Goal: Task Accomplishment & Management: Use online tool/utility

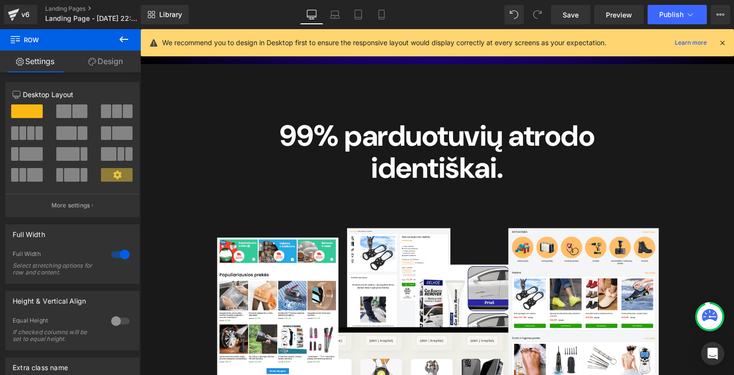
scroll to position [417, 0]
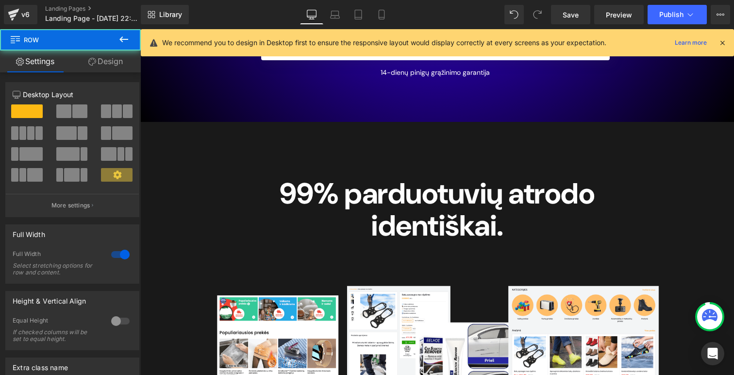
click at [160, 139] on div "99% parduotuvių atrodo identiškai. Heading Row Image Row Row 83px" at bounding box center [437, 376] width 594 height 509
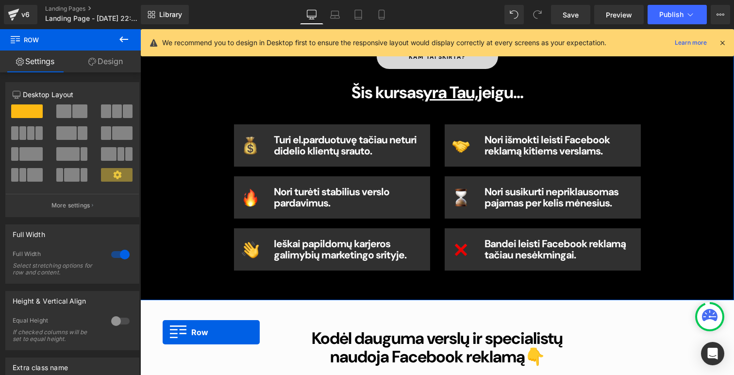
scroll to position [679, 0]
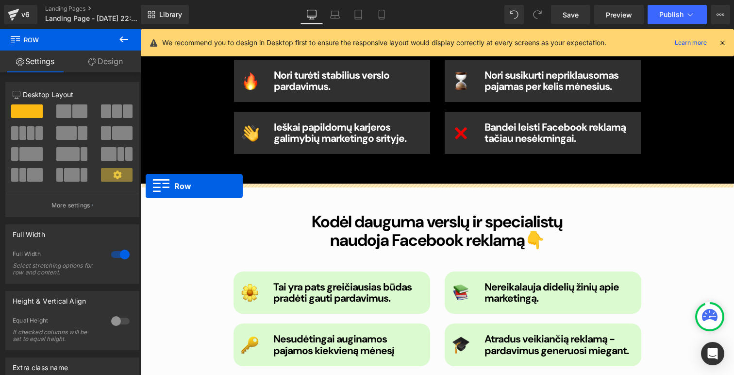
drag, startPoint x: 146, startPoint y: 127, endPoint x: 146, endPoint y: 186, distance: 59.2
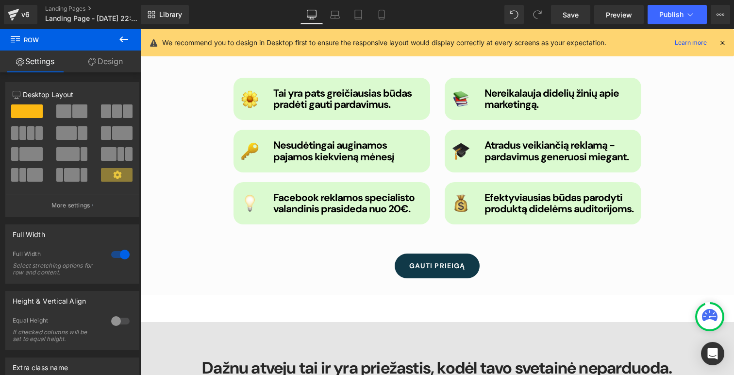
scroll to position [1592, 0]
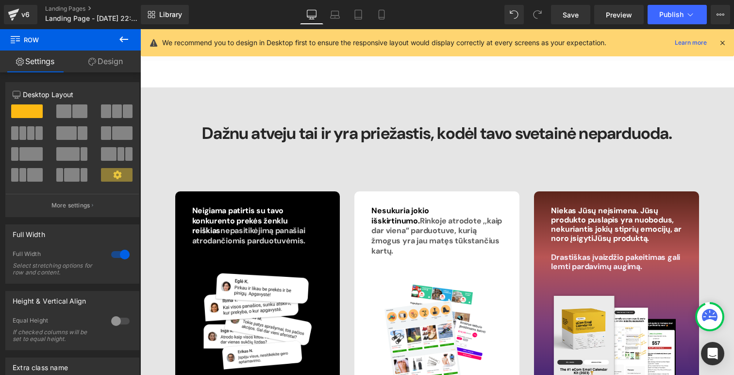
click at [186, 139] on div "Dažnu atveju tai ir yra priežastis, kodėl tavo svetainė neparduoda." at bounding box center [437, 133] width 568 height 18
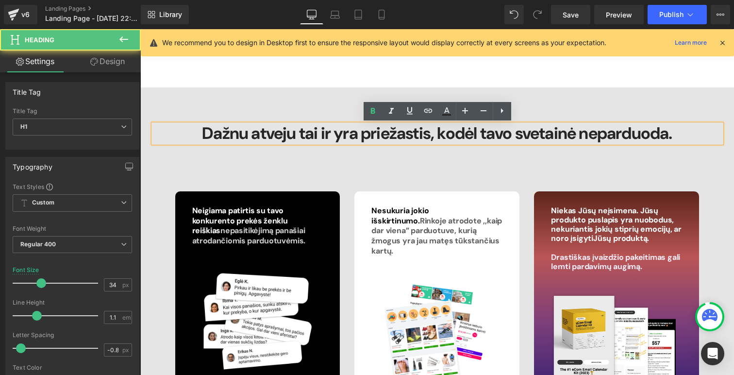
click at [154, 91] on div "Dažnu atveju tai ir yra priežastis, kodėl tavo svetainė neparduoda. Heading Nei…" at bounding box center [437, 295] width 594 height 416
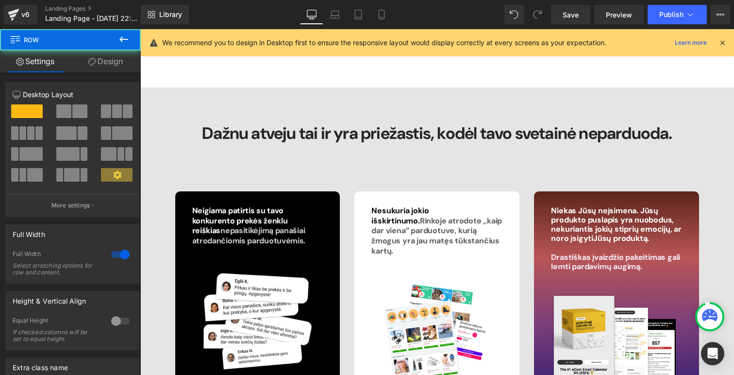
click at [146, 93] on div "Dažnu atveju tai ir yra priežastis, kodėl tavo svetainė neparduoda. Heading Nei…" at bounding box center [437, 295] width 594 height 416
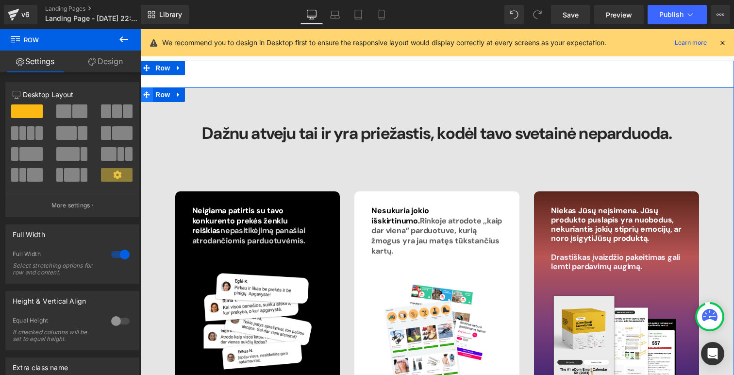
click at [146, 100] on span at bounding box center [146, 94] width 13 height 15
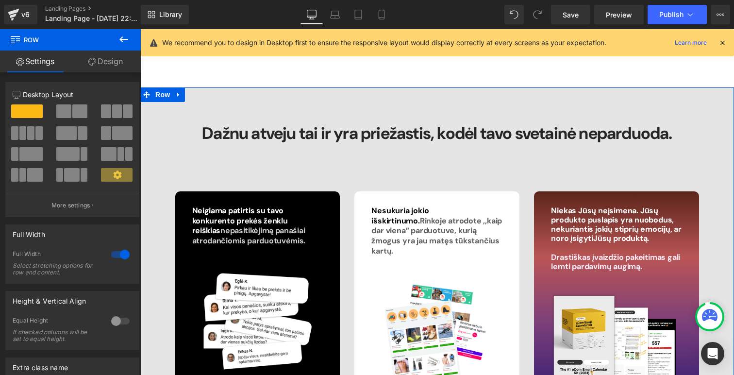
click at [107, 66] on link "Design" at bounding box center [105, 61] width 70 height 22
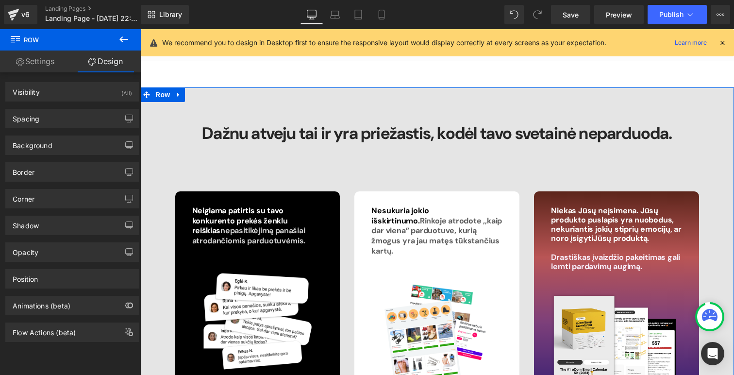
type input "#e5e5e5"
type input "100"
click at [44, 155] on div "Border Border Style Custom Custom Setup Global Style Custom Setup Global Style …" at bounding box center [72, 168] width 145 height 27
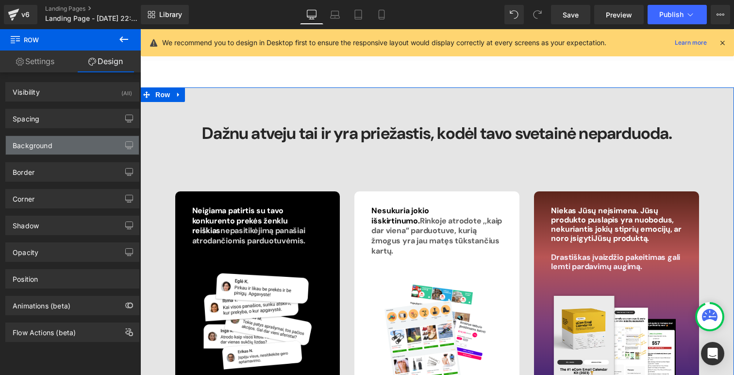
click at [44, 148] on div "Background" at bounding box center [33, 143] width 40 height 14
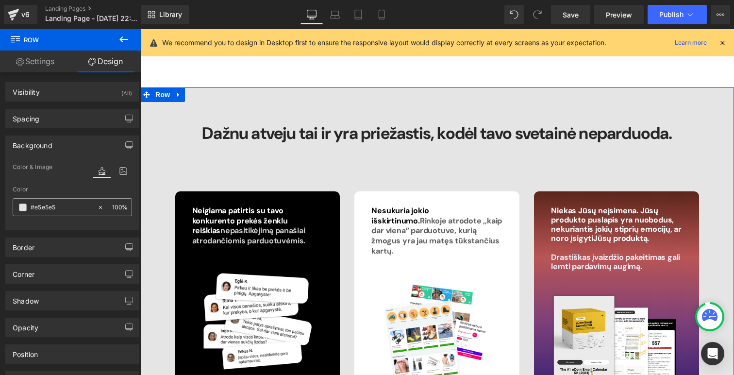
click at [51, 205] on input "#e5e5e5" at bounding box center [62, 207] width 62 height 11
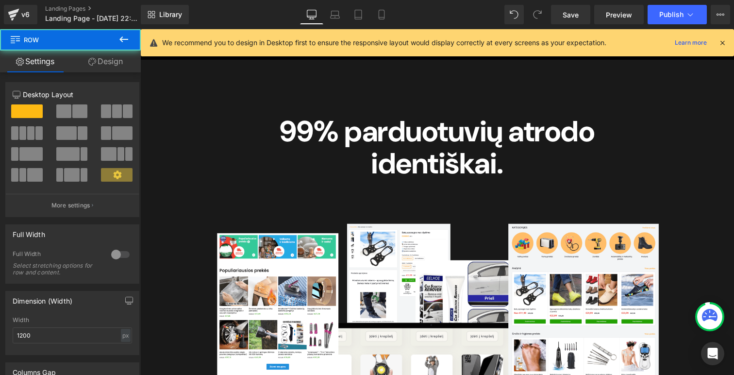
click at [171, 122] on div "99% parduotuvių atrodo identiškai. Heading Row" at bounding box center [437, 142] width 583 height 83
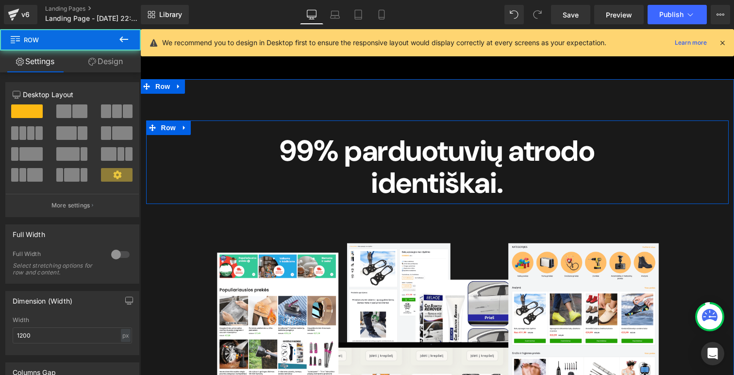
scroll to position [743, 0]
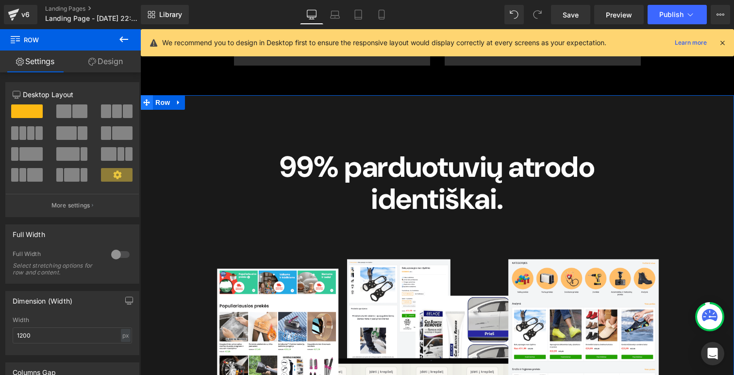
click at [144, 101] on icon at bounding box center [146, 102] width 7 height 7
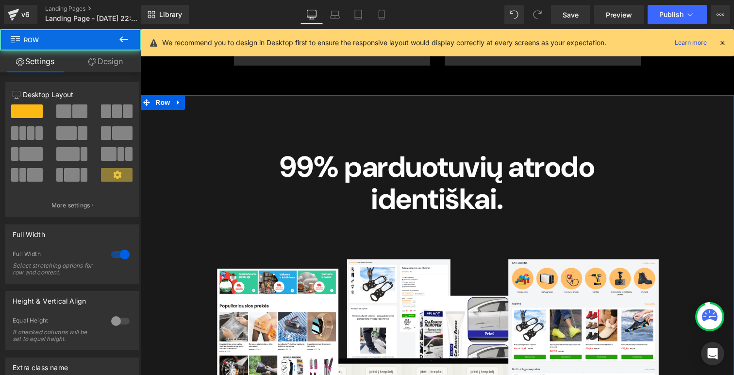
click at [116, 57] on link "Design" at bounding box center [105, 61] width 70 height 22
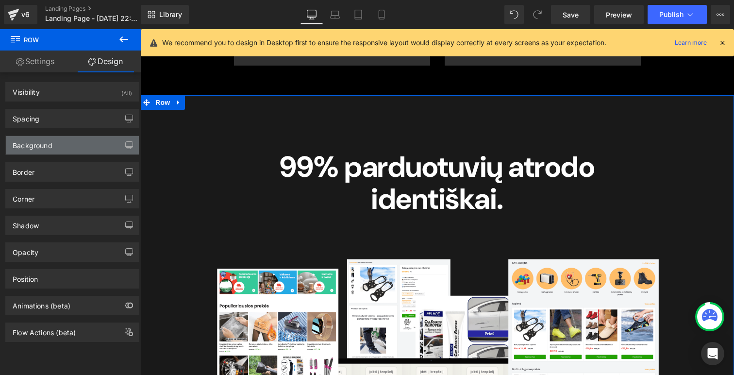
click at [33, 147] on div "Background" at bounding box center [33, 143] width 40 height 14
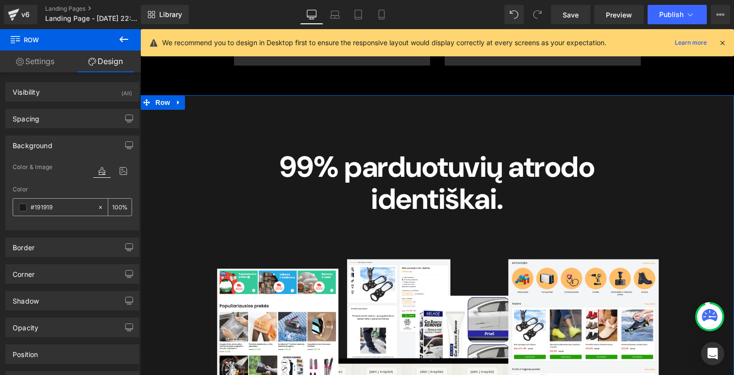
click at [52, 207] on input "#191919" at bounding box center [62, 207] width 62 height 11
paste input "e5e5e5"
type input "#e5e5e5"
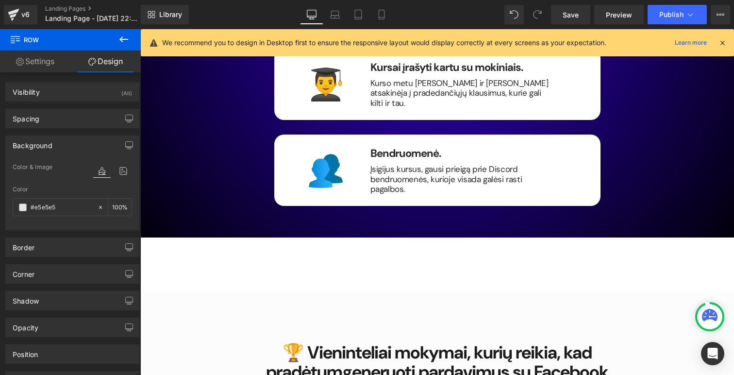
scroll to position [2594, 0]
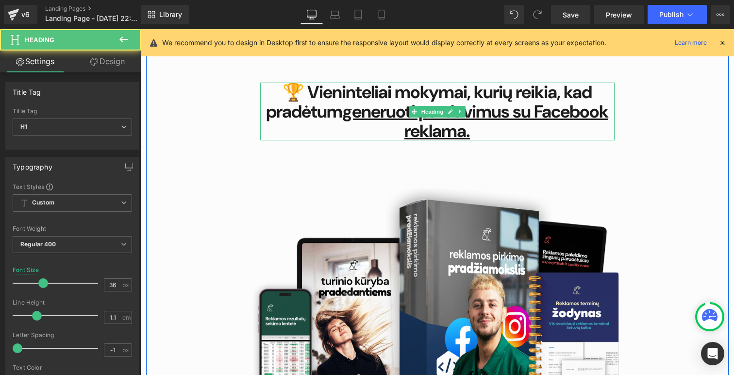
click at [371, 85] on span "🏆 Vieninteliai mokymai, kurių reikia, kad pradėtum generuoti pardavimus su Face…" at bounding box center [437, 111] width 342 height 61
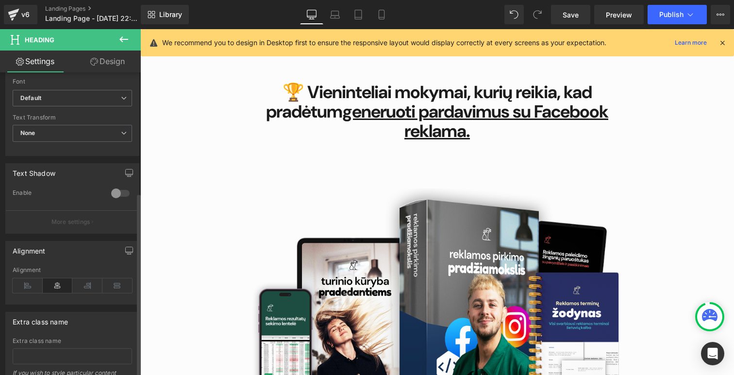
scroll to position [386, 0]
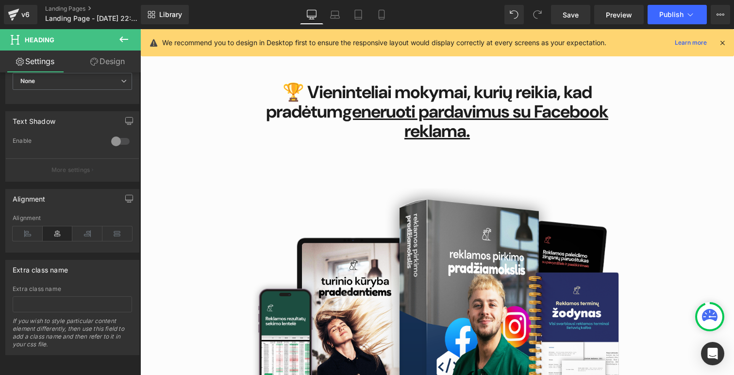
click at [116, 64] on link "Design" at bounding box center [107, 61] width 70 height 22
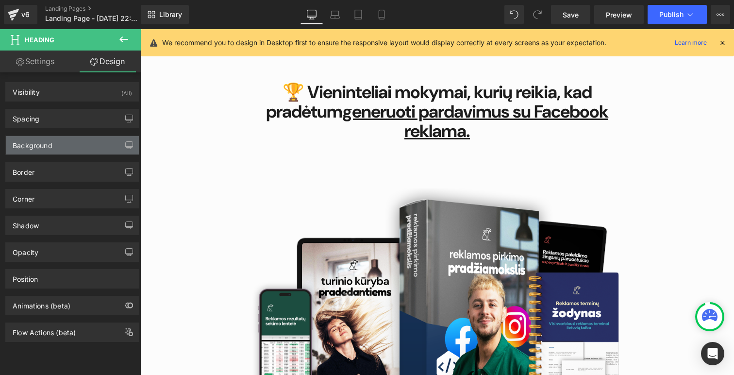
click at [36, 147] on div "Background" at bounding box center [33, 143] width 40 height 14
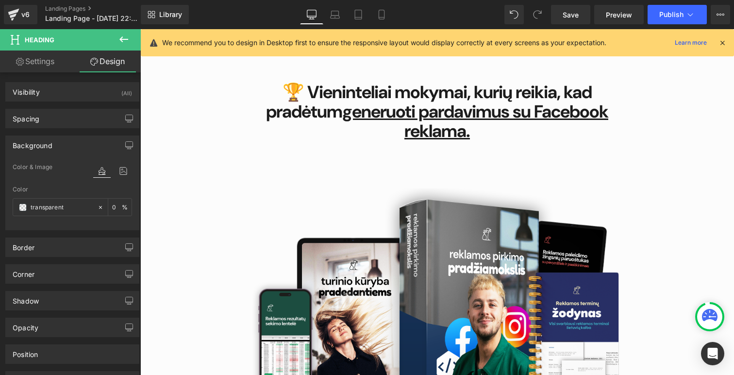
click at [32, 67] on link "Settings" at bounding box center [35, 61] width 70 height 22
type input "100"
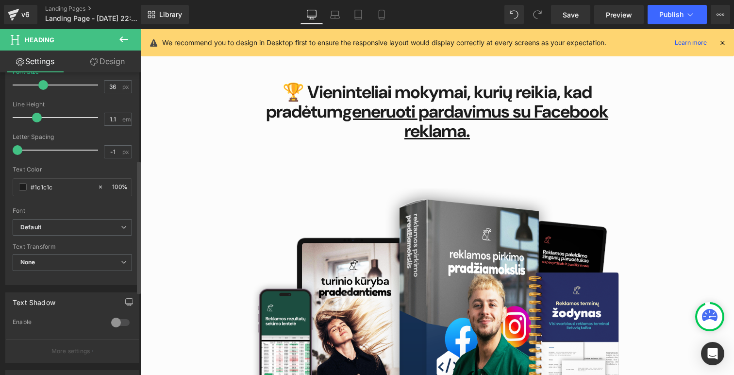
scroll to position [205, 0]
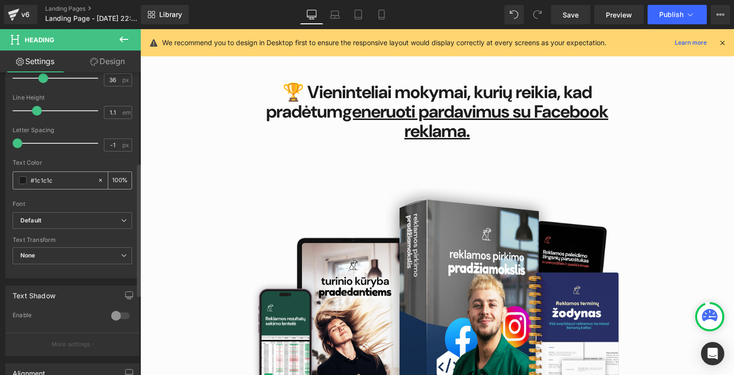
click at [52, 183] on input "#1c1c1c" at bounding box center [62, 180] width 62 height 11
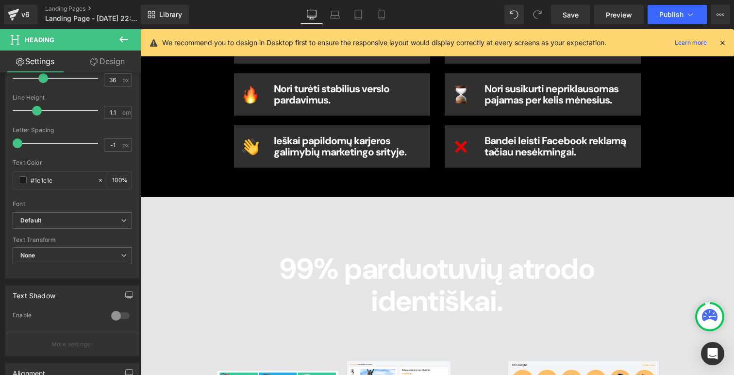
scroll to position [618, 0]
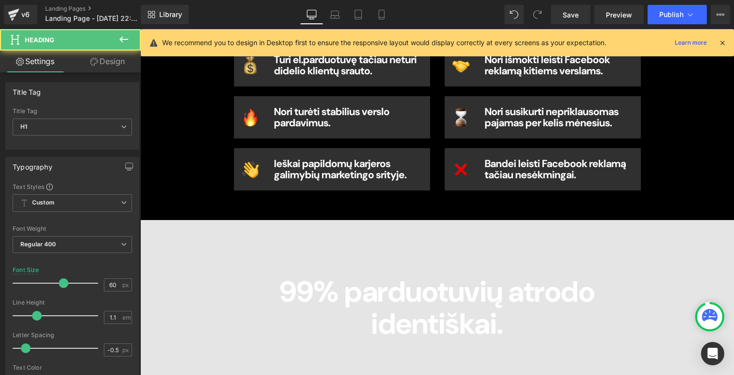
click at [413, 301] on strong "99% parduotuvių atrodo identiškai." at bounding box center [437, 307] width 315 height 70
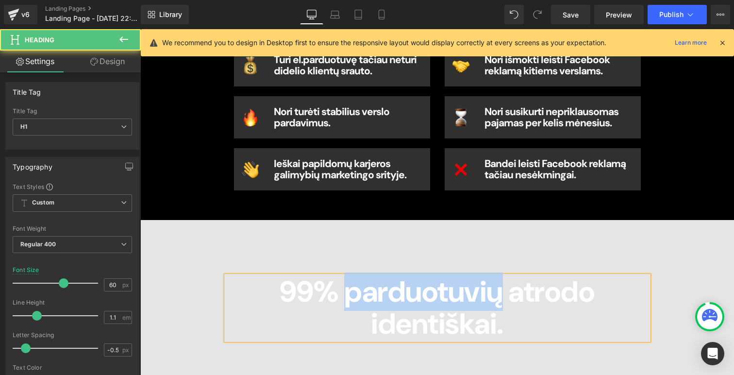
click at [413, 301] on strong "99% parduotuvių atrodo identiškai." at bounding box center [437, 307] width 315 height 70
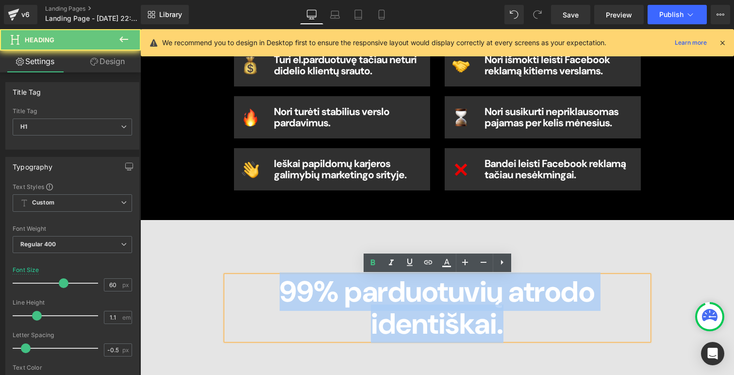
click at [413, 301] on strong "99% parduotuvių atrodo identiškai." at bounding box center [437, 307] width 315 height 70
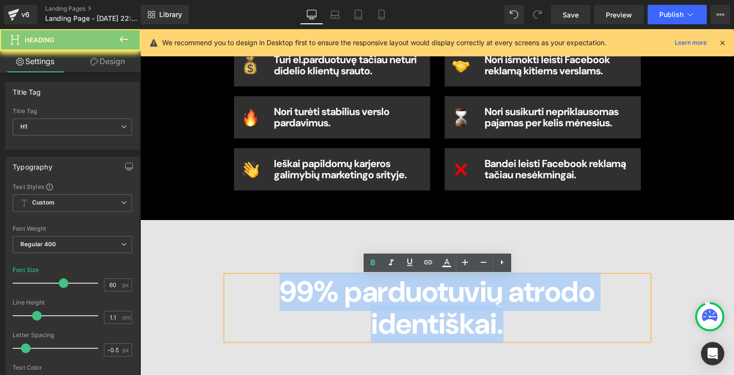
click at [413, 301] on strong "99% parduotuvių atrodo identiškai." at bounding box center [437, 307] width 315 height 70
paste div
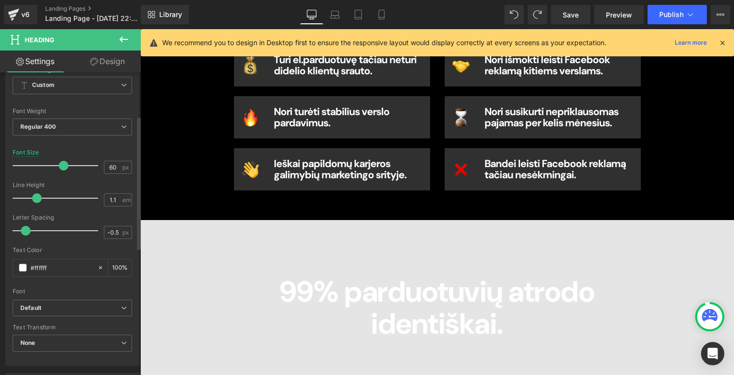
scroll to position [28, 0]
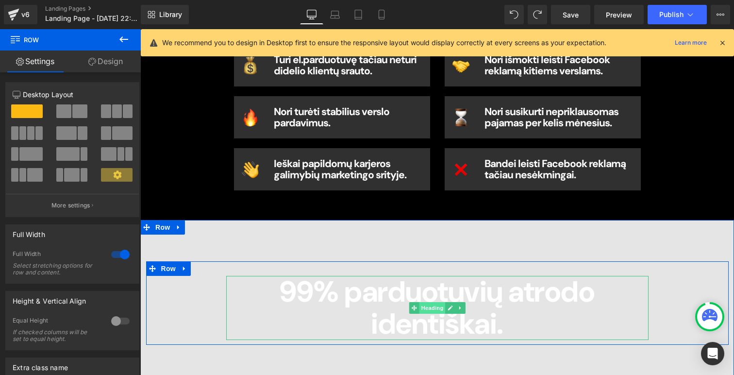
click at [423, 307] on span "Heading" at bounding box center [432, 308] width 26 height 12
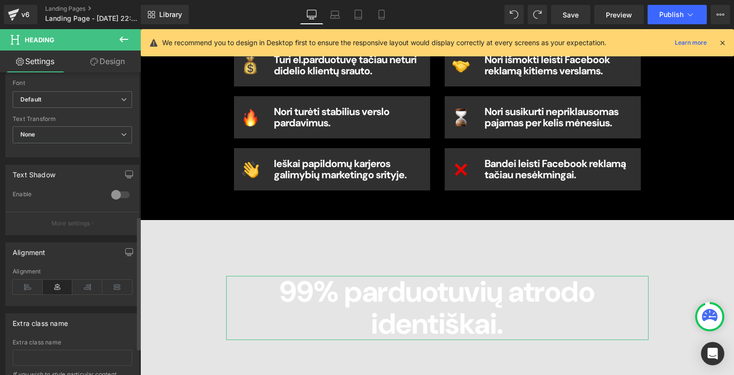
scroll to position [159, 0]
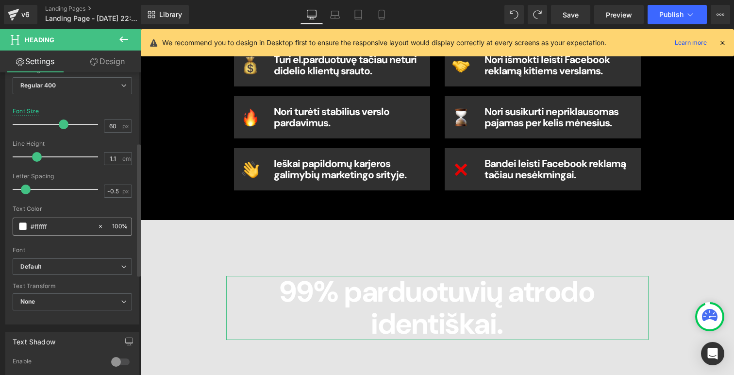
click at [56, 230] on input "#ffffff" at bounding box center [62, 226] width 62 height 11
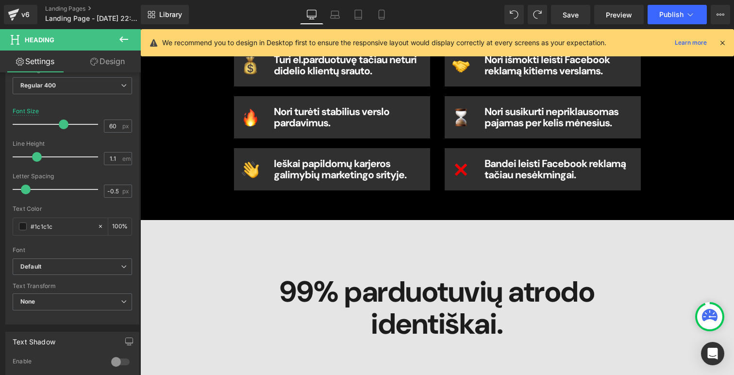
type input "#1c1c1c"
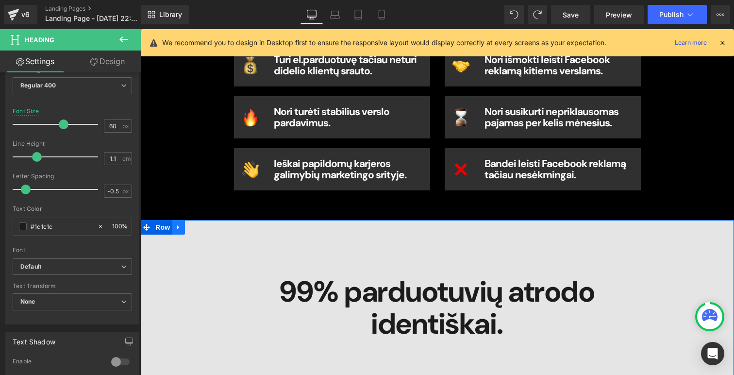
click at [175, 220] on link at bounding box center [178, 227] width 13 height 15
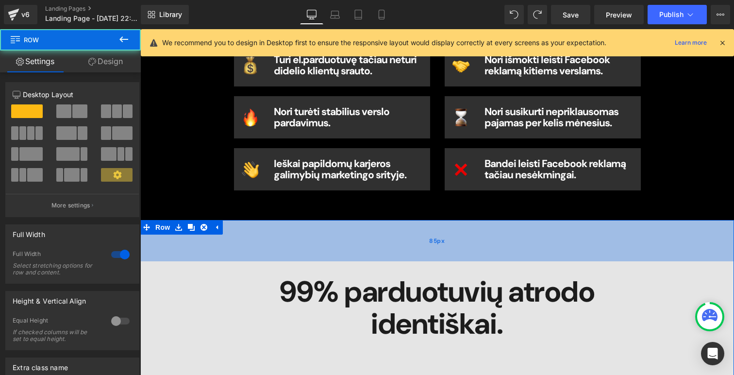
click at [284, 220] on div "85px" at bounding box center [437, 240] width 594 height 41
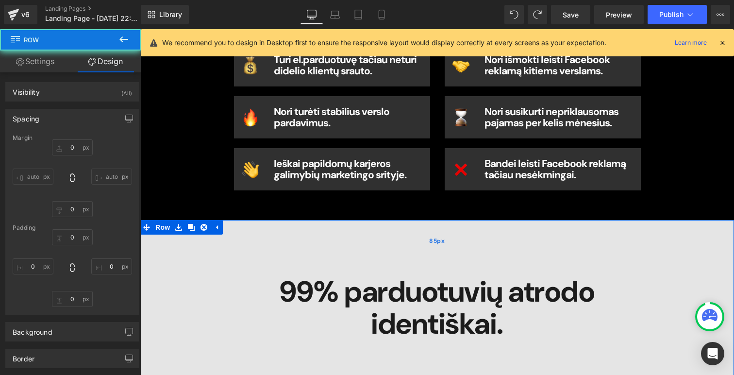
type input "0"
type input "85"
type input "0"
type input "83"
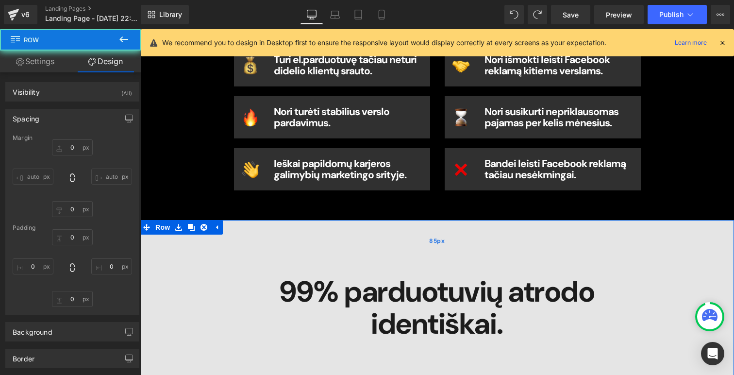
type input "0"
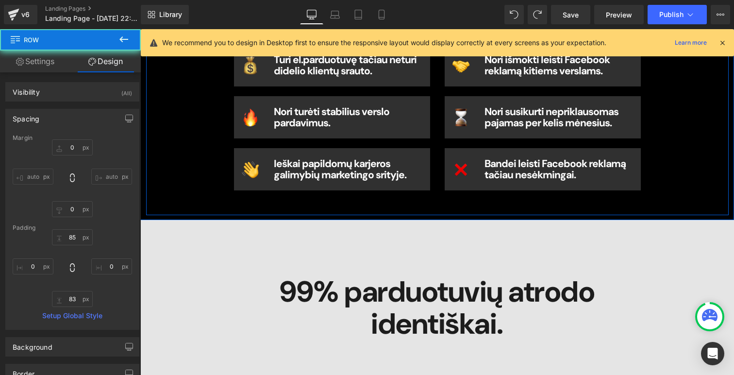
click at [183, 168] on div "kam tai skirta? Button Šis kursas yra Tau, jeigu... Heading Image Turi el.pardu…" at bounding box center [437, 75] width 583 height 280
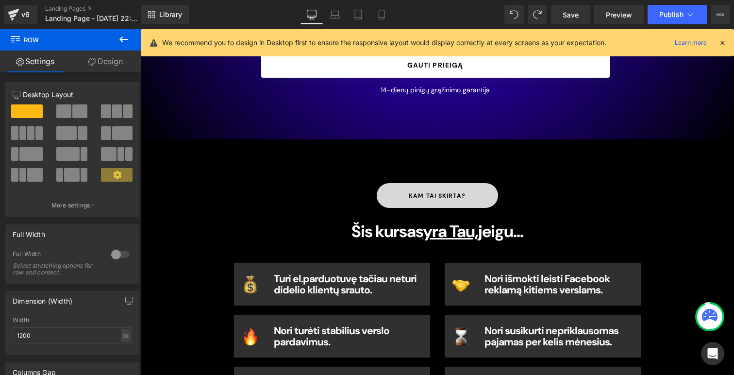
scroll to position [0, 0]
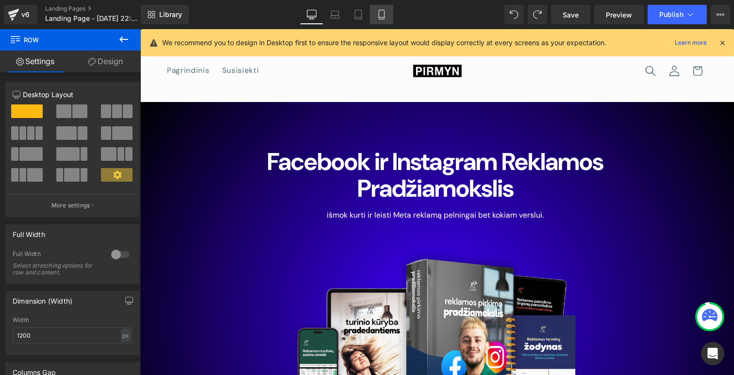
click at [383, 19] on link "Mobile" at bounding box center [381, 14] width 23 height 19
type input "100"
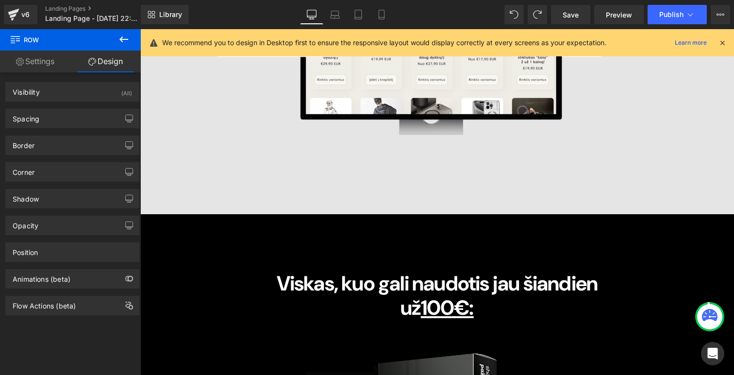
scroll to position [7882, 0]
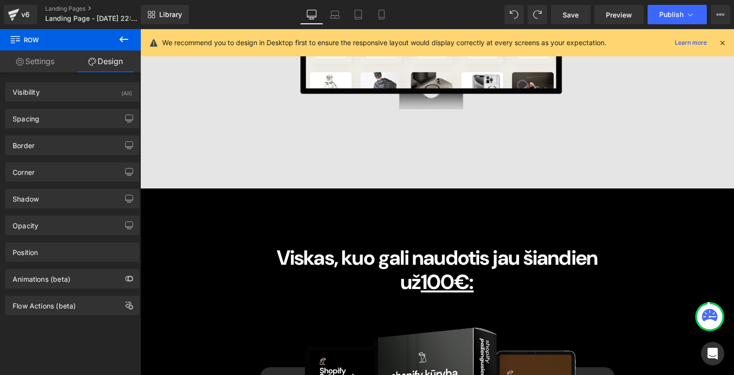
click at [527, 15] on div at bounding box center [525, 14] width 43 height 19
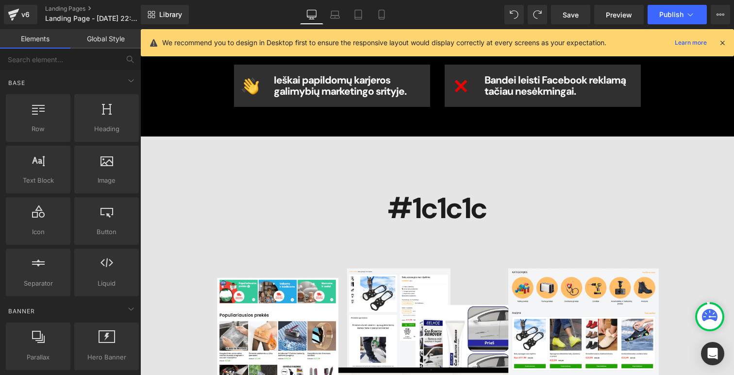
scroll to position [704, 0]
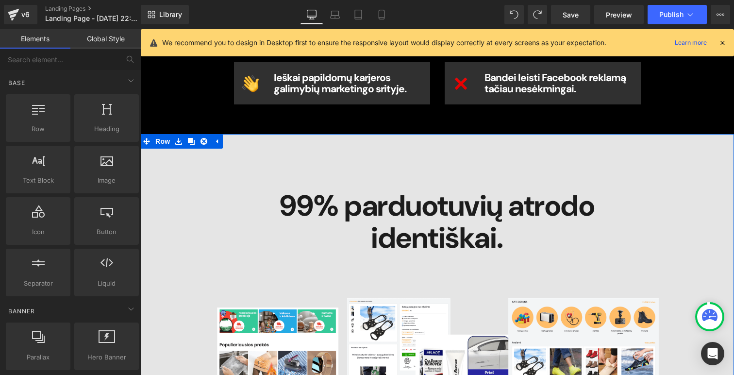
click at [364, 207] on strong "99% parduotuvių atrodo identiškai." at bounding box center [437, 221] width 315 height 70
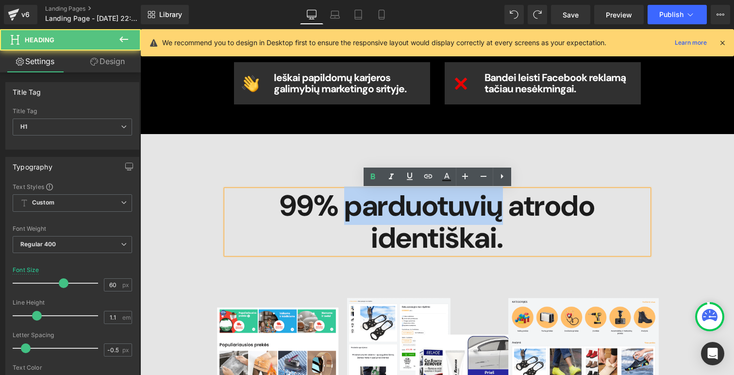
click at [364, 207] on strong "99% parduotuvių atrodo identiškai." at bounding box center [437, 221] width 315 height 70
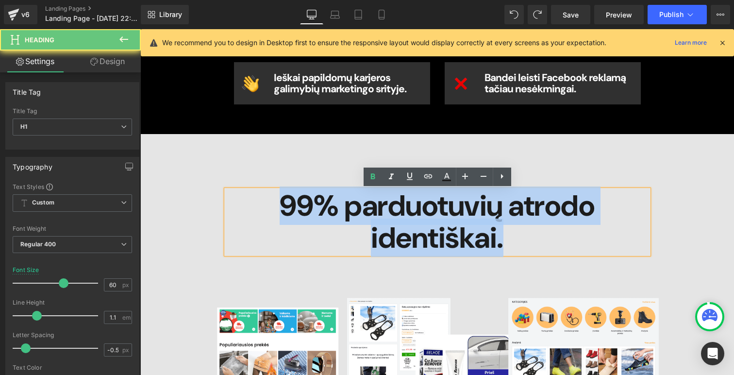
click at [364, 207] on strong "99% parduotuvių atrodo identiškai." at bounding box center [437, 221] width 315 height 70
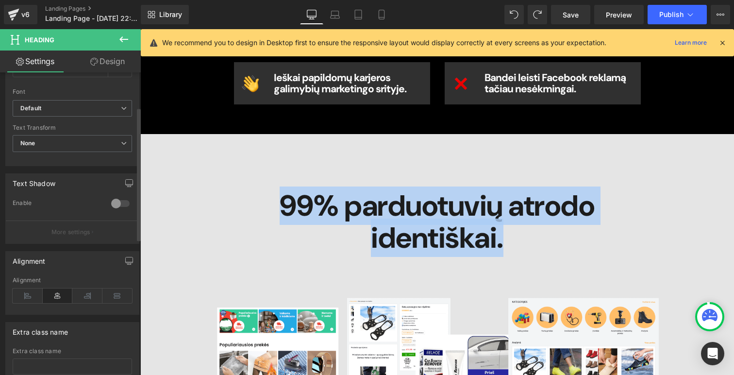
scroll to position [386, 0]
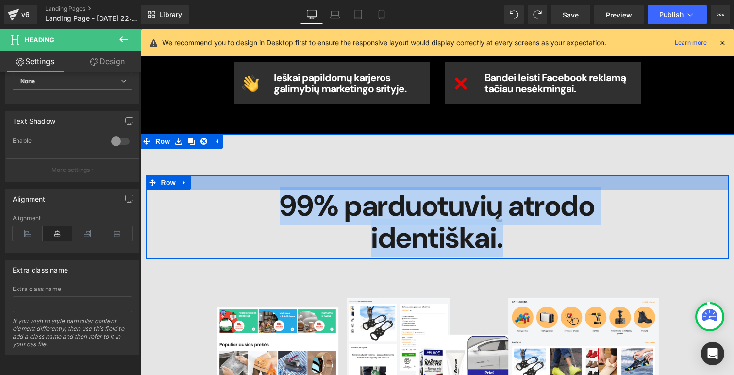
click at [365, 186] on div at bounding box center [437, 182] width 583 height 15
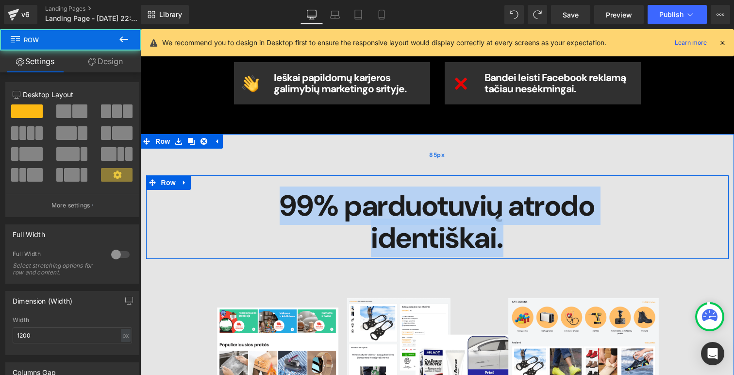
click at [374, 159] on div "85px" at bounding box center [437, 154] width 594 height 41
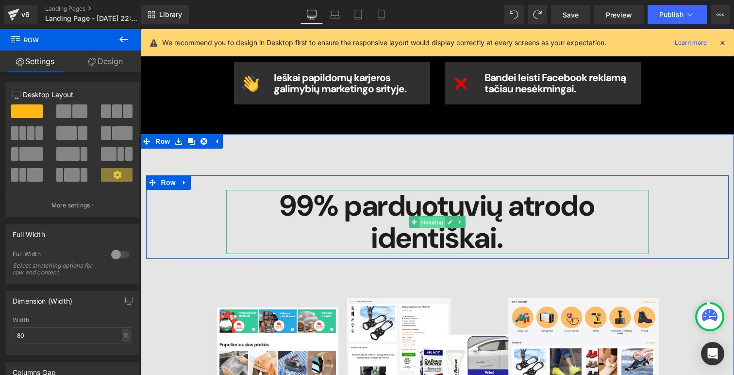
click at [432, 218] on span "Heading" at bounding box center [432, 222] width 26 height 12
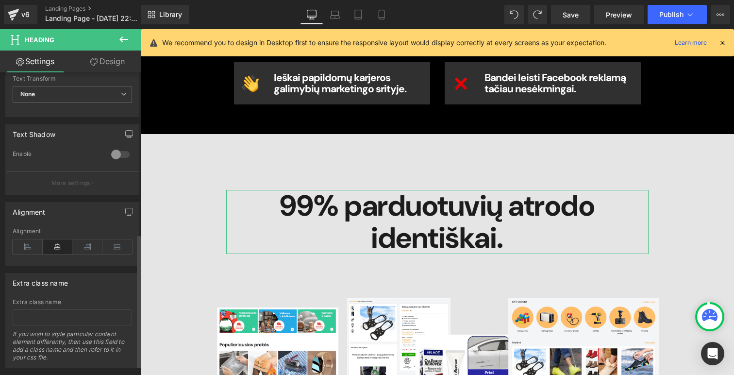
scroll to position [264, 0]
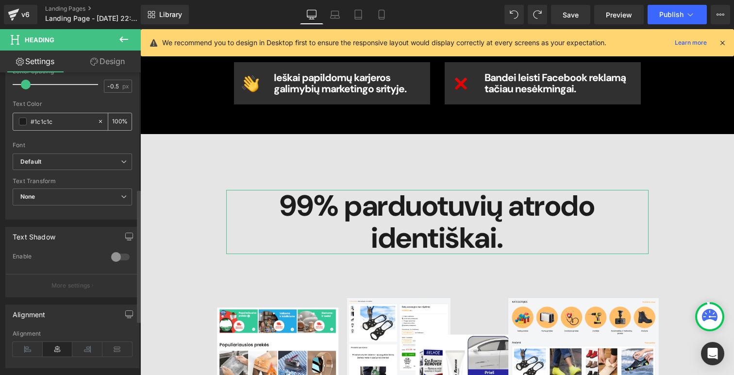
click at [44, 122] on input "#1c1c1c" at bounding box center [62, 121] width 62 height 11
type input "f"
type input "0"
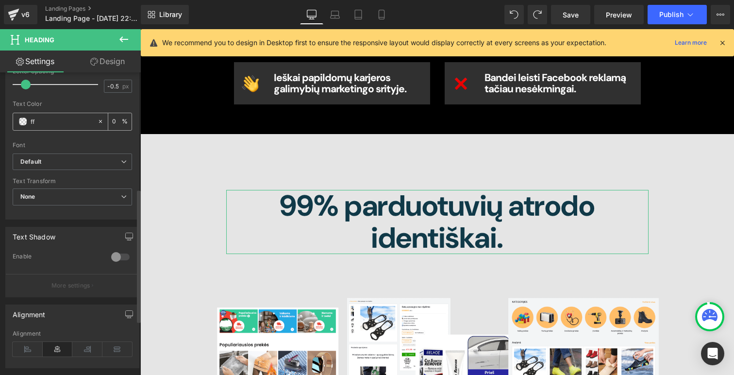
type input "fff"
type input "100"
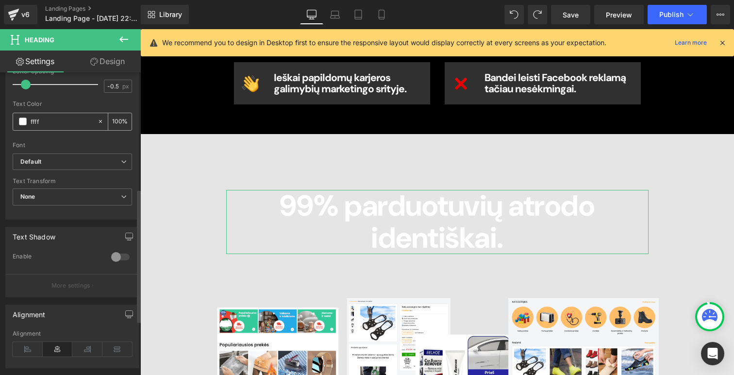
type input "fffff"
type input "0"
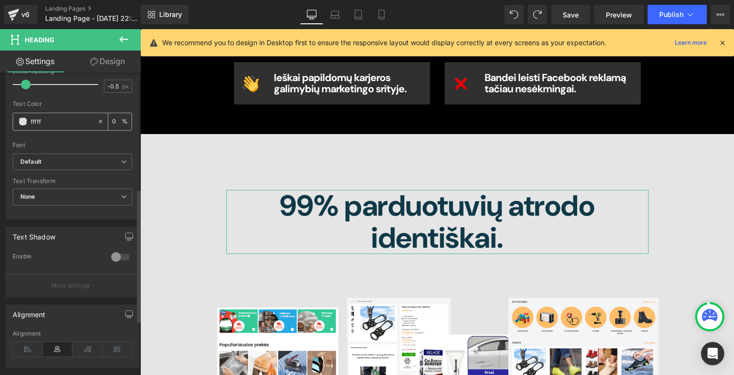
type input "ffffff"
type input "100"
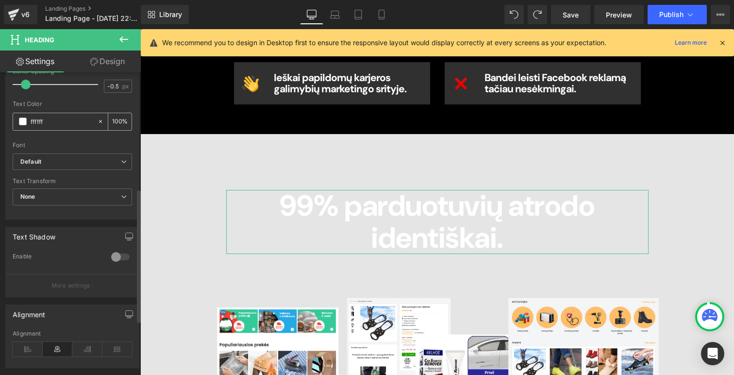
type input "ffffff"
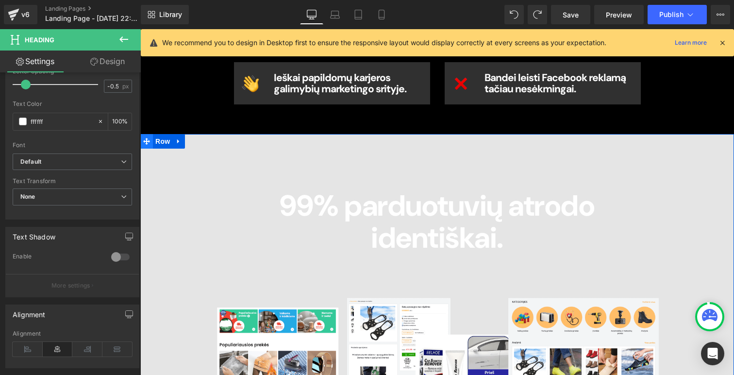
click at [146, 139] on icon at bounding box center [146, 141] width 7 height 7
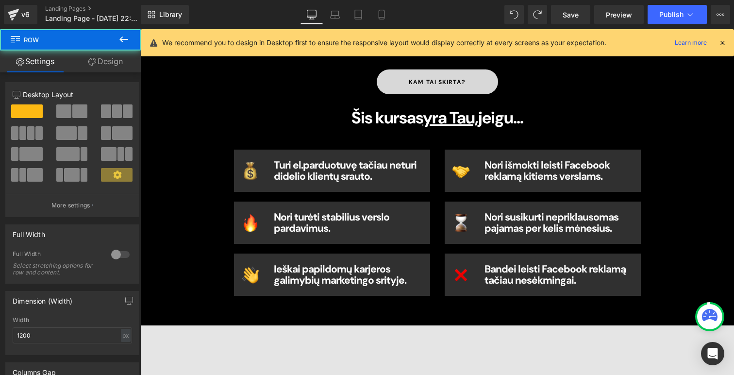
click at [159, 108] on div "kam tai skirta? Button Šis kursas yra Tau, jeigu... Heading Image Turi el.pardu…" at bounding box center [437, 180] width 583 height 280
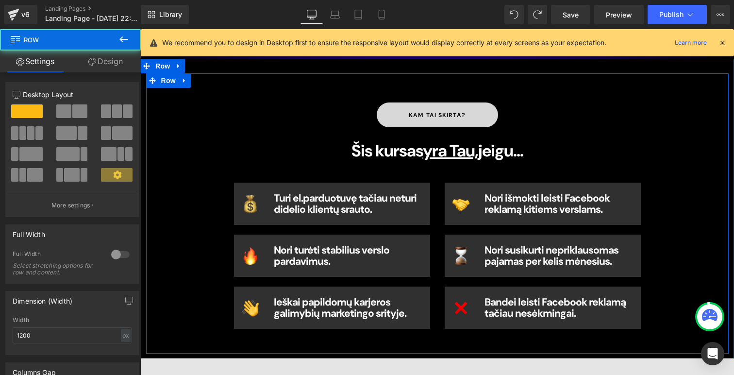
scroll to position [429, 0]
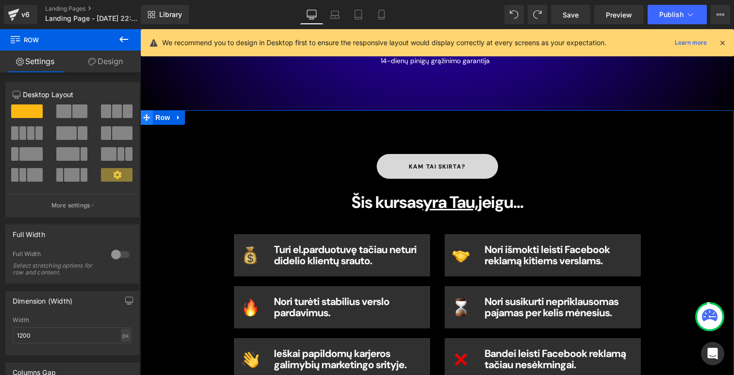
click at [147, 115] on icon at bounding box center [146, 117] width 7 height 7
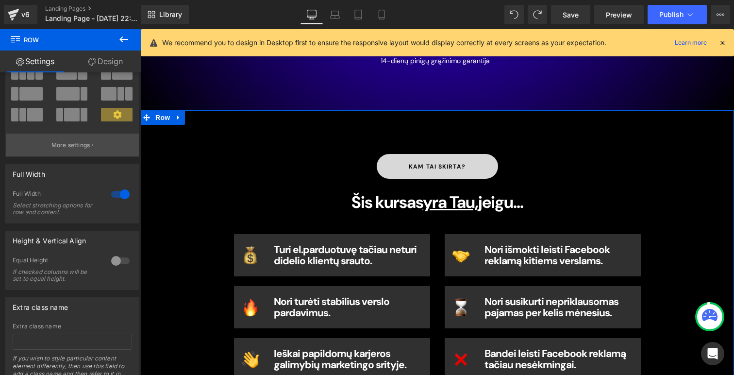
scroll to position [6, 0]
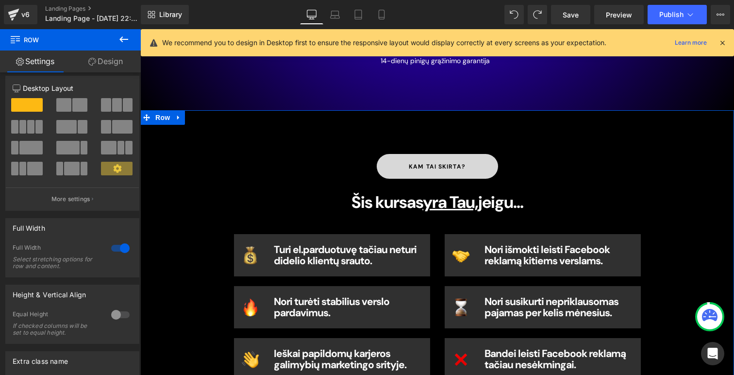
click at [100, 65] on link "Design" at bounding box center [105, 61] width 70 height 22
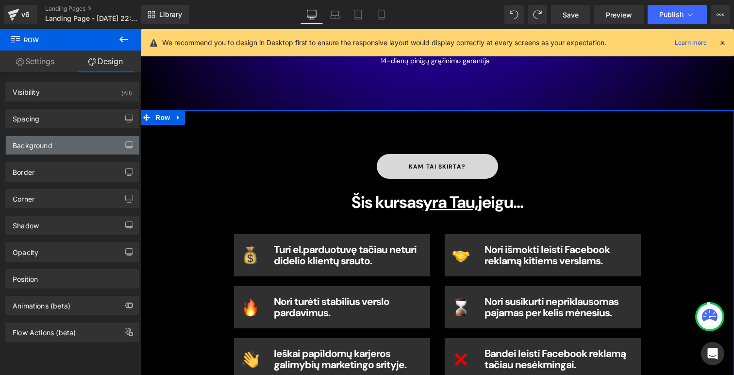
click at [45, 146] on div "Background" at bounding box center [33, 143] width 40 height 14
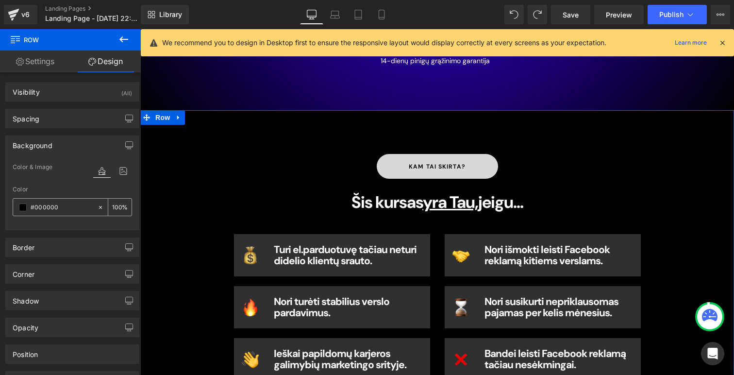
click at [56, 205] on input "#000000" at bounding box center [62, 207] width 62 height 11
paste input "1c1c1c"
type input "#1c1c1c"
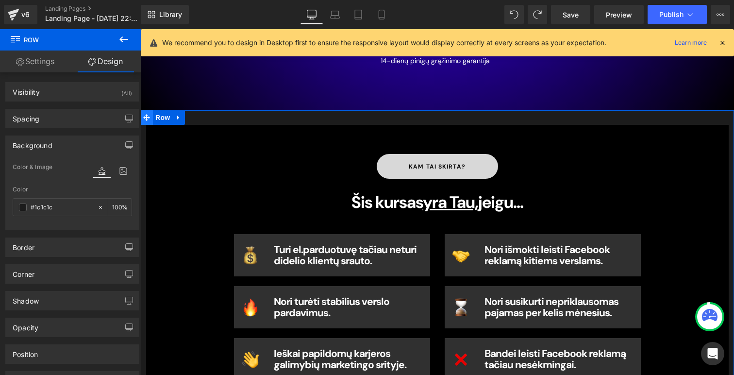
click at [146, 116] on icon at bounding box center [146, 117] width 7 height 7
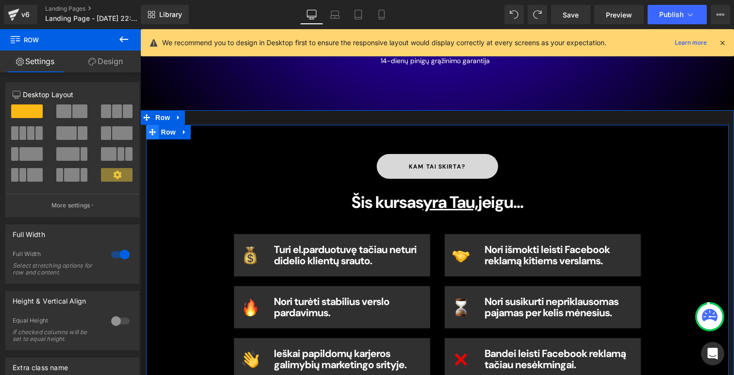
click at [153, 133] on icon at bounding box center [152, 131] width 7 height 7
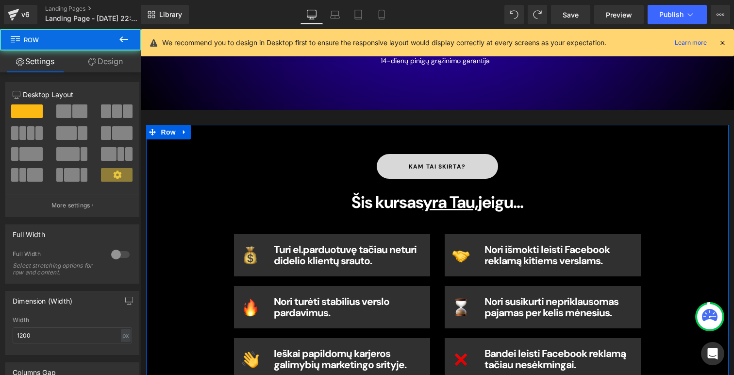
click at [100, 67] on link "Design" at bounding box center [105, 61] width 70 height 22
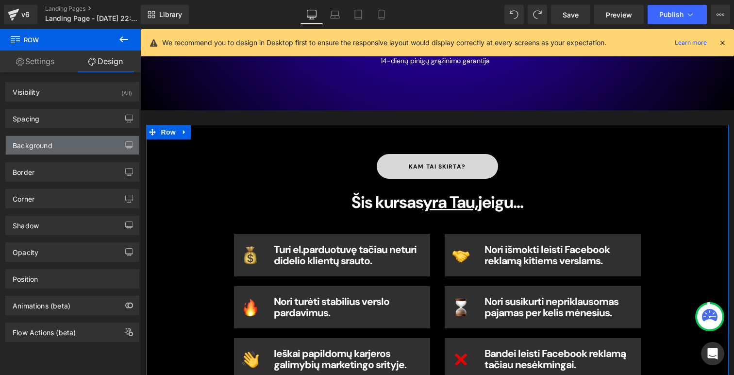
click at [36, 137] on div "Background" at bounding box center [33, 143] width 40 height 14
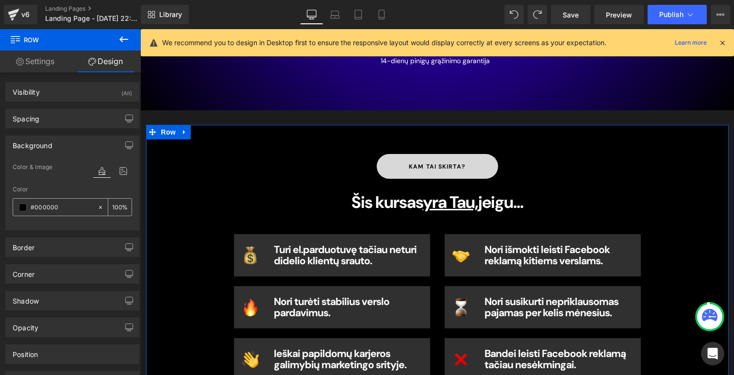
click at [50, 212] on div "#000000" at bounding box center [55, 207] width 84 height 17
click at [50, 202] on input "#000000" at bounding box center [62, 207] width 62 height 11
paste input "1c1c1c"
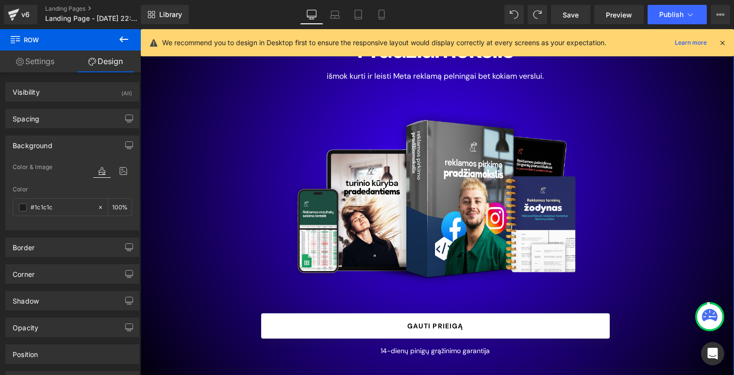
scroll to position [79, 0]
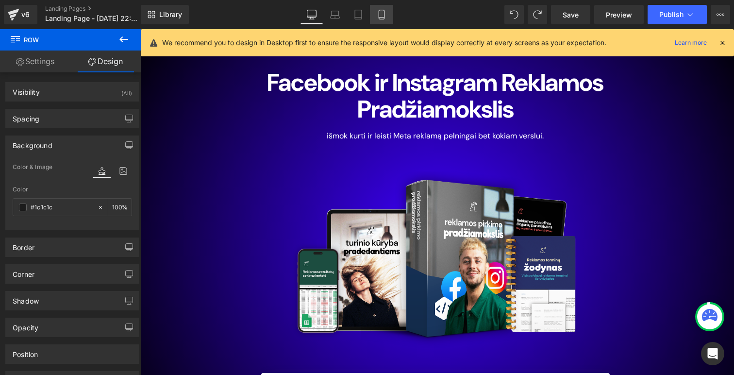
type input "#1c1c1c"
click at [382, 12] on icon at bounding box center [382, 15] width 10 height 10
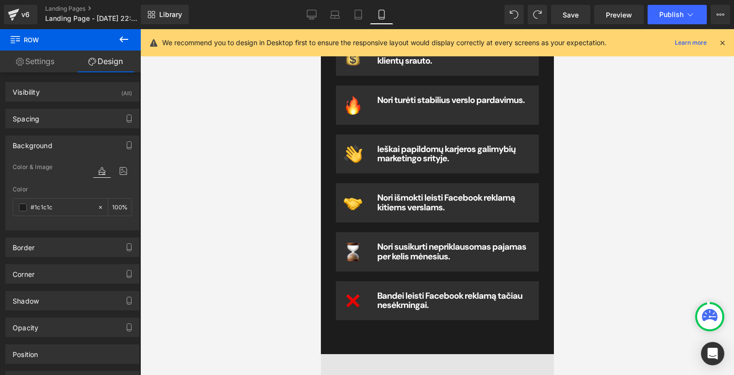
scroll to position [568, 0]
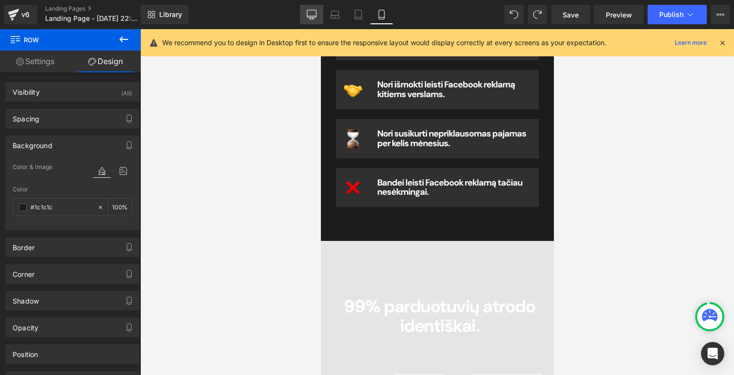
click at [313, 18] on icon at bounding box center [311, 18] width 3 height 2
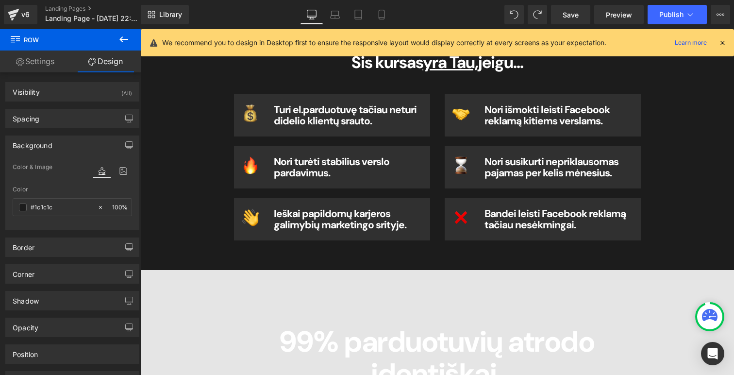
type input "100"
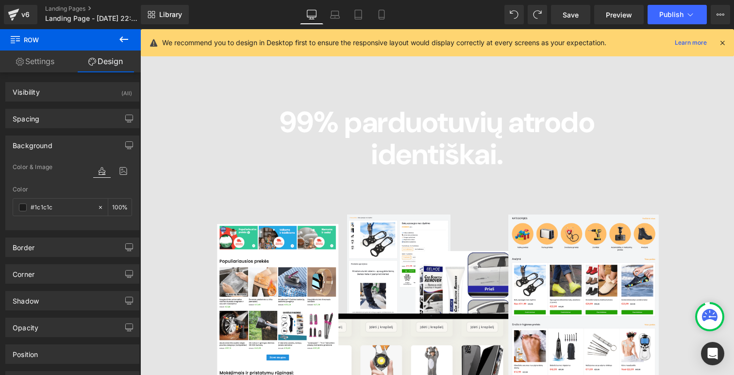
scroll to position [721, 0]
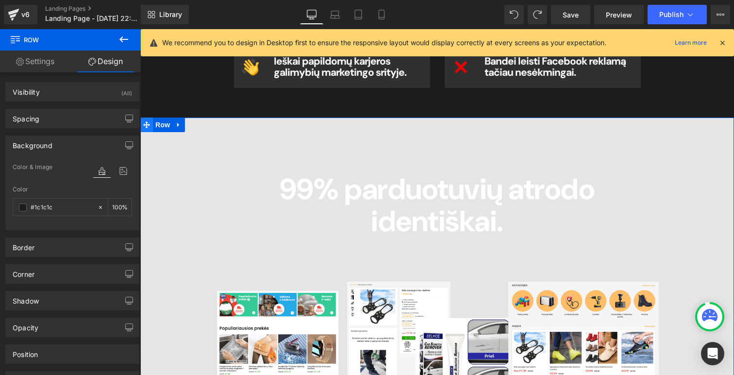
click at [149, 125] on icon at bounding box center [146, 124] width 7 height 7
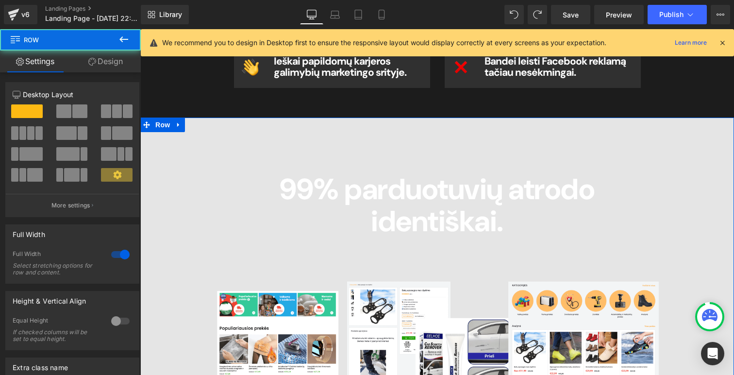
click at [117, 54] on link "Design" at bounding box center [105, 61] width 70 height 22
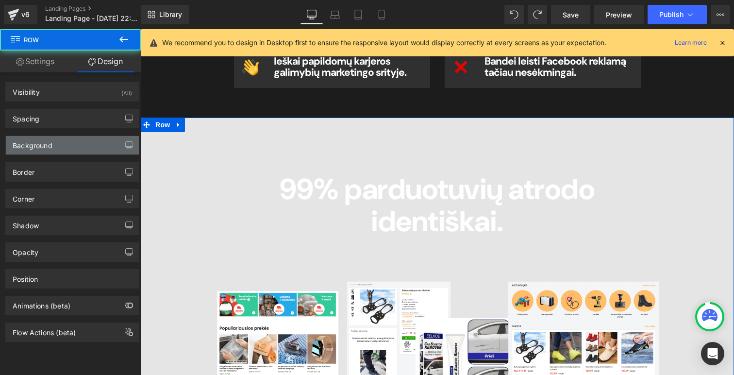
type input "#e5e5e5"
type input "100"
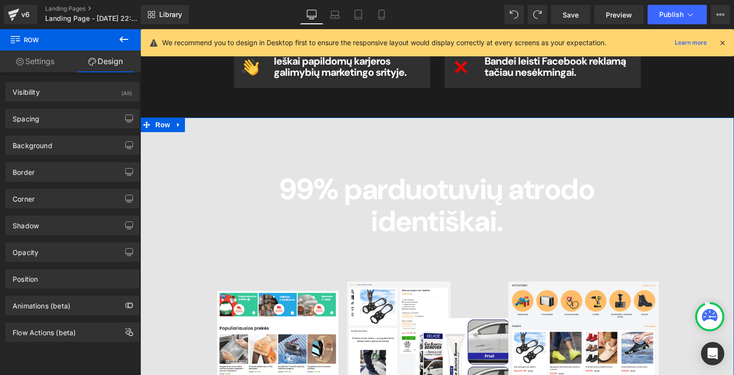
click at [78, 133] on div "Background Color & Image color #e5e5e5 Color #e5e5e5 100 % Image Replace Image …" at bounding box center [72, 141] width 145 height 27
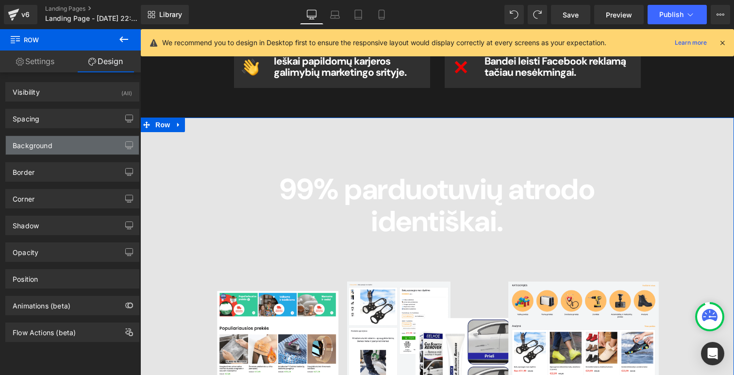
click at [74, 140] on div "Background" at bounding box center [72, 145] width 133 height 18
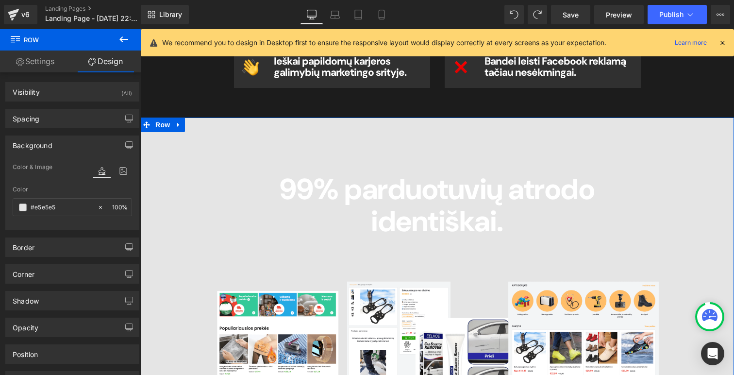
click at [57, 196] on div "Color #e5e5e5 100 %" at bounding box center [72, 206] width 119 height 41
click at [57, 205] on input "#e5e5e5" at bounding box center [62, 207] width 62 height 11
paste input "1c1c1c"
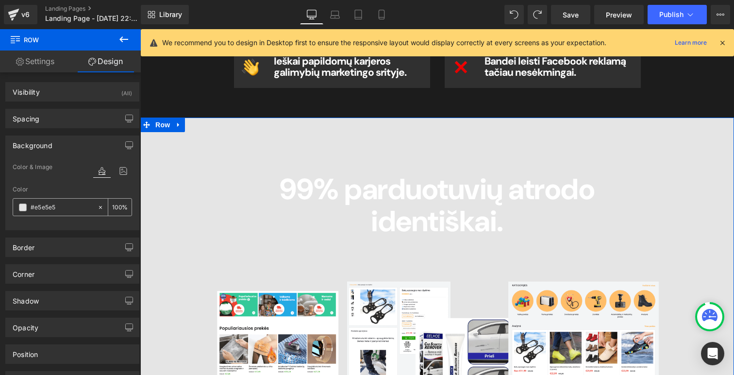
type input "#1c1c1c"
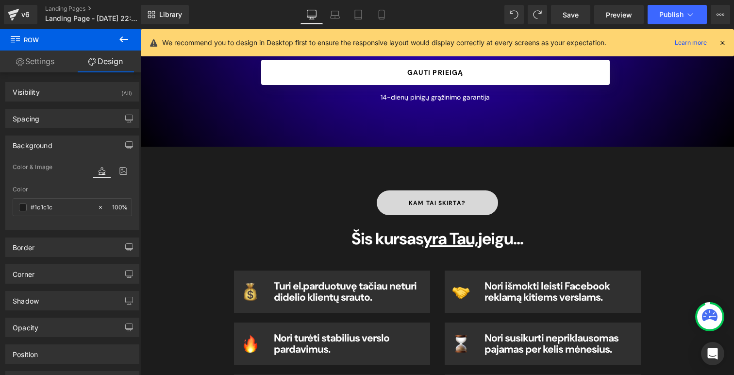
scroll to position [395, 0]
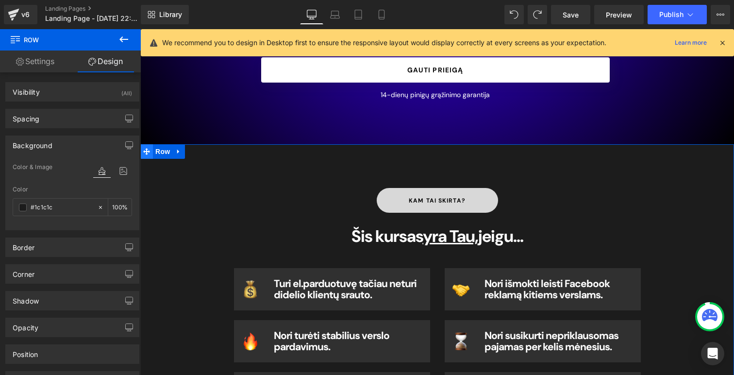
click at [147, 152] on icon at bounding box center [146, 151] width 7 height 7
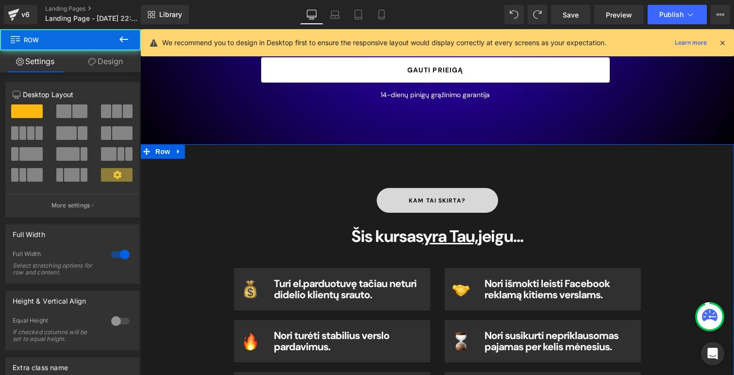
click at [106, 60] on link "Design" at bounding box center [105, 61] width 70 height 22
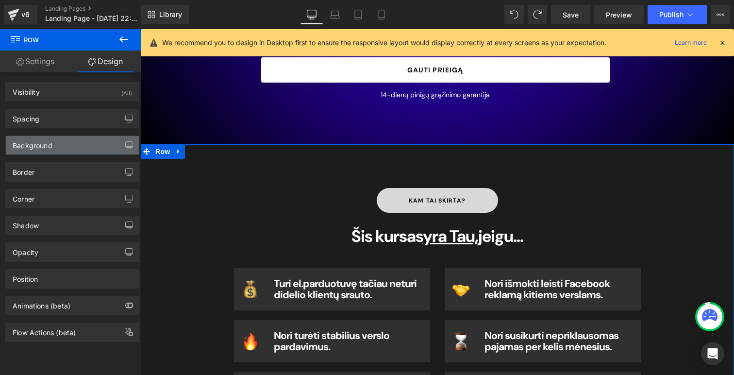
click at [49, 138] on div "Background" at bounding box center [33, 143] width 40 height 14
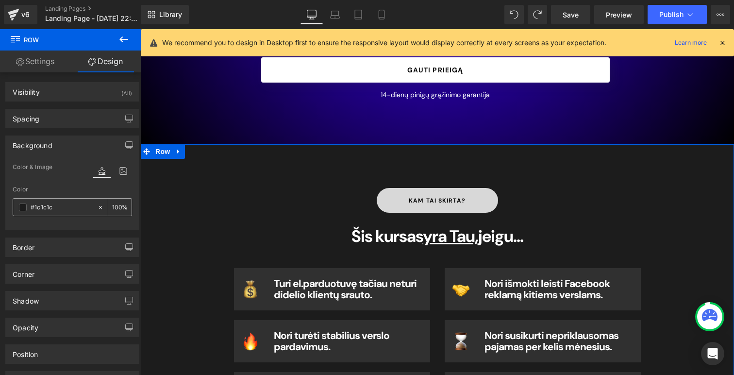
type input "f"
type input "0"
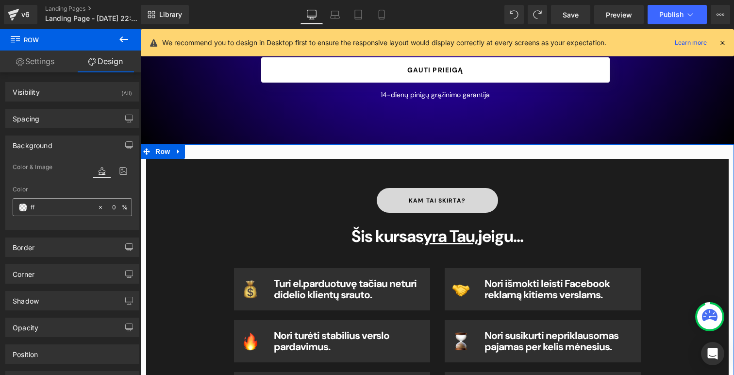
type input "fff"
type input "100"
type input "fffff"
type input "0"
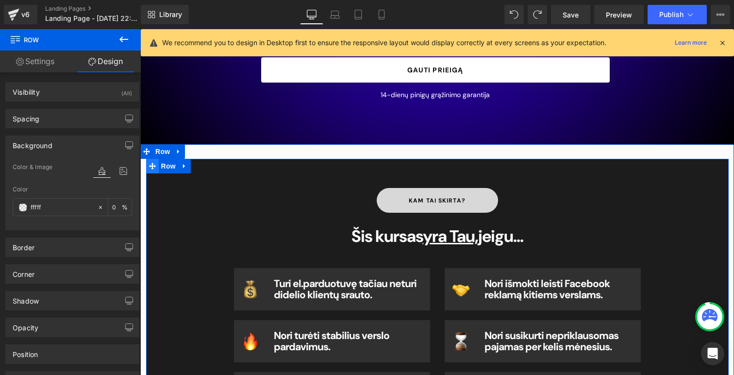
click at [152, 163] on icon at bounding box center [152, 166] width 7 height 7
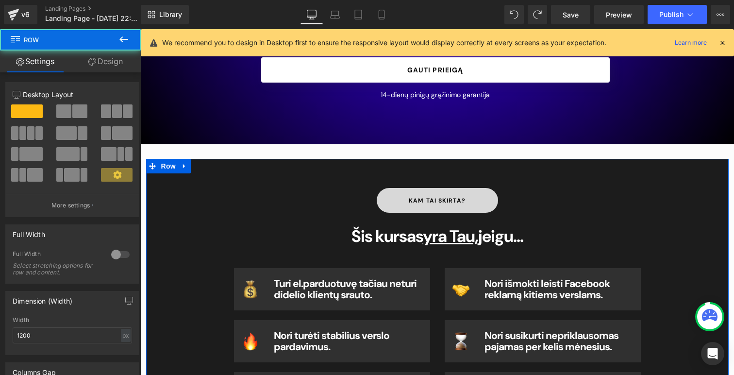
click at [105, 51] on link "Design" at bounding box center [105, 61] width 70 height 22
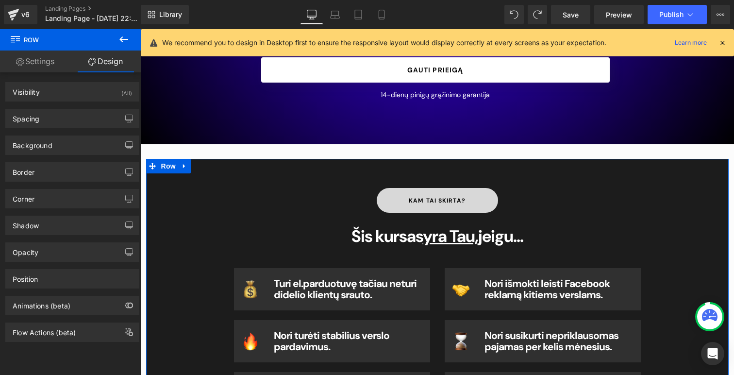
click at [102, 58] on link "Design" at bounding box center [105, 61] width 70 height 22
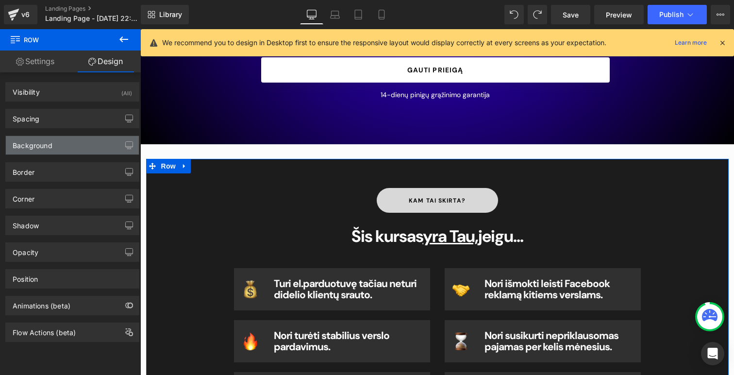
click at [59, 139] on div "Background" at bounding box center [72, 145] width 133 height 18
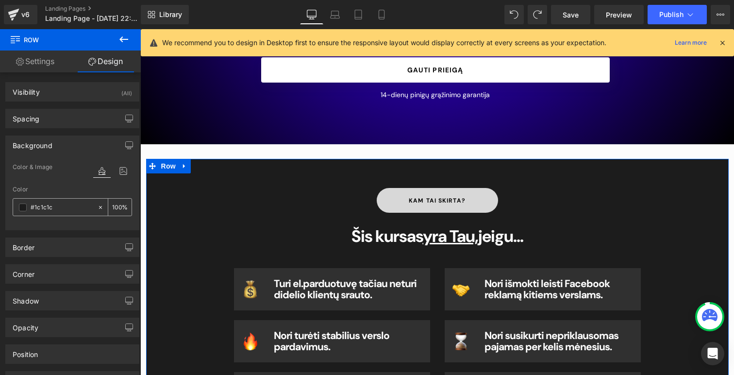
click at [60, 200] on div "#1c1c1c" at bounding box center [55, 207] width 84 height 17
click at [62, 213] on div "#1c1c1c" at bounding box center [55, 207] width 84 height 17
click at [62, 208] on input "#1c1c1c" at bounding box center [62, 207] width 62 height 11
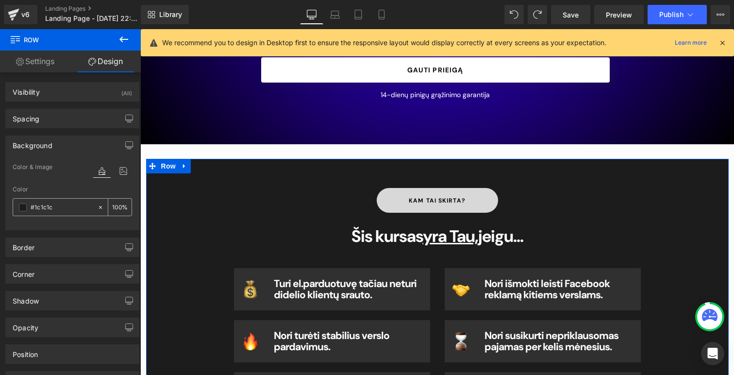
click at [62, 208] on input "#1c1c1c" at bounding box center [62, 207] width 62 height 11
type input "f"
type input "0"
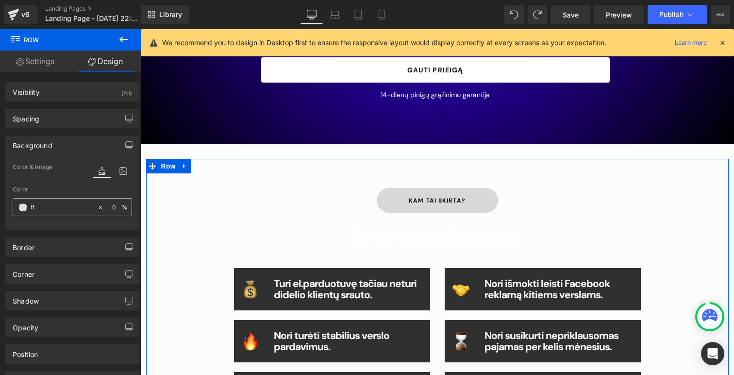
type input "fff"
type input "100"
type input "fffff"
type input "0"
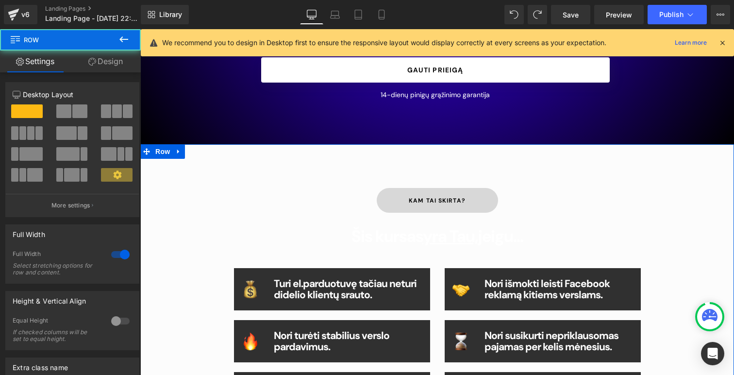
click at [243, 149] on div "kam tai skirta? Button Šis kursas yra Tau, jeigu... Heading Image Turi el.pardu…" at bounding box center [437, 294] width 594 height 300
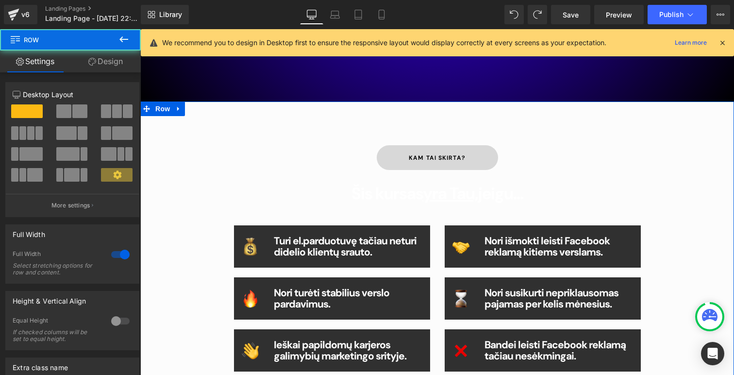
scroll to position [460, 0]
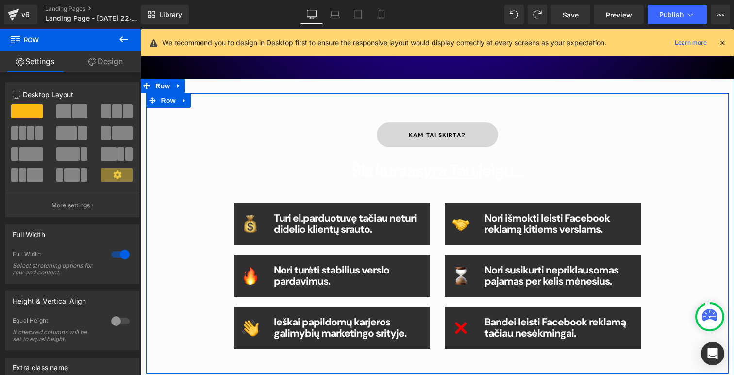
click at [422, 108] on div "kam tai skirta? Button Šis kursas yra Tau, jeigu... Heading Image Turi el.pardu…" at bounding box center [437, 233] width 583 height 280
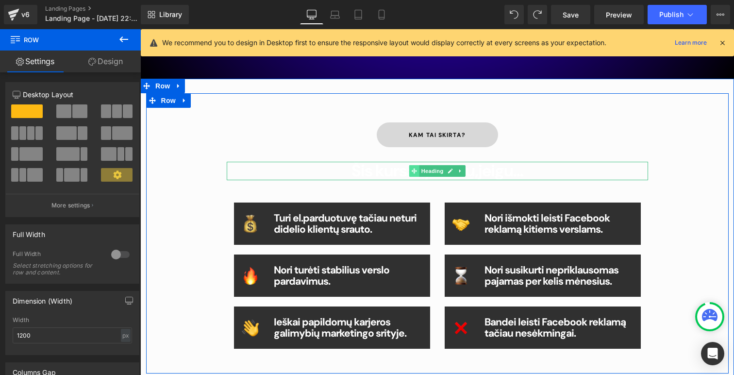
click at [416, 172] on icon at bounding box center [413, 171] width 5 height 6
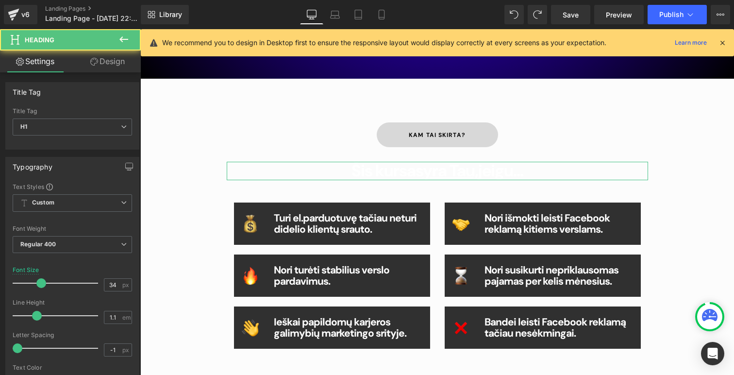
click at [85, 56] on link "Design" at bounding box center [107, 61] width 70 height 22
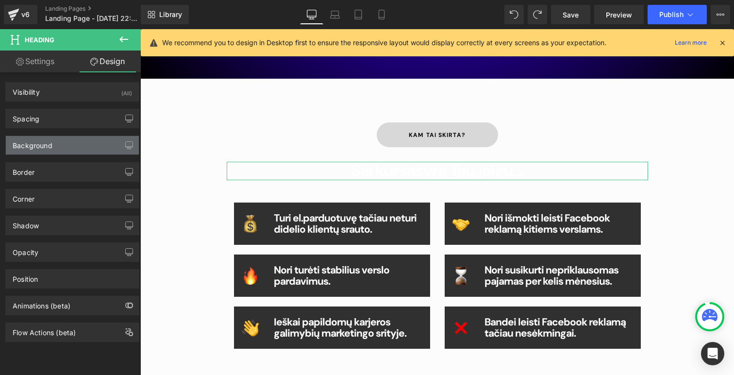
click at [59, 156] on div "Border Border Style Custom Custom Setup Global Style Custom Setup Global Style …" at bounding box center [72, 168] width 145 height 27
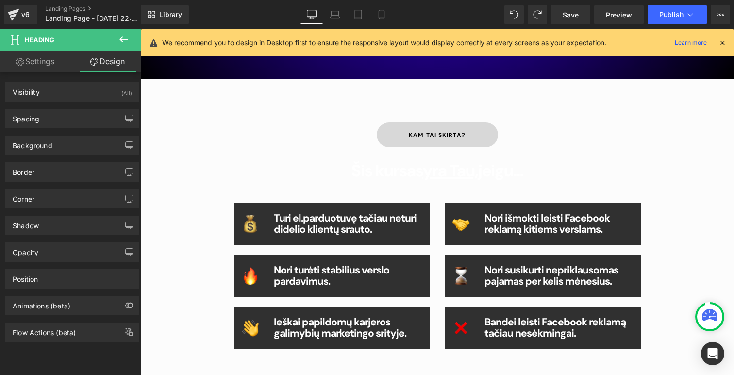
click at [32, 67] on link "Settings" at bounding box center [35, 61] width 70 height 22
type input "100"
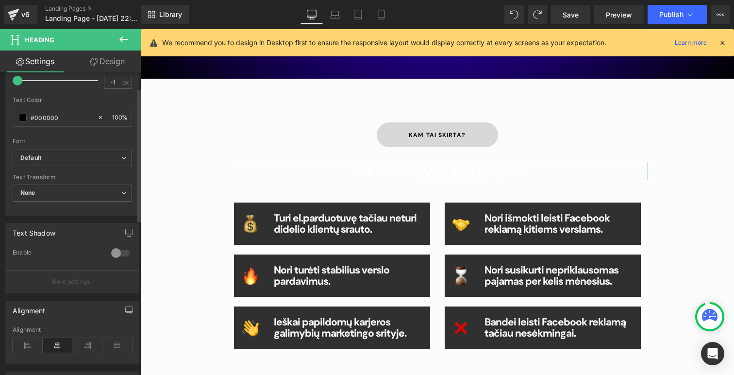
scroll to position [289, 0]
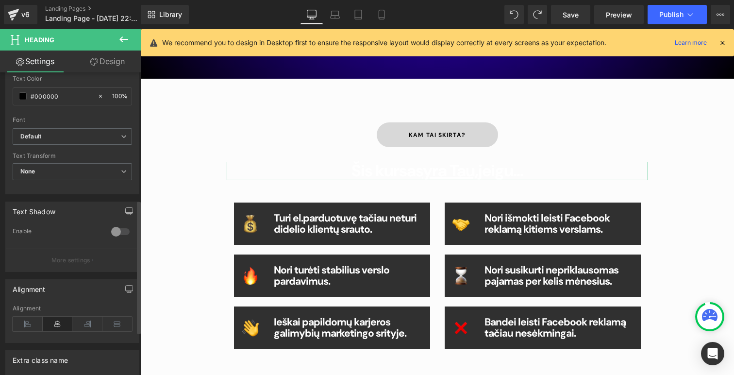
click at [45, 86] on div "Text Color #000000 100 %" at bounding box center [72, 95] width 119 height 41
click at [45, 94] on input "#000000" at bounding box center [62, 96] width 62 height 11
paste input "1c1c1c"
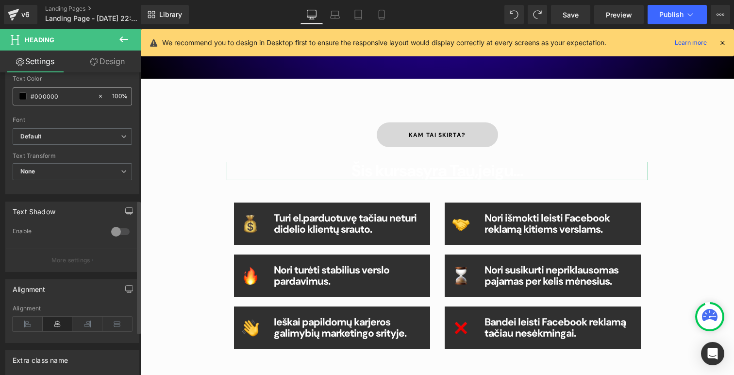
type input "#1c1c1c"
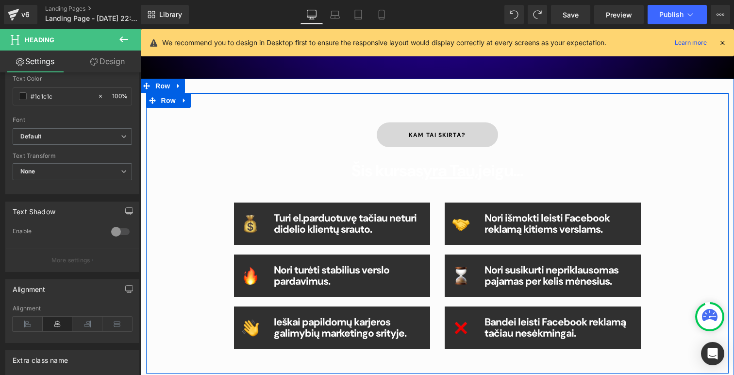
click at [206, 119] on div "kam tai skirta? Button Šis kursas yra Tau, jeigu... Heading Image Turi el.pardu…" at bounding box center [437, 233] width 583 height 280
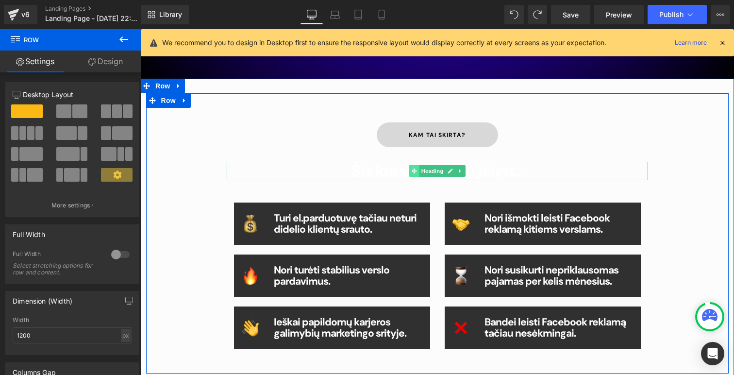
click at [414, 172] on icon at bounding box center [413, 170] width 5 height 5
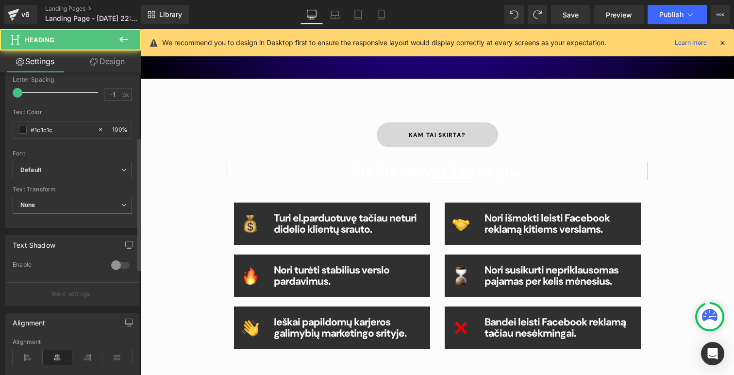
scroll to position [275, 0]
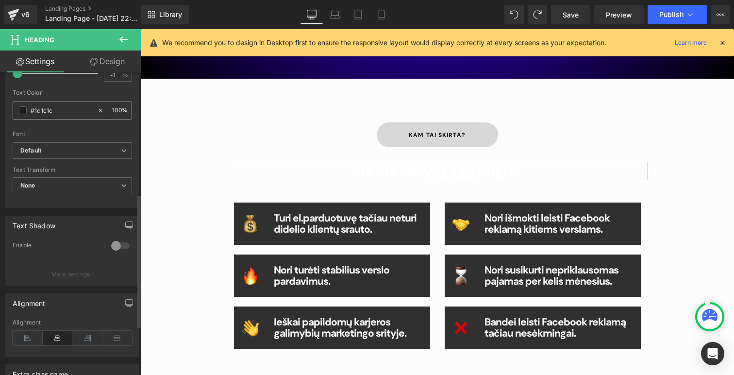
click at [61, 109] on input "#1c1c1c" at bounding box center [62, 110] width 62 height 11
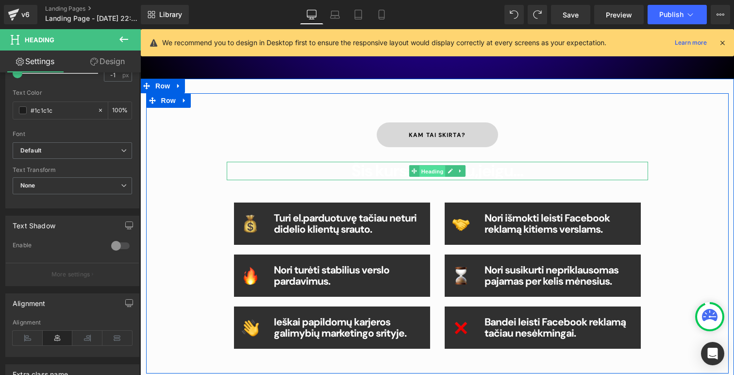
click at [426, 170] on span "Heading" at bounding box center [432, 172] width 26 height 12
click at [450, 171] on icon at bounding box center [450, 170] width 5 height 5
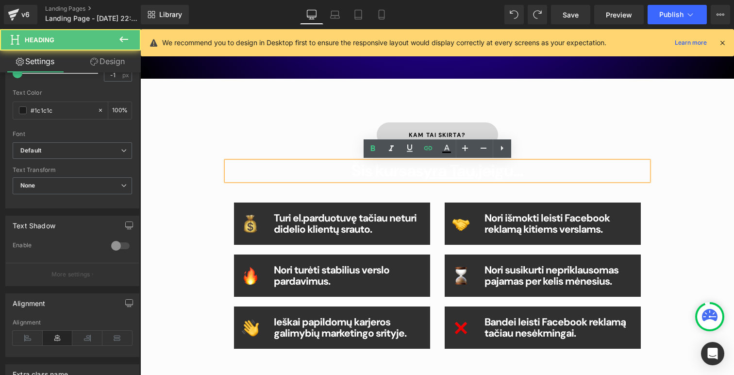
click at [448, 173] on u "yra Tau," at bounding box center [450, 171] width 55 height 22
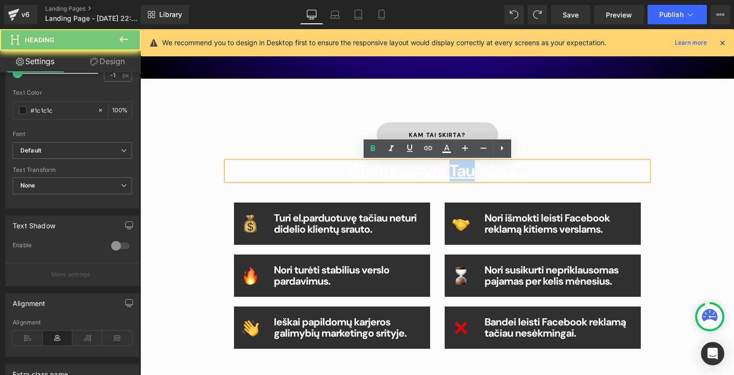
click at [448, 173] on u "yra Tau," at bounding box center [450, 171] width 55 height 22
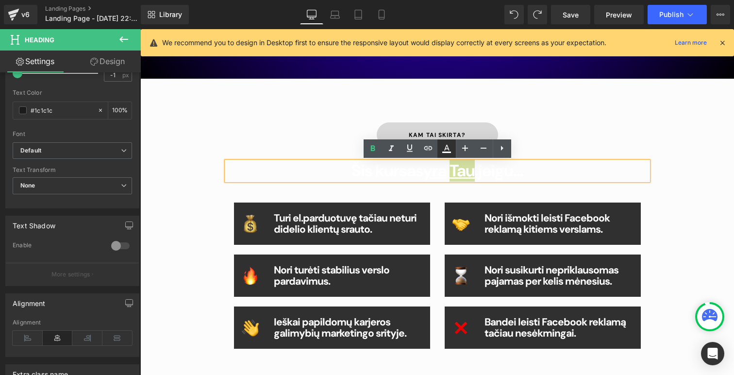
click at [448, 151] on icon at bounding box center [447, 149] width 12 height 12
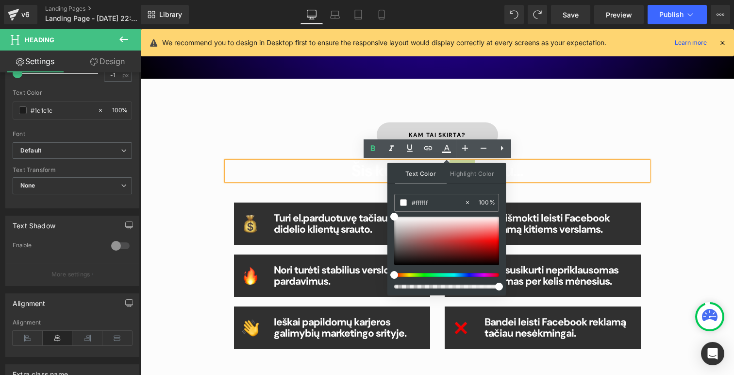
click at [423, 201] on input "#ffffff" at bounding box center [438, 202] width 52 height 11
paste input "1c1c1c"
click at [469, 203] on icon at bounding box center [467, 202] width 7 height 7
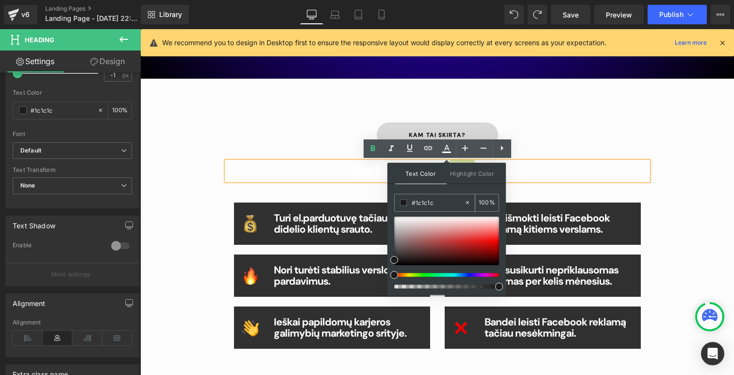
type input "none"
type input "0"
click at [549, 138] on div "kam tai skirta?" at bounding box center [437, 134] width 421 height 25
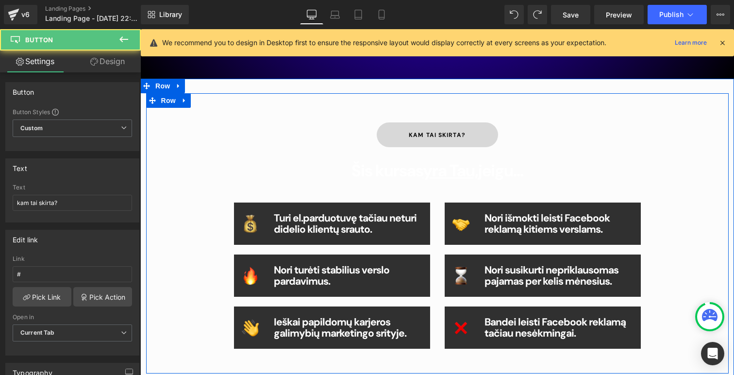
click at [466, 178] on div "Šis kursas yra Tau, jeigu... Heading" at bounding box center [437, 171] width 421 height 18
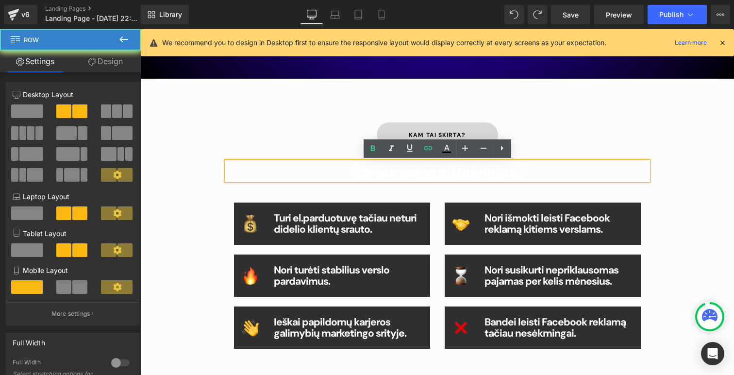
click at [413, 195] on div "Image Turi el.parduotuvę tačiau neturi didelio klientų srauto. Heading Row Imag…" at bounding box center [437, 272] width 421 height 164
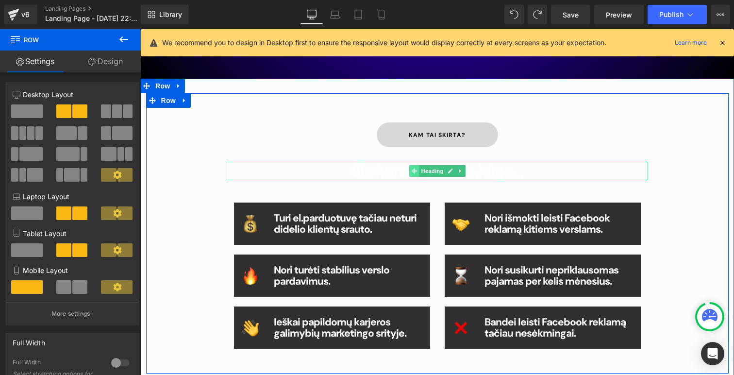
click at [413, 172] on icon at bounding box center [413, 170] width 5 height 5
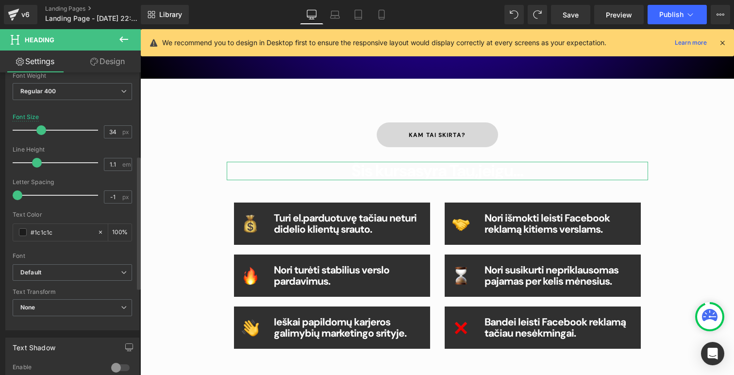
scroll to position [188, 0]
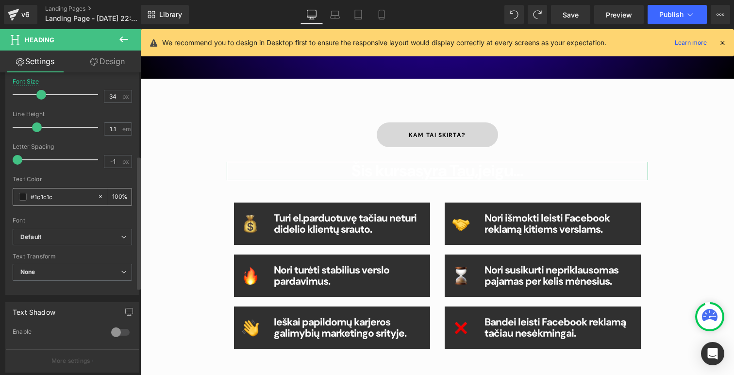
click at [98, 195] on icon at bounding box center [100, 196] width 7 height 7
type input "none"
type input "0"
click at [69, 195] on input "none" at bounding box center [62, 196] width 62 height 11
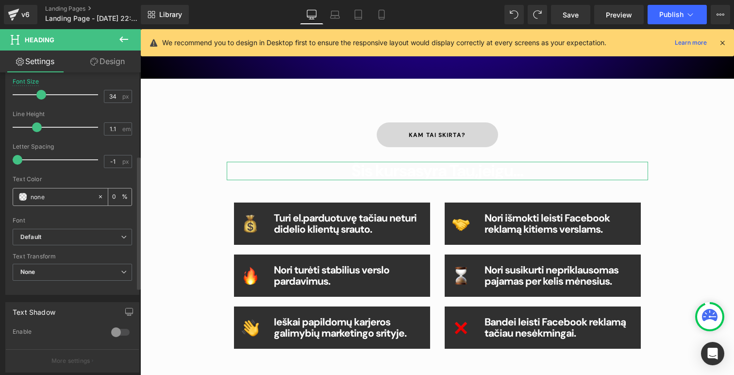
click at [69, 195] on input "none" at bounding box center [62, 196] width 62 height 11
paste input "#1c1c1c"
type input "#1c1c1c"
type input "100"
type input "#1c1c1c"
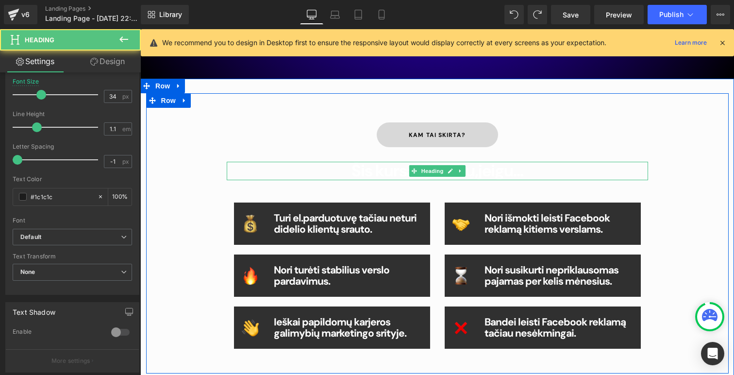
click at [382, 169] on b "Šis kursas yra Tau, jeigu..." at bounding box center [437, 171] width 172 height 22
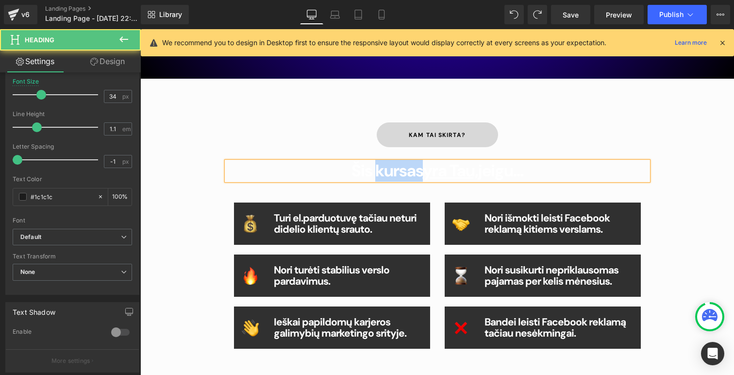
click at [382, 169] on b "Šis kursas yra Tau, jeigu..." at bounding box center [437, 171] width 172 height 22
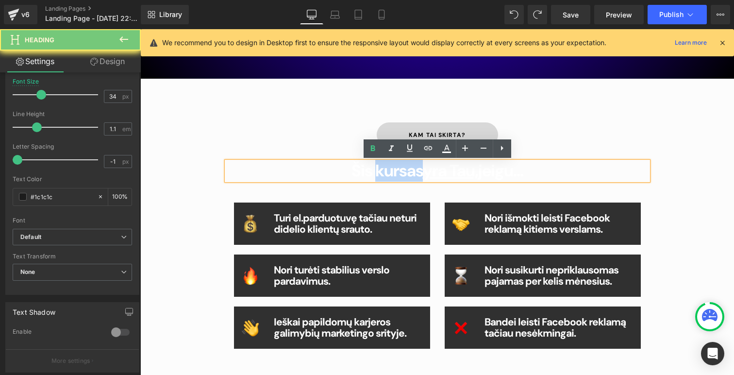
click at [382, 169] on b "Šis kursas yra Tau, jeigu..." at bounding box center [437, 171] width 172 height 22
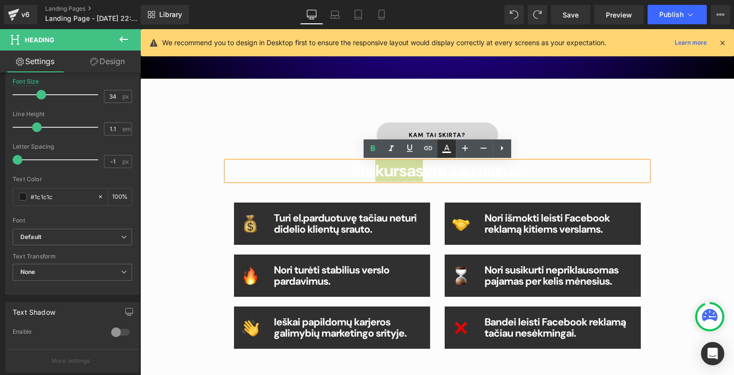
click at [450, 144] on icon at bounding box center [447, 149] width 12 height 12
type input "#ffffff"
type input "100"
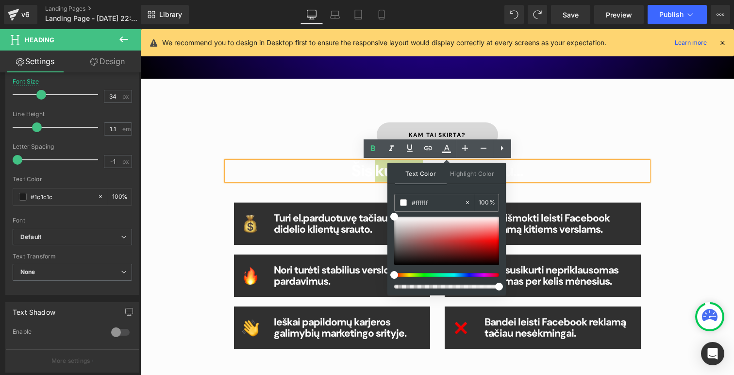
click at [431, 207] on input "#ffffff" at bounding box center [438, 202] width 52 height 11
paste input "1c1c1c"
type input "#1c1c1c"
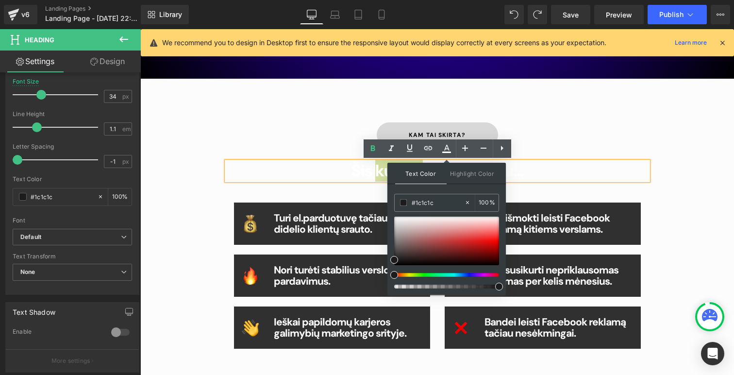
click at [599, 121] on div "kam tai skirta? Button Šis kursas yra Tau, jeigu... Heading Image Turi el.pardu…" at bounding box center [437, 233] width 583 height 280
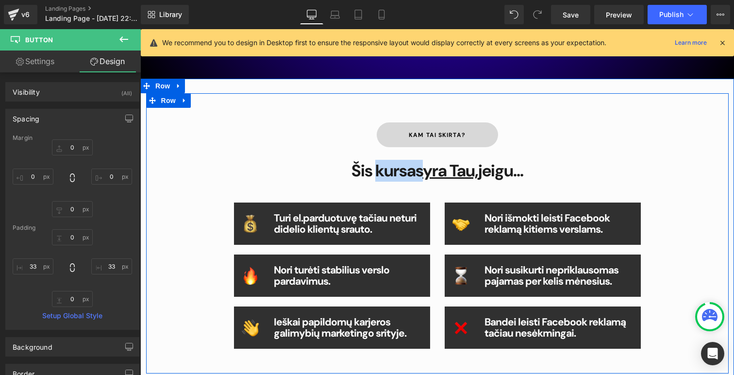
click at [665, 157] on div "kam tai skirta? Button Šis kursas yra Tau, jeigu... Heading Image Turi el.pardu…" at bounding box center [437, 233] width 583 height 280
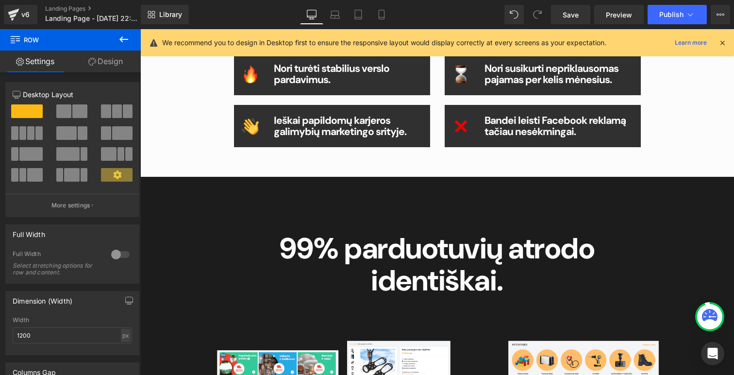
scroll to position [617, 0]
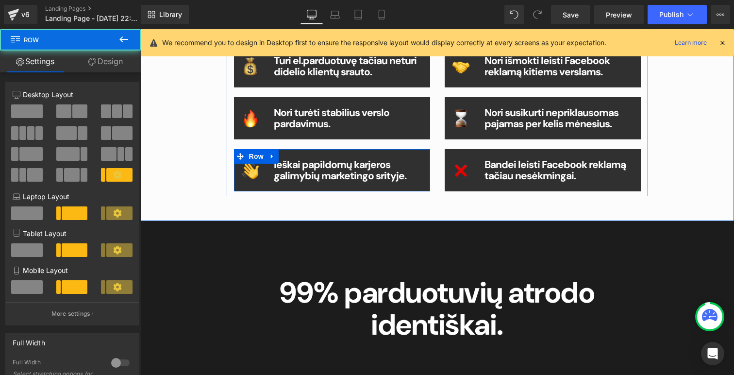
click at [423, 159] on div "Ieškai papildomų karjeros galimybių marketingo srityje. Heading" at bounding box center [348, 170] width 164 height 22
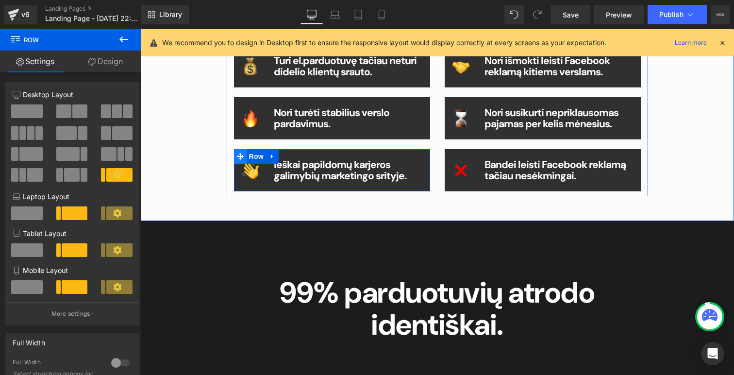
click at [237, 153] on icon at bounding box center [240, 156] width 7 height 7
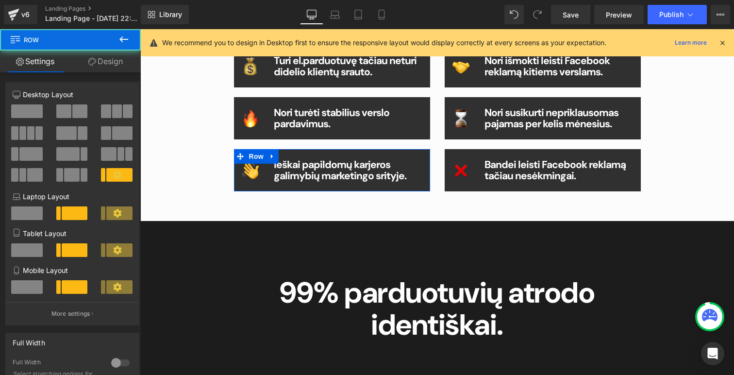
click at [114, 62] on link "Design" at bounding box center [105, 61] width 70 height 22
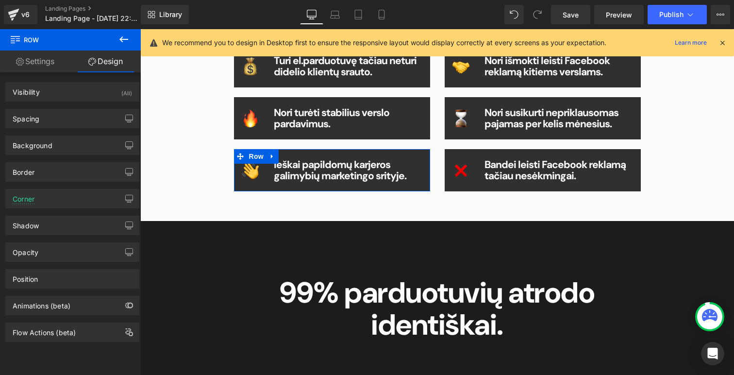
click at [97, 109] on div "Spacing [GEOGRAPHIC_DATA] 20px 20 auto auto 0px 0 auto auto [GEOGRAPHIC_DATA] 2…" at bounding box center [72, 118] width 134 height 19
click at [97, 157] on div "Border Border Style Custom Custom Setup Global Style Custom Setup Global Style …" at bounding box center [72, 168] width 145 height 27
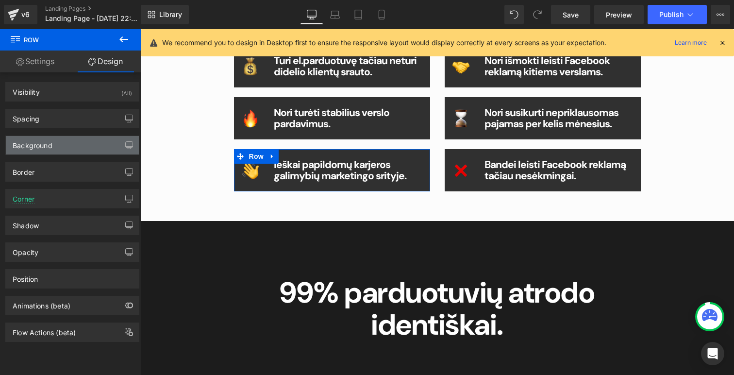
click at [97, 152] on div "Background" at bounding box center [72, 145] width 133 height 18
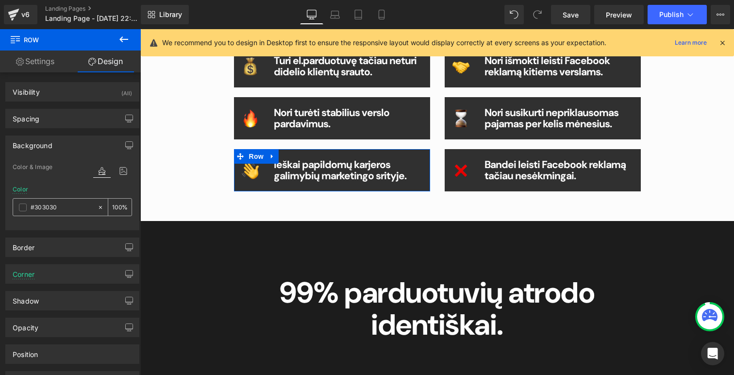
click at [73, 206] on input "#303030" at bounding box center [62, 207] width 62 height 11
paste input "1c1c1c"
type input "#1c1c1c"
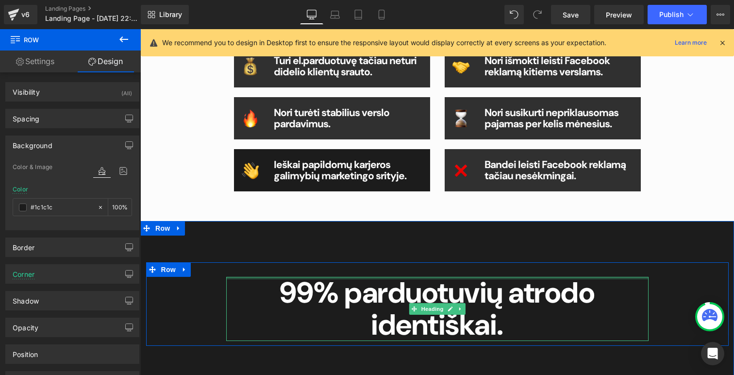
click at [272, 271] on div at bounding box center [437, 269] width 583 height 15
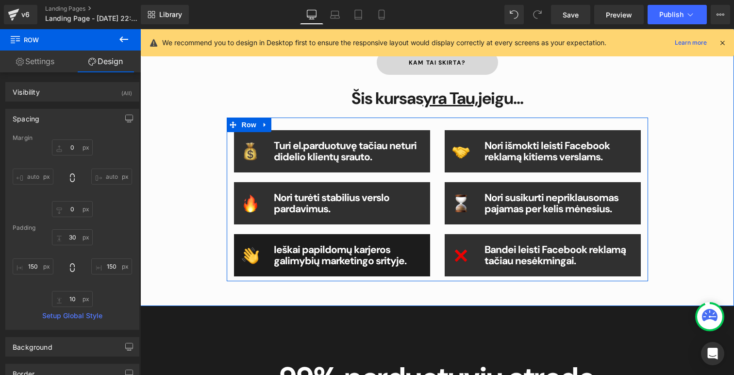
scroll to position [577, 0]
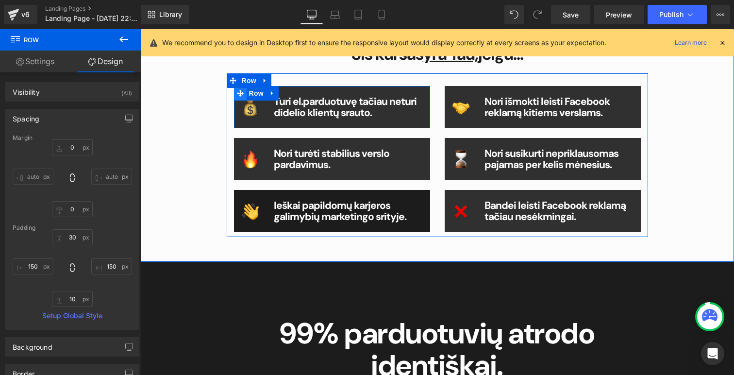
click at [239, 94] on icon at bounding box center [240, 93] width 7 height 7
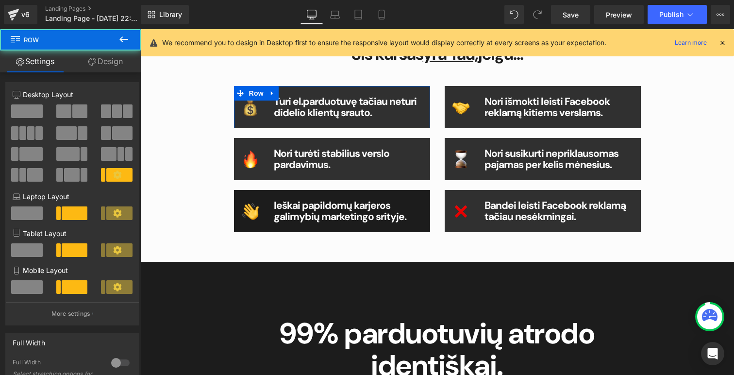
click at [99, 77] on div "Column Size Customizer 2+10 Desktop Layout Laptop Layout Tablet Layout Mobile L…" at bounding box center [72, 200] width 145 height 250
click at [99, 67] on link "Design" at bounding box center [105, 61] width 70 height 22
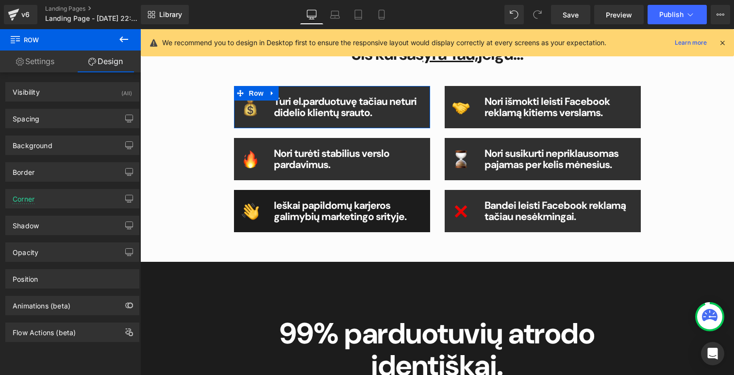
type input "#303030"
type input "100"
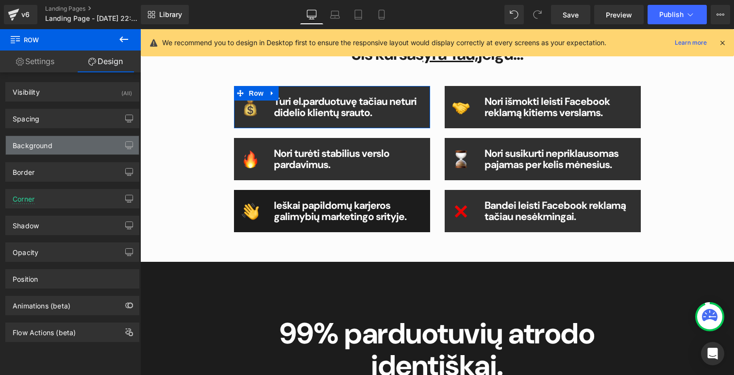
click at [64, 139] on div "Background" at bounding box center [72, 145] width 133 height 18
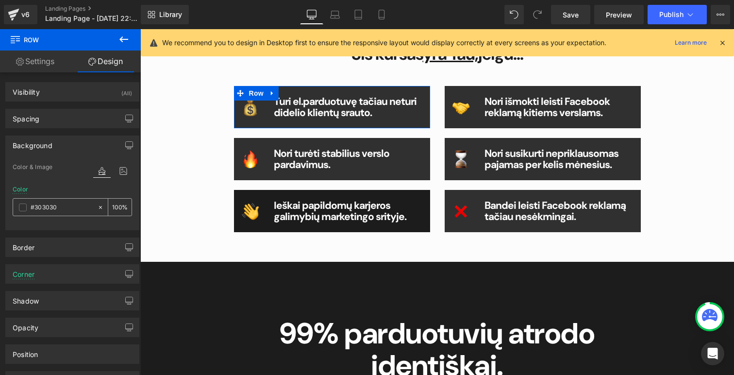
click at [67, 204] on input "#303030" at bounding box center [62, 207] width 62 height 11
paste input "1c1c1c"
type input "#1c1c1c"
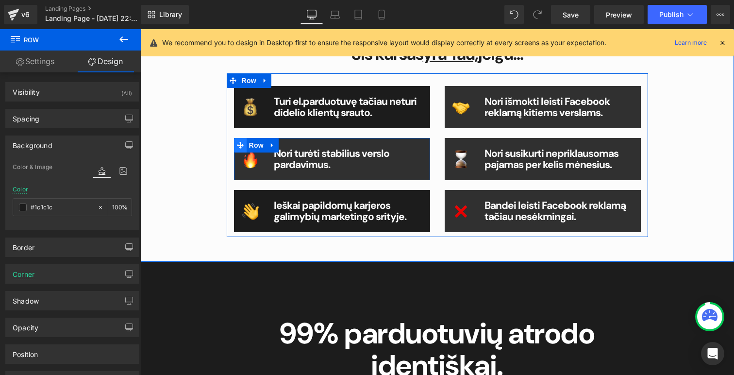
click at [235, 143] on span at bounding box center [240, 145] width 13 height 15
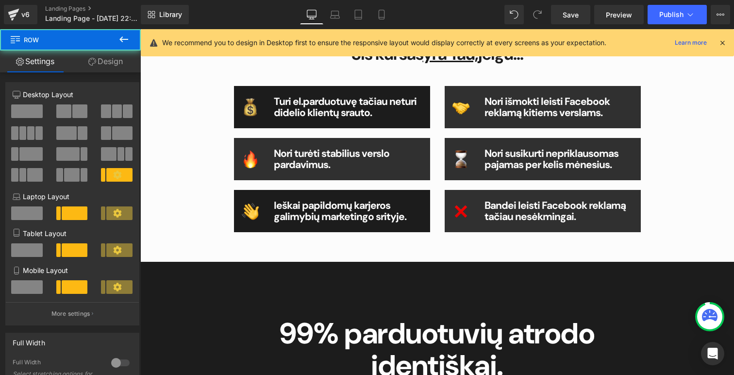
click at [99, 49] on span "Row" at bounding box center [58, 39] width 97 height 21
click at [99, 58] on link "Design" at bounding box center [105, 61] width 70 height 22
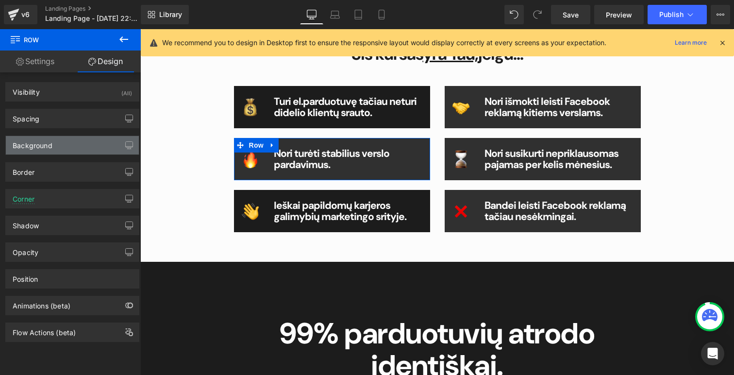
click at [42, 143] on div "Background" at bounding box center [33, 143] width 40 height 14
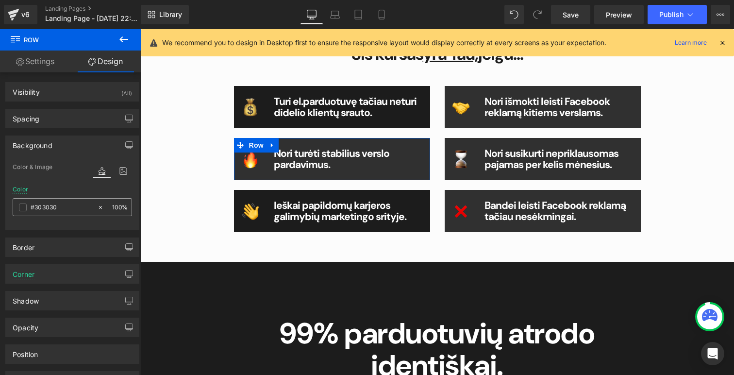
click at [59, 203] on input "#303030" at bounding box center [62, 207] width 62 height 11
paste input "1c1c1c"
type input "#1c1c1c"
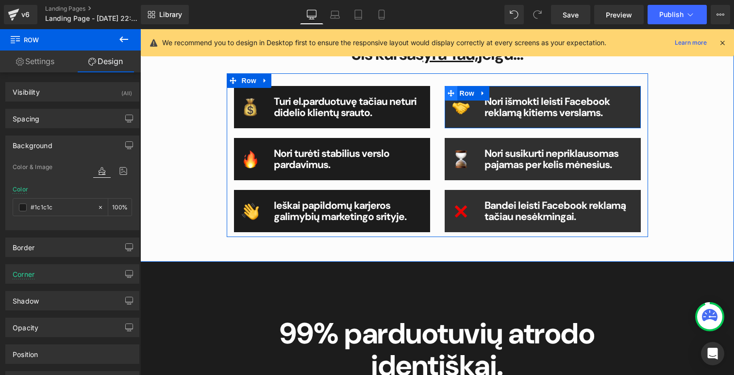
click at [449, 92] on icon at bounding box center [451, 93] width 7 height 7
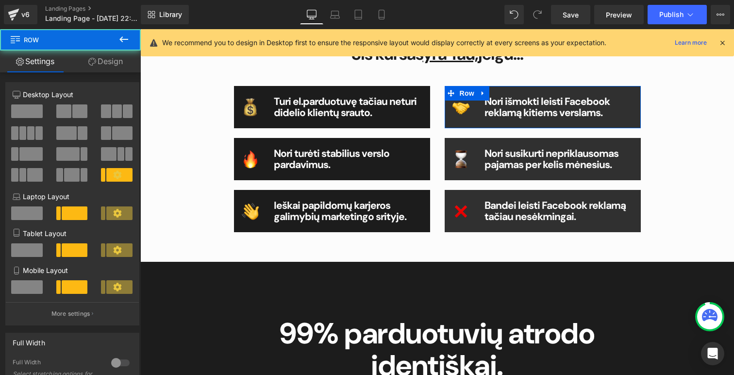
click at [97, 59] on link "Design" at bounding box center [105, 61] width 70 height 22
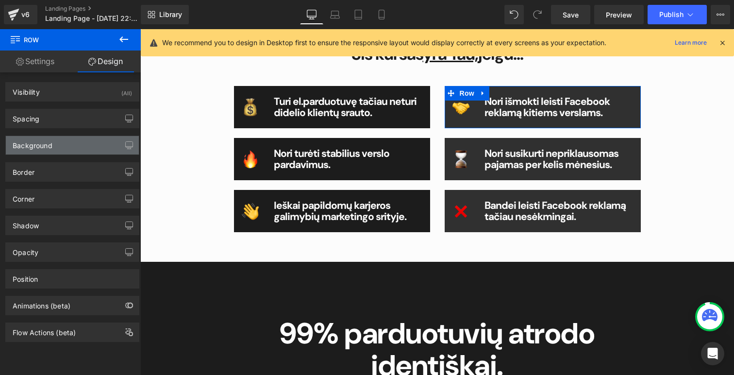
click at [32, 149] on div "Background" at bounding box center [33, 143] width 40 height 14
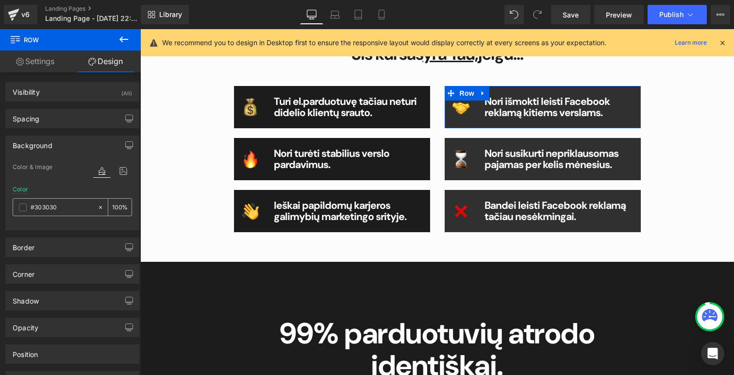
click at [45, 204] on input "#303030" at bounding box center [62, 207] width 62 height 11
paste input "1c1c1c"
type input "#1c1c1c"
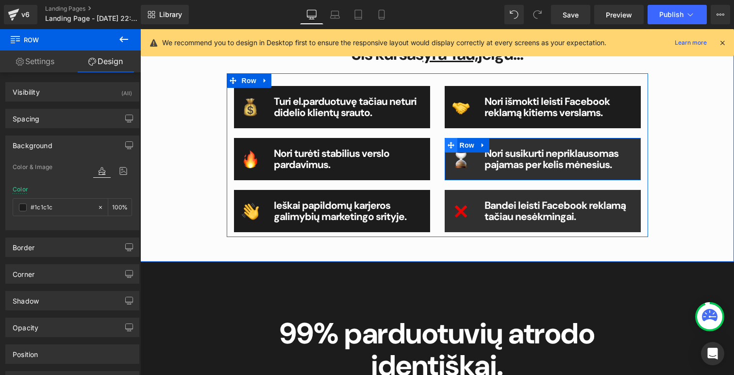
click at [450, 146] on icon at bounding box center [451, 145] width 7 height 7
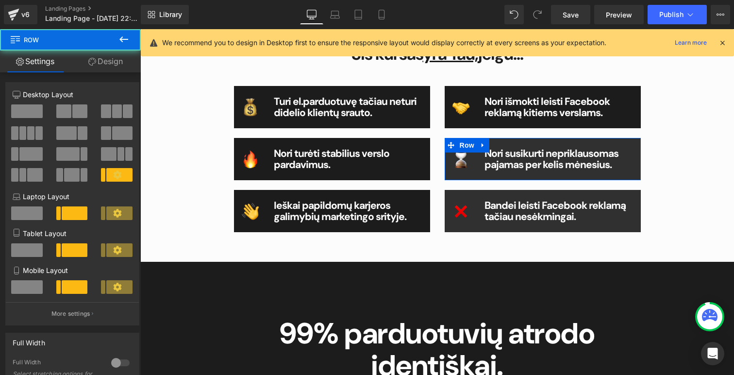
click at [104, 54] on link "Design" at bounding box center [105, 61] width 70 height 22
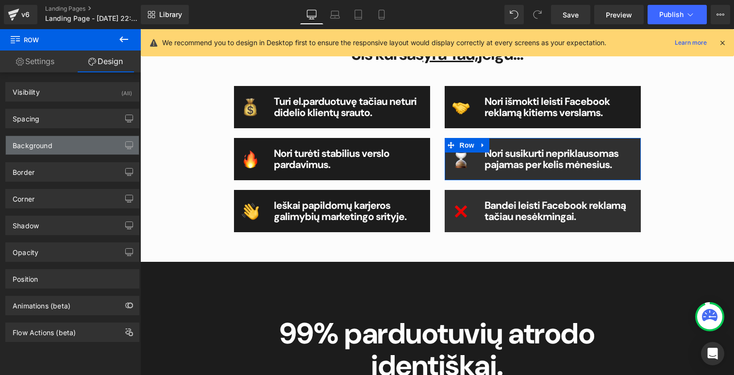
click at [62, 140] on div "Background" at bounding box center [72, 145] width 133 height 18
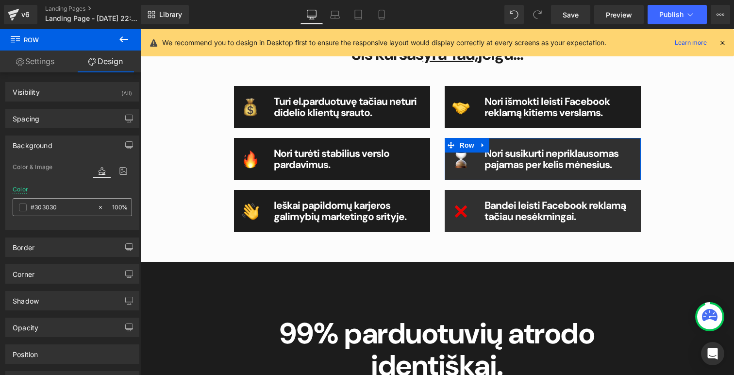
click at [64, 208] on input "#303030" at bounding box center [62, 207] width 62 height 11
paste input "1c1c1c"
type input "#1c1c1c"
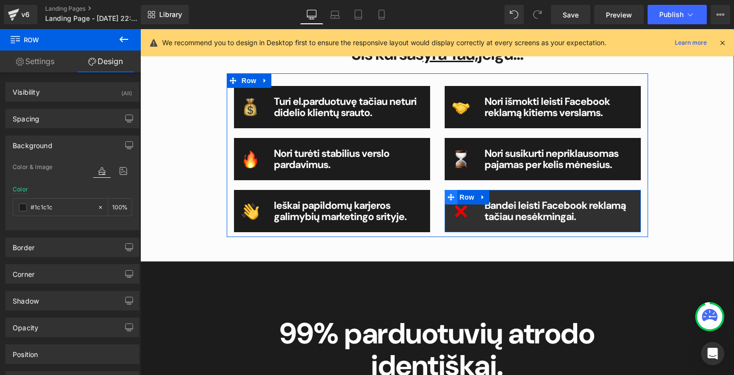
click at [453, 197] on icon at bounding box center [451, 197] width 7 height 7
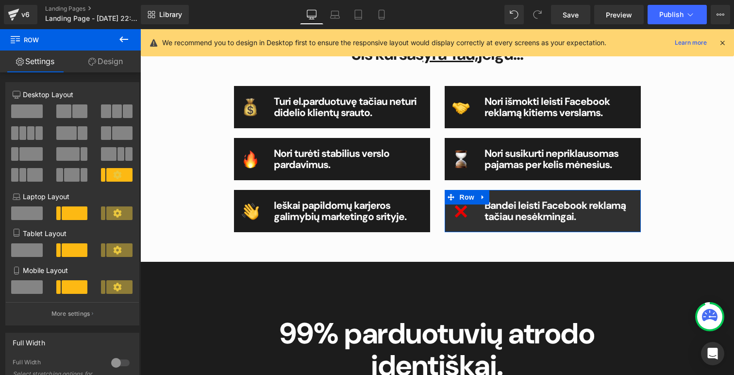
click at [100, 67] on link "Design" at bounding box center [105, 61] width 70 height 22
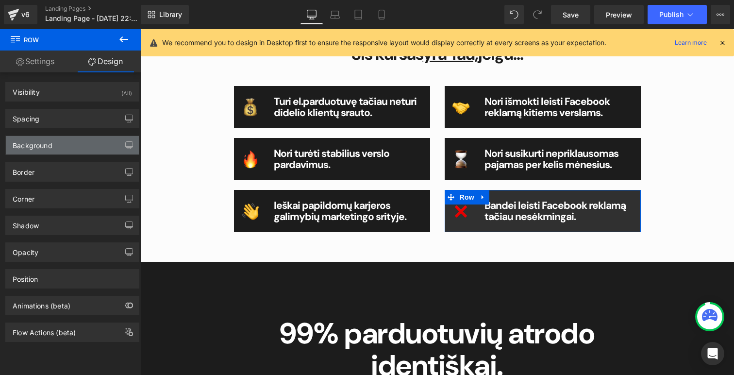
click at [42, 150] on div "Background" at bounding box center [72, 145] width 133 height 18
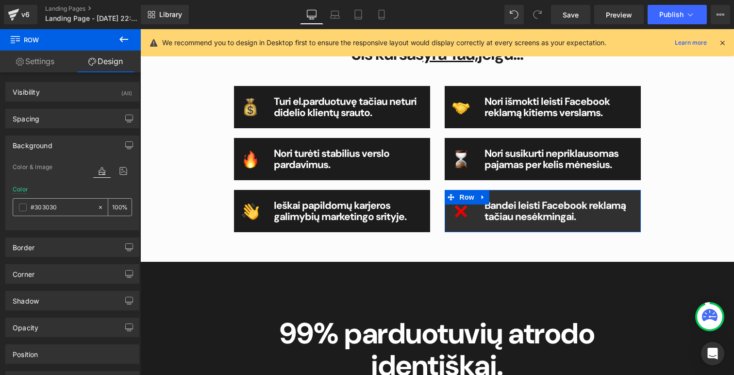
click at [61, 206] on input "#303030" at bounding box center [62, 207] width 62 height 11
paste input "1c1c1c"
type input "#1c1c1c"
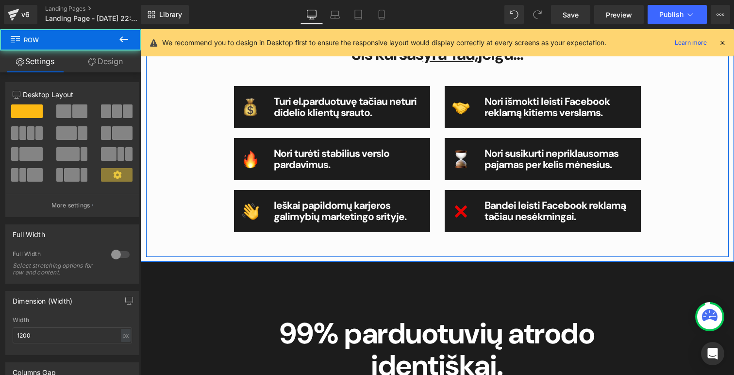
click at [652, 120] on div "kam tai skirta? Button Šis kursas yra Tau, jeigu... Heading Image Turi el.pardu…" at bounding box center [437, 121] width 437 height 231
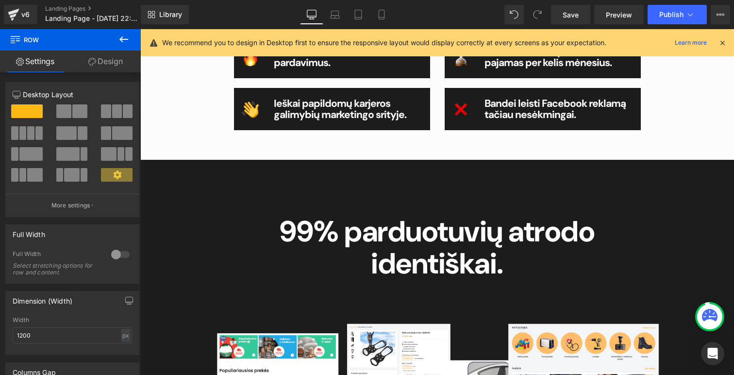
scroll to position [548, 0]
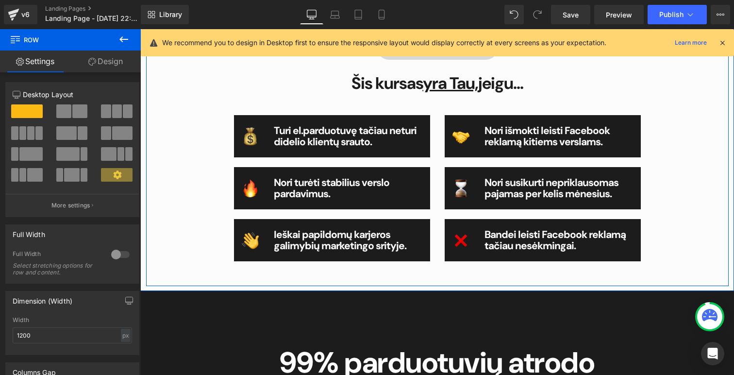
click at [430, 280] on div "kam tai skirta? Button Šis kursas yra Tau, jeigu... Heading Image Turi el.pardu…" at bounding box center [437, 146] width 583 height 280
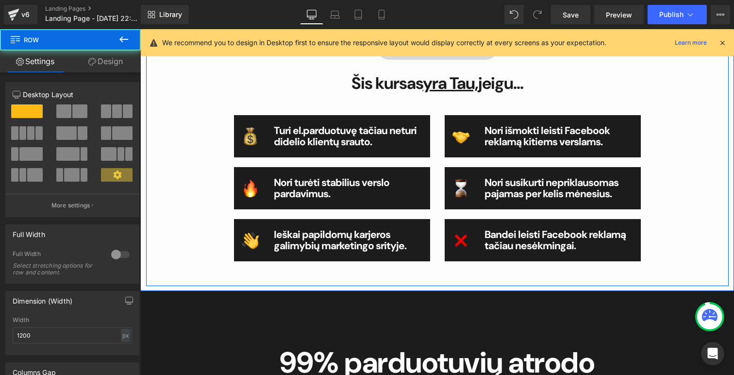
click at [427, 269] on div "kam tai skirta? Button Šis kursas yra Tau, jeigu... Heading Image Turi el.pardu…" at bounding box center [437, 146] width 583 height 280
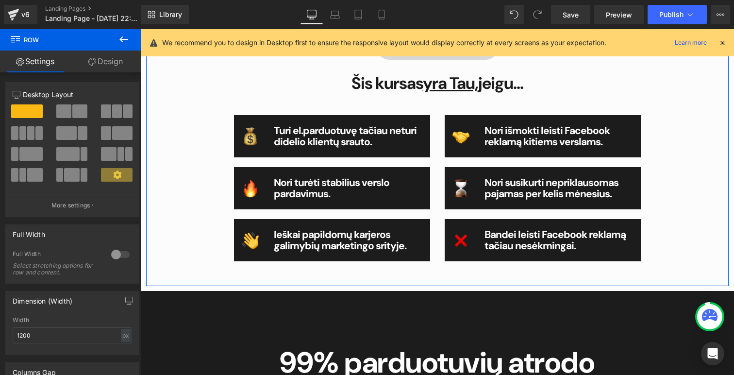
click at [88, 54] on link "Design" at bounding box center [105, 61] width 70 height 22
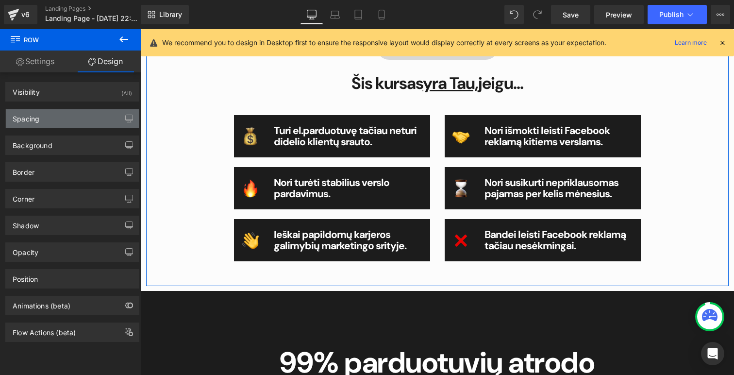
click at [39, 118] on div "Spacing" at bounding box center [72, 118] width 133 height 18
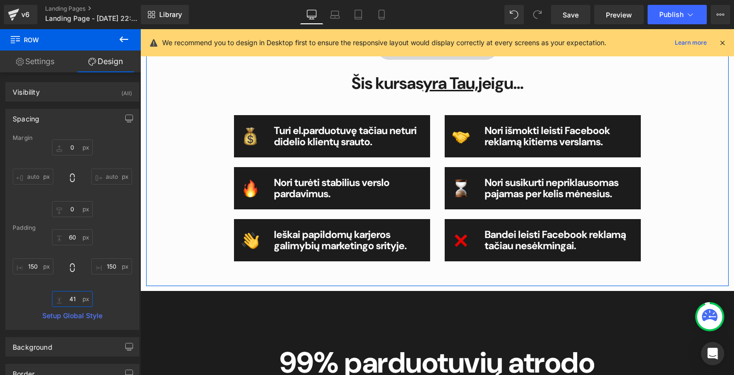
click at [70, 295] on input "41" at bounding box center [72, 299] width 41 height 16
type input "80"
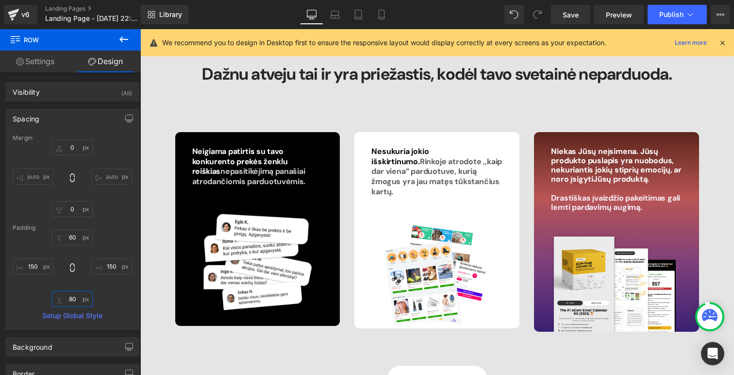
scroll to position [1682, 0]
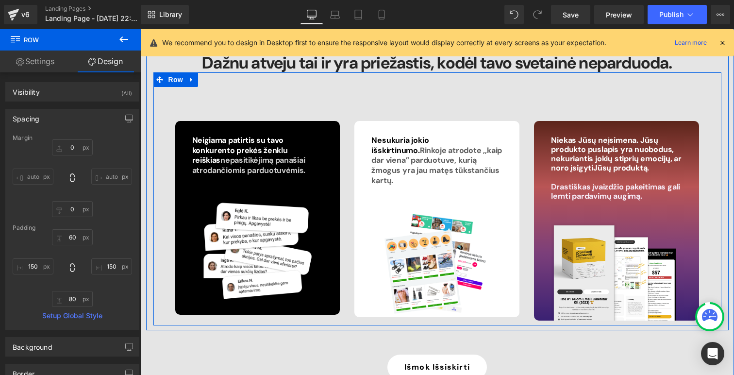
click at [528, 147] on div "Niekas Jūsų neįsimena. Jūsų produkto puslapis yra nuobodus, nekuriantis jokių s…" at bounding box center [617, 221] width 180 height 200
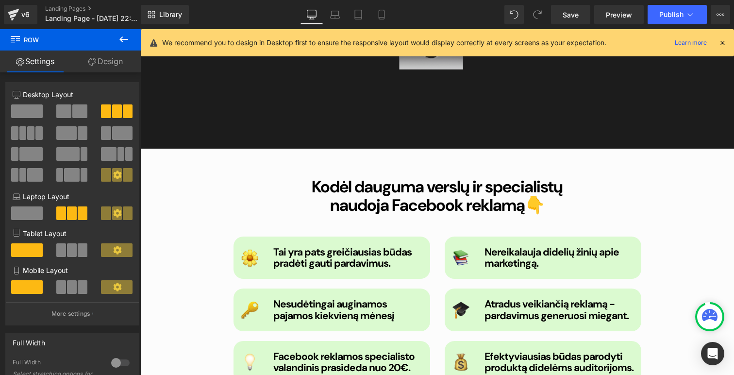
scroll to position [1283, 0]
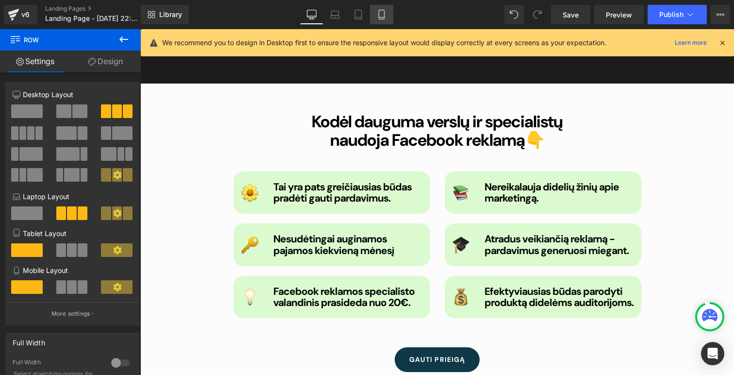
click at [377, 10] on icon at bounding box center [382, 15] width 10 height 10
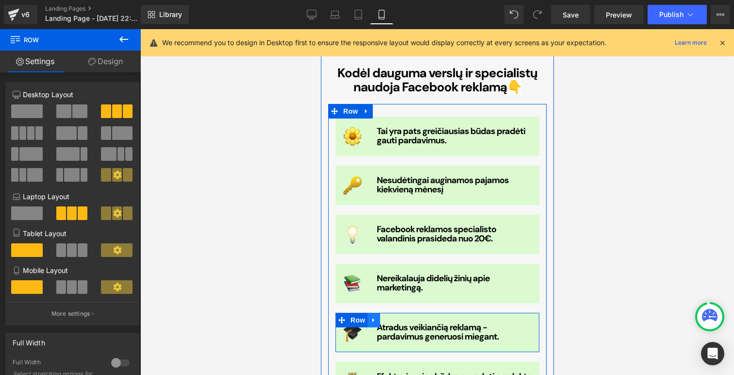
scroll to position [1000, 0]
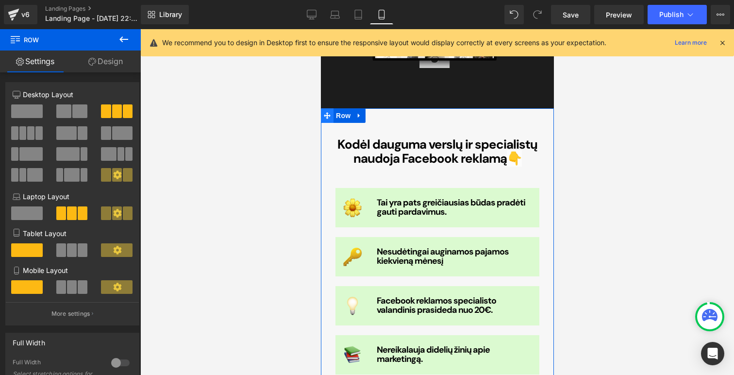
click at [326, 120] on span at bounding box center [326, 115] width 13 height 15
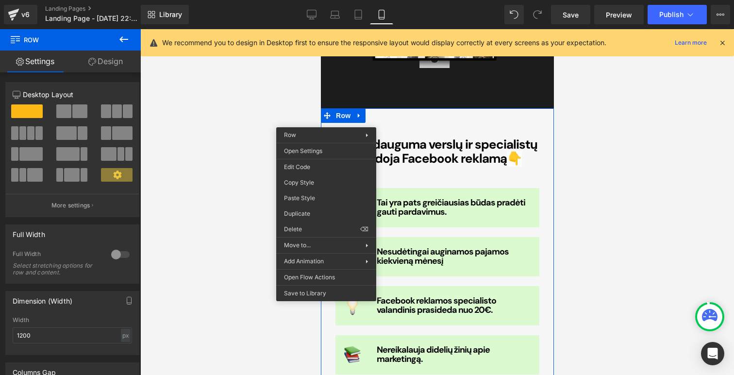
click at [110, 69] on link "Design" at bounding box center [105, 61] width 70 height 22
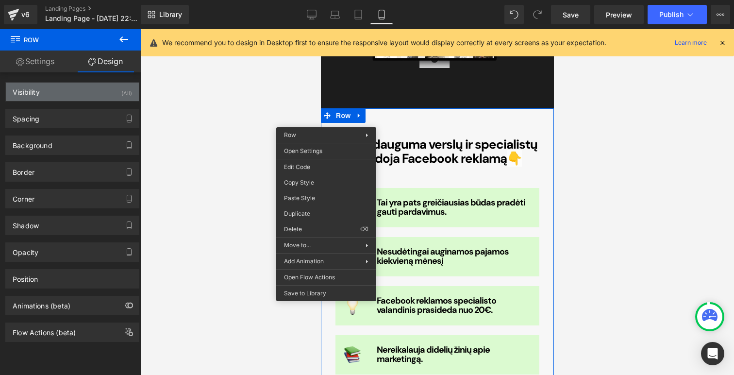
click at [117, 92] on div "Visibility (All)" at bounding box center [72, 92] width 133 height 18
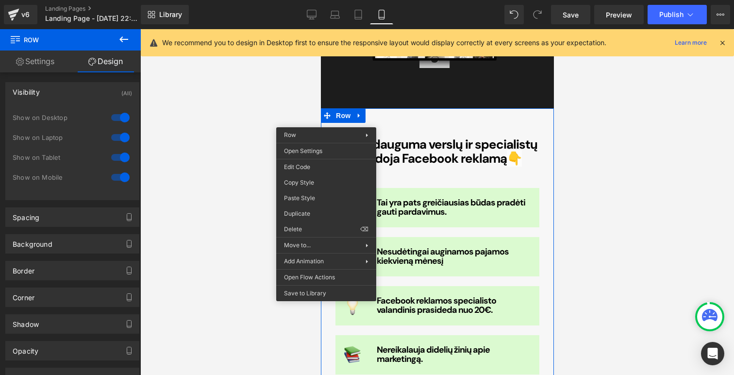
click at [121, 178] on div at bounding box center [120, 177] width 23 height 16
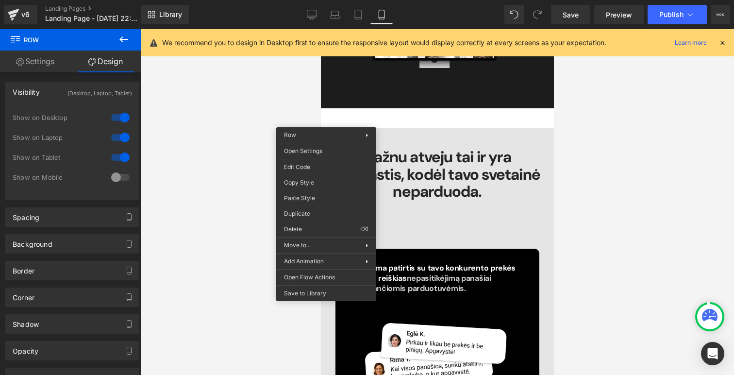
click at [617, 204] on div at bounding box center [437, 202] width 594 height 346
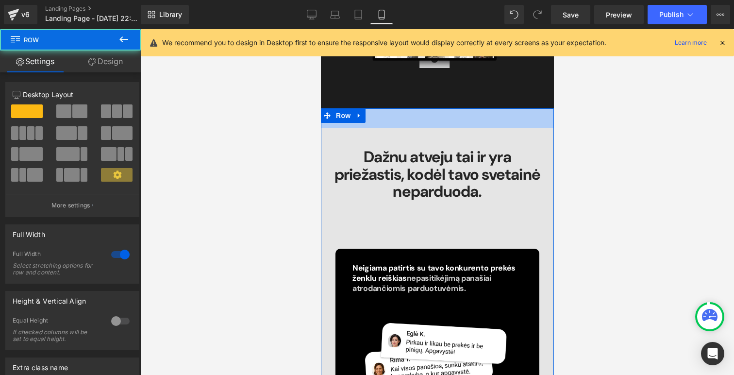
click at [538, 116] on div "40px" at bounding box center [436, 117] width 233 height 19
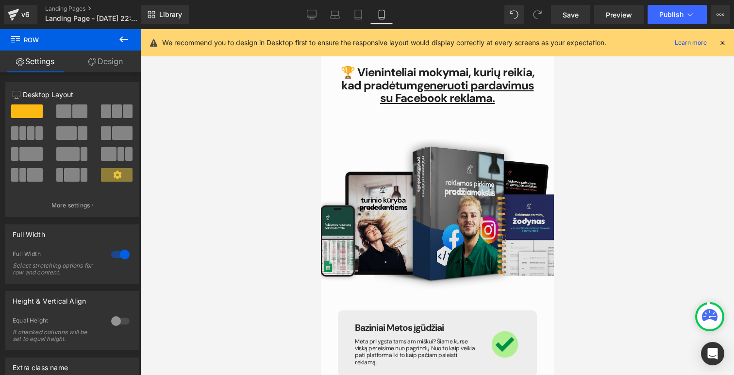
scroll to position [2403, 0]
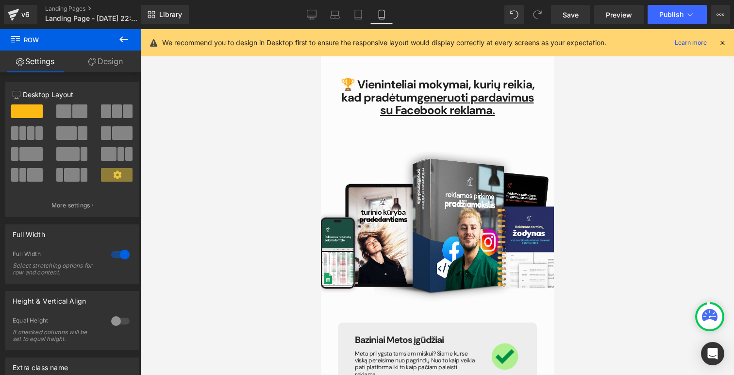
click at [104, 62] on link "Design" at bounding box center [105, 61] width 70 height 22
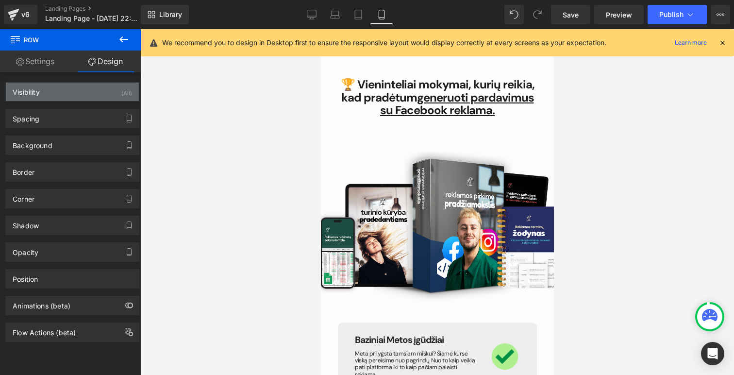
click at [117, 94] on div "Visibility (All)" at bounding box center [72, 92] width 133 height 18
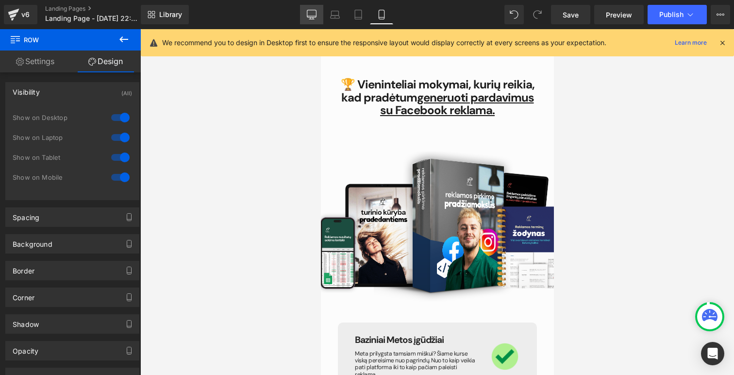
click at [309, 14] on icon at bounding box center [312, 15] width 10 height 10
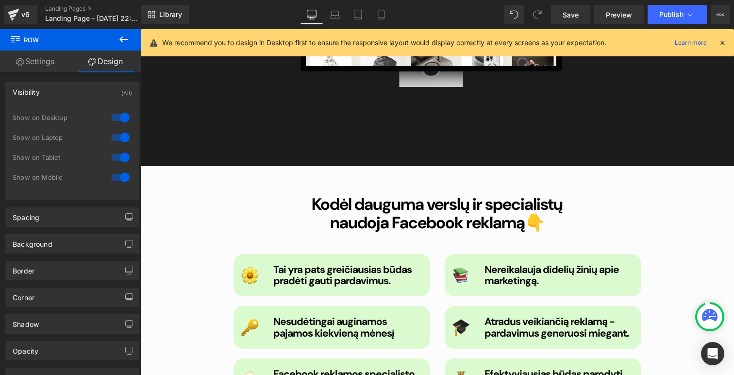
scroll to position [1322, 0]
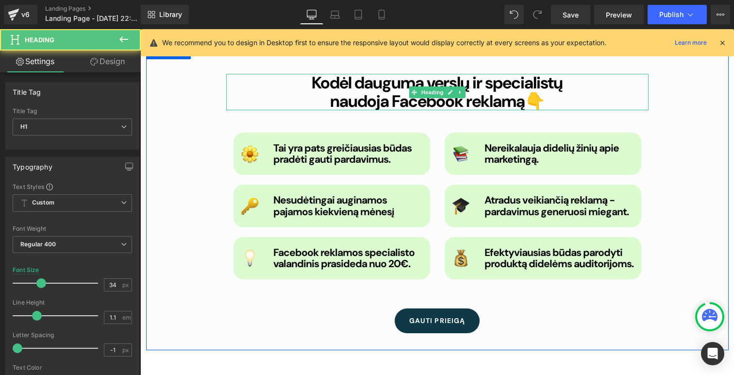
click at [366, 87] on b "Kodėl dauguma verslų ir specialistų naudoja Facebook reklamą" at bounding box center [437, 92] width 251 height 40
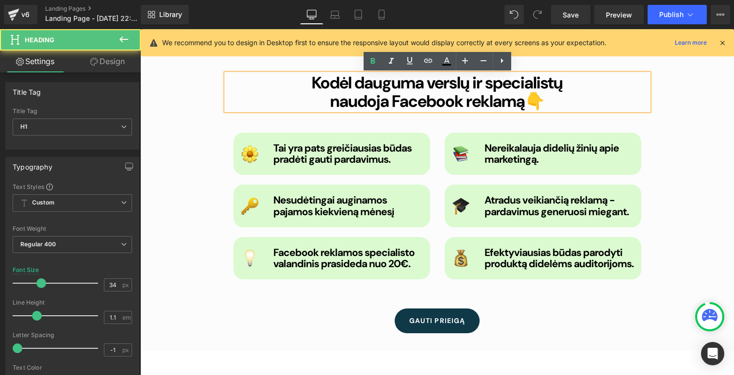
click at [228, 106] on div "Kodėl dauguma verslų ir specialistų naudoja Facebook reklamą 👇" at bounding box center [437, 92] width 422 height 36
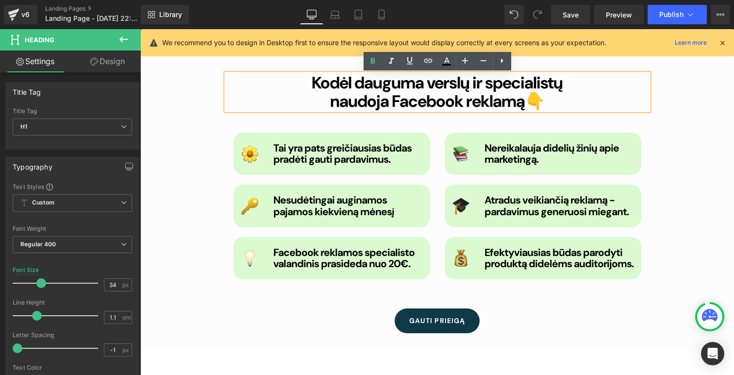
scroll to position [1224, 0]
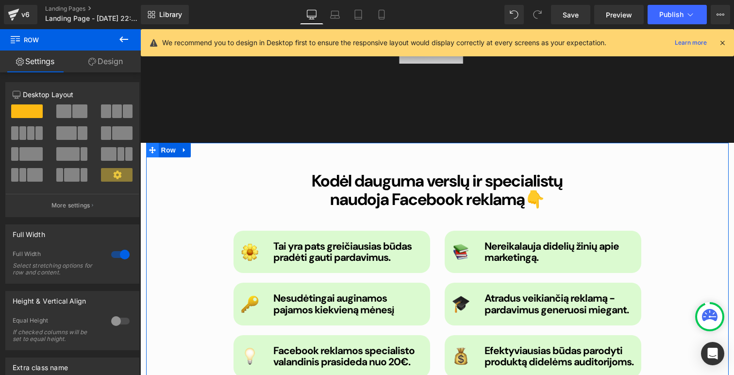
click at [150, 149] on icon at bounding box center [152, 150] width 7 height 7
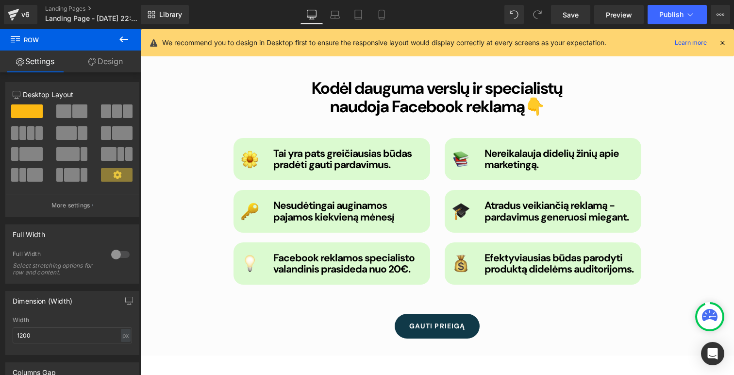
scroll to position [1344, 0]
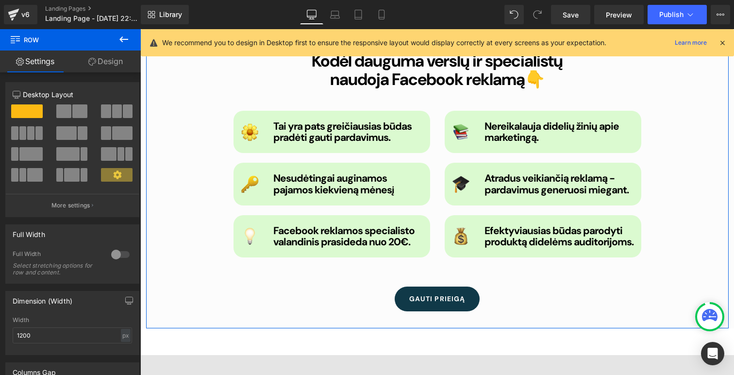
click at [100, 58] on link "Design" at bounding box center [105, 61] width 70 height 22
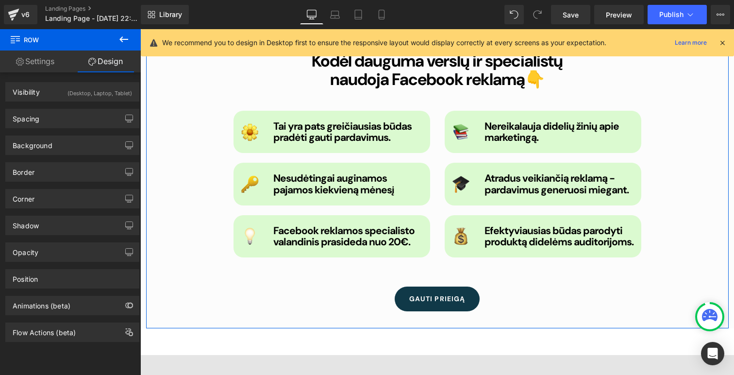
click at [85, 78] on div "Visibility (Desktop, Laptop, Tablet) 0|0|0|0 1 Show on Desktop 1 Show on Laptop…" at bounding box center [72, 88] width 145 height 27
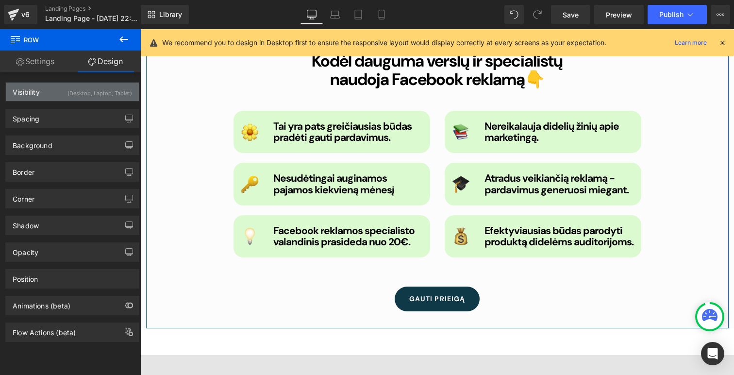
click at [86, 89] on div "(Desktop, Laptop, Tablet)" at bounding box center [99, 91] width 65 height 16
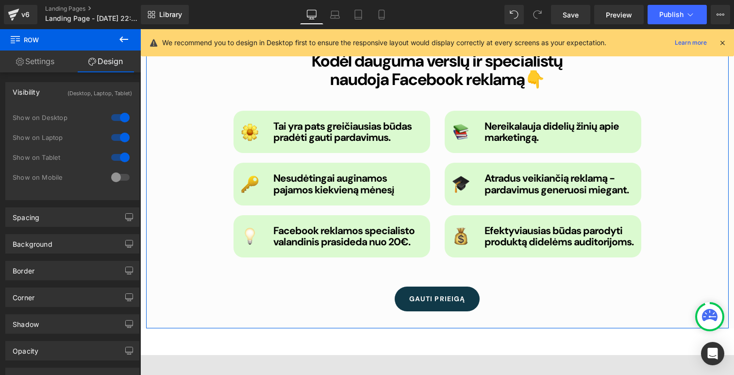
click at [128, 187] on div "0|0|0|0 1 Show on Desktop 1 Show on Laptop 1 Show on Tablet 0 Show on Mobile" at bounding box center [72, 154] width 133 height 92
click at [123, 183] on div at bounding box center [120, 177] width 23 height 16
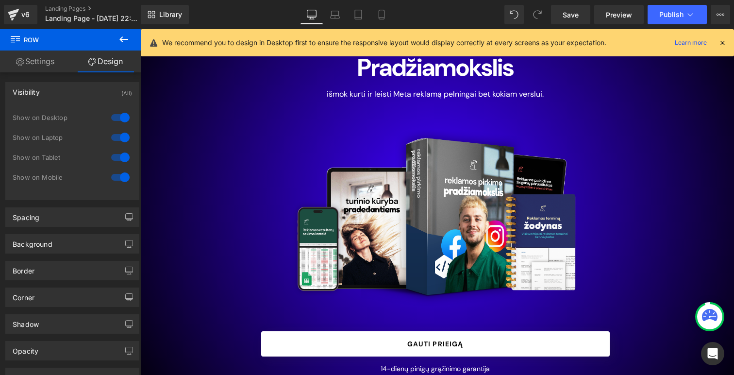
scroll to position [4, 0]
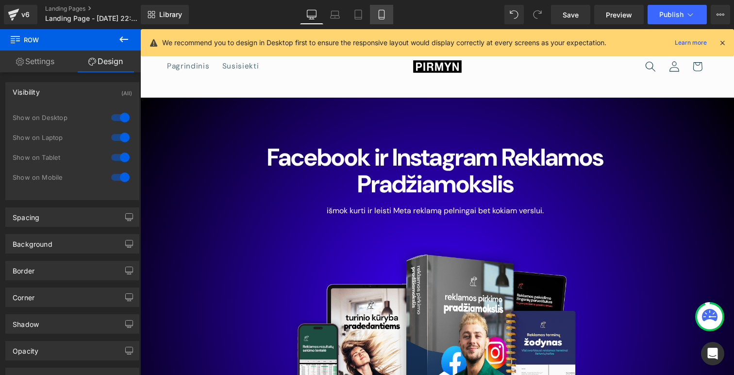
click at [380, 9] on link "Mobile" at bounding box center [381, 14] width 23 height 19
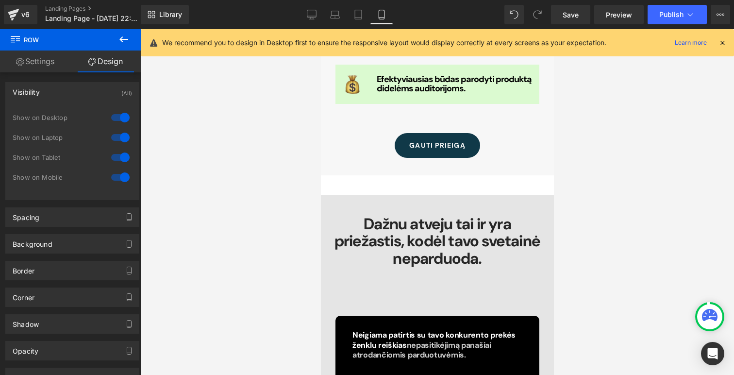
scroll to position [1319, 0]
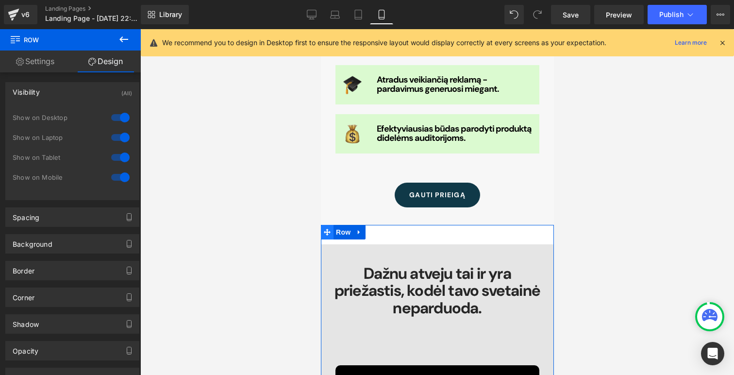
click at [328, 233] on icon at bounding box center [326, 232] width 7 height 7
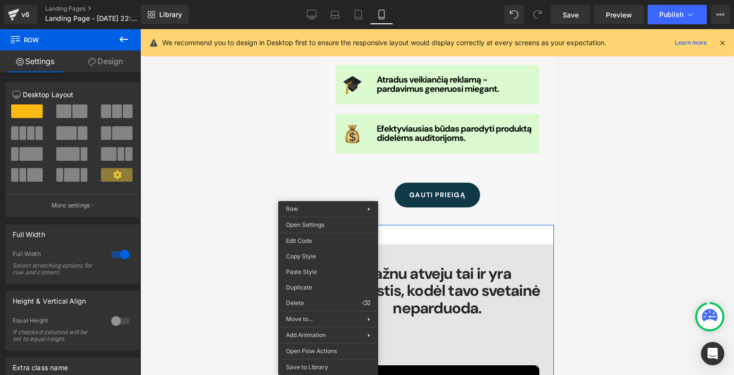
click at [248, 108] on div at bounding box center [437, 202] width 594 height 346
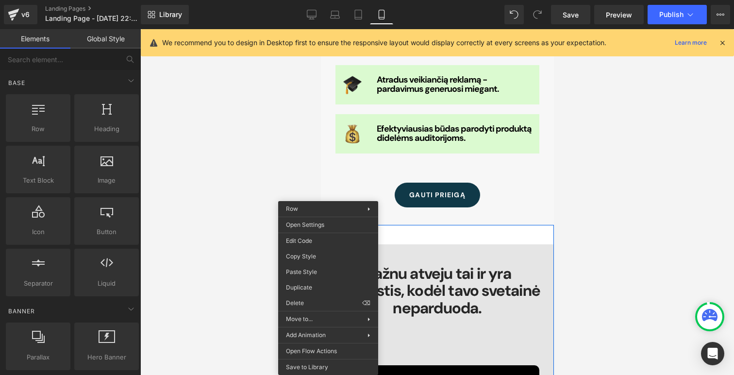
click at [306, 25] on div "Library Mobile Desktop Laptop Tablet Mobile Save Preview Publish Scheduled View…" at bounding box center [437, 14] width 593 height 29
click at [306, 18] on link "Desktop" at bounding box center [311, 14] width 23 height 19
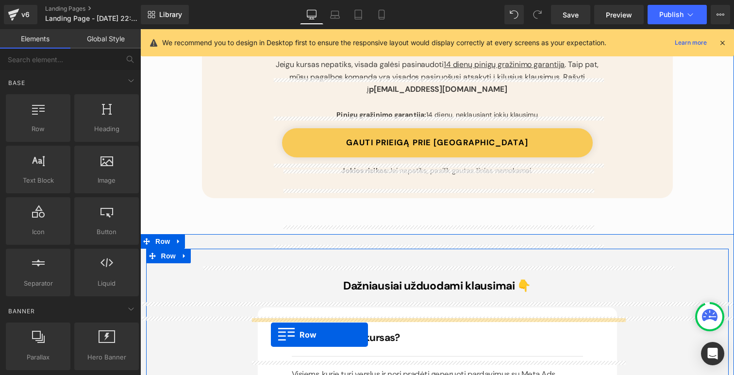
scroll to position [5884, 0]
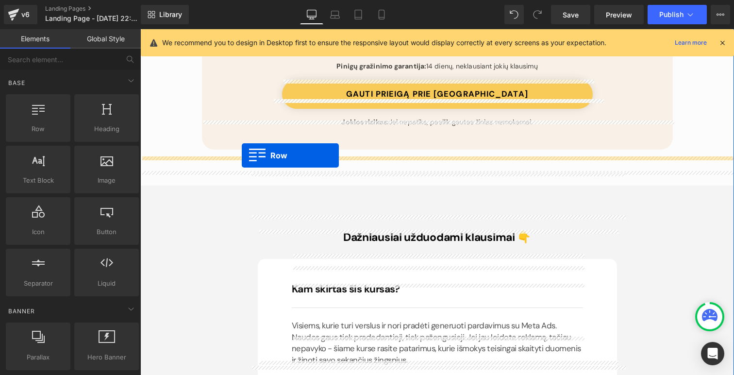
drag, startPoint x: 150, startPoint y: 68, endPoint x: 242, endPoint y: 155, distance: 127.0
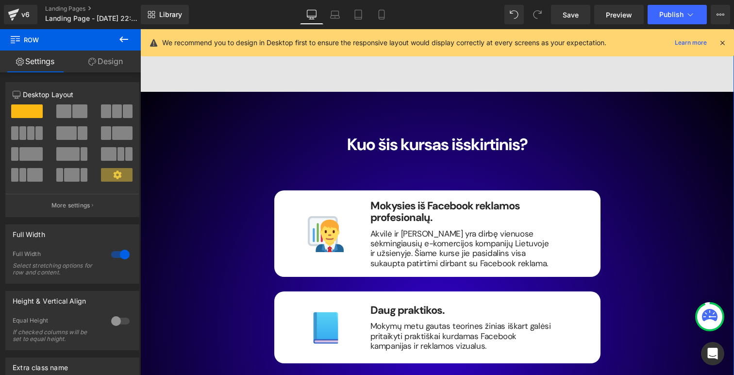
scroll to position [6356, 0]
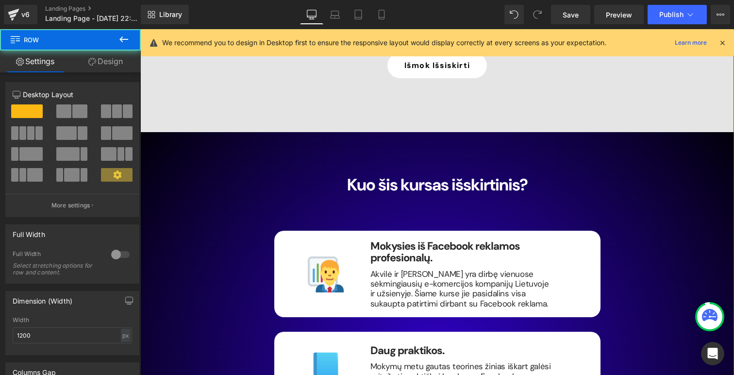
click at [205, 147] on div "Kuo šis kursas išskirtinis? Heading Image Mokysies iš Facebook reklamos profesi…" at bounding box center [437, 375] width 583 height 456
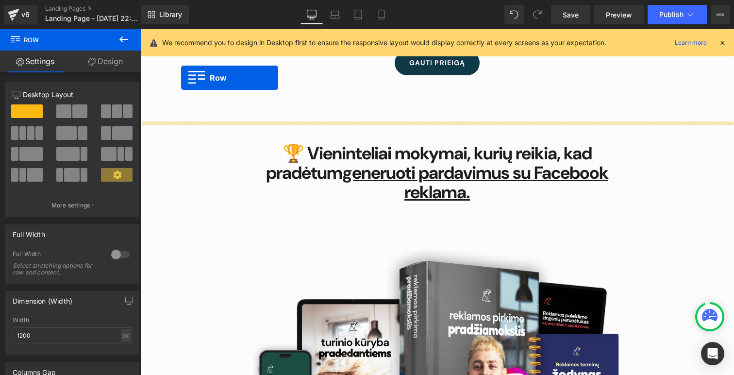
scroll to position [1550, 0]
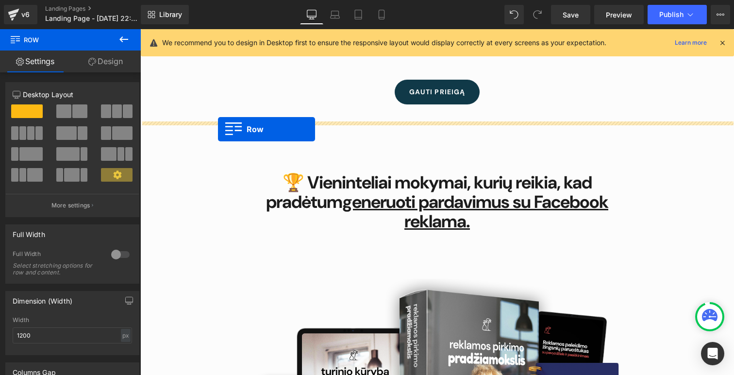
drag, startPoint x: 146, startPoint y: 128, endPoint x: 218, endPoint y: 129, distance: 72.3
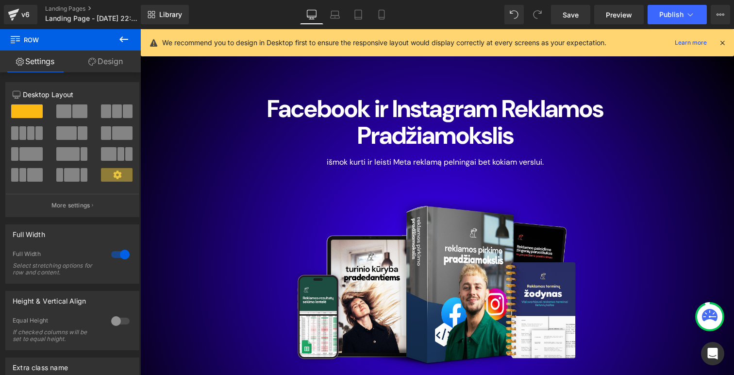
scroll to position [62, 0]
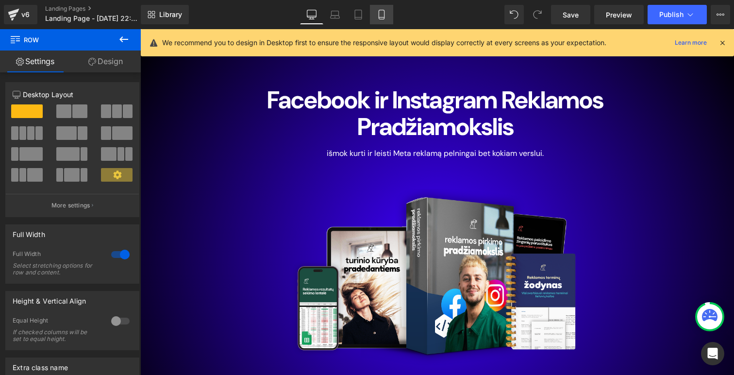
click at [378, 19] on link "Mobile" at bounding box center [381, 14] width 23 height 19
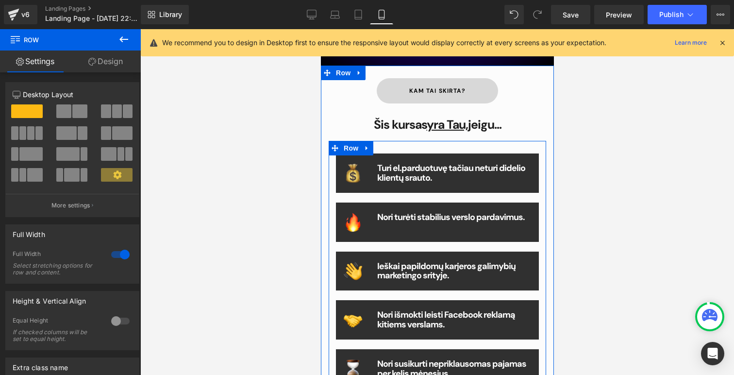
scroll to position [333, 0]
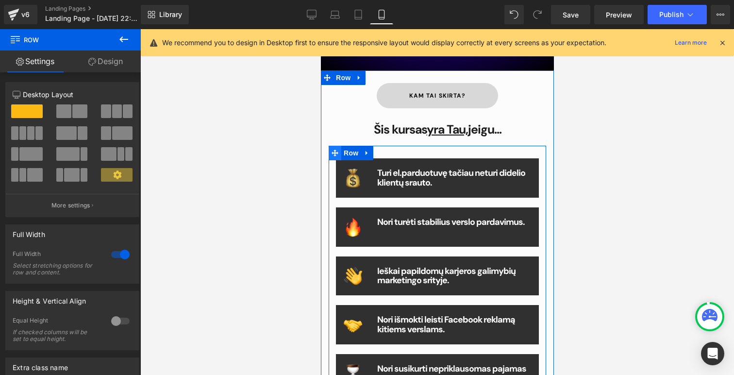
click at [333, 155] on icon at bounding box center [334, 153] width 7 height 7
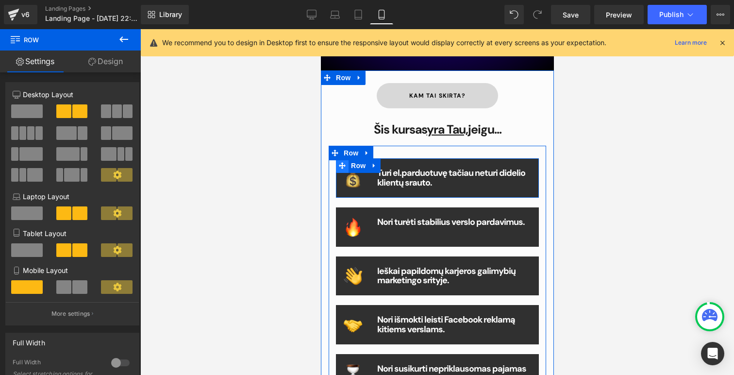
click at [343, 170] on span at bounding box center [341, 165] width 13 height 15
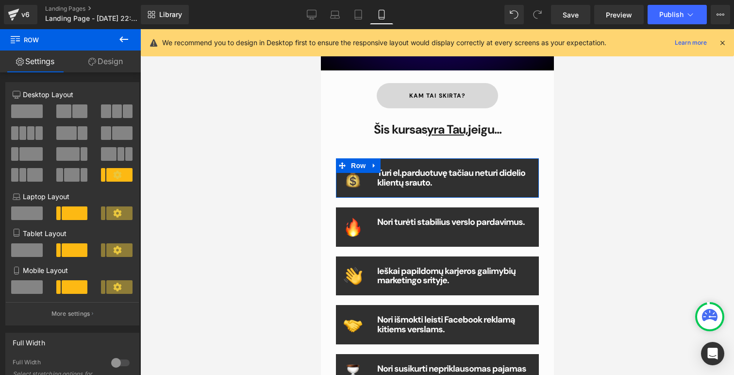
click at [103, 65] on link "Design" at bounding box center [105, 61] width 70 height 22
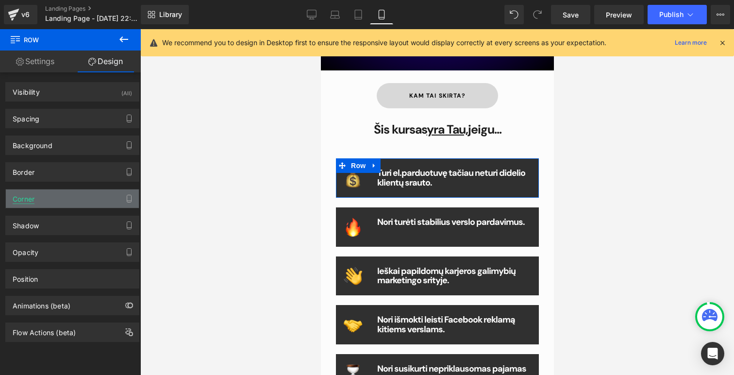
click at [33, 201] on div "Corner" at bounding box center [24, 196] width 22 height 14
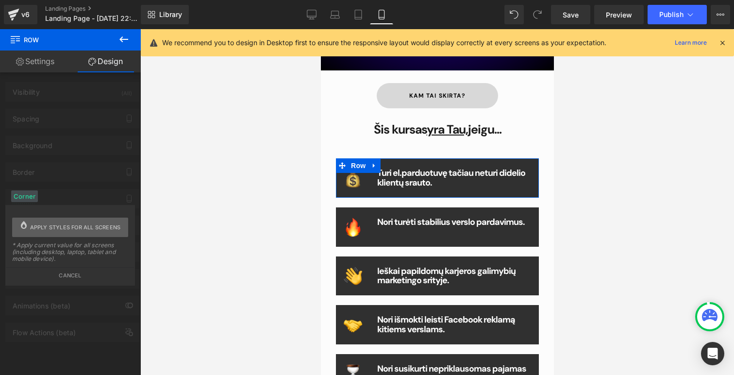
click at [67, 226] on span "Apply styles for all screens" at bounding box center [75, 226] width 91 height 19
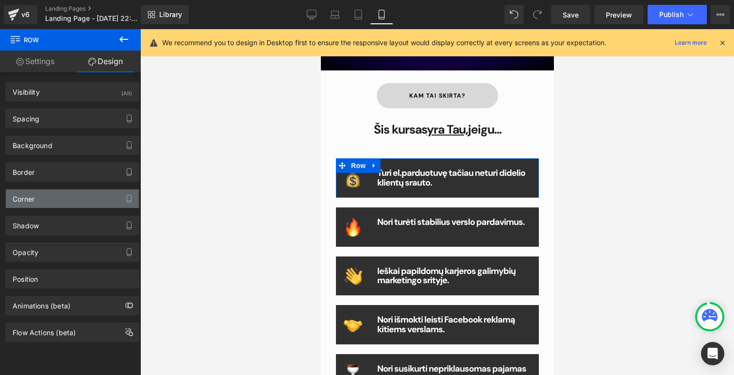
click at [46, 199] on div "Corner" at bounding box center [72, 198] width 133 height 18
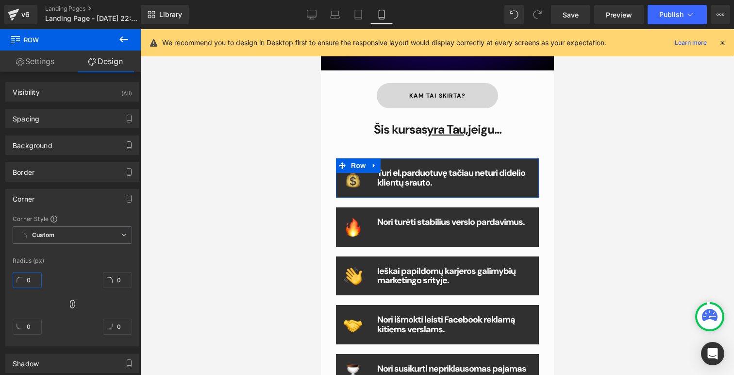
click at [30, 276] on input "0" at bounding box center [27, 280] width 29 height 16
type input "5"
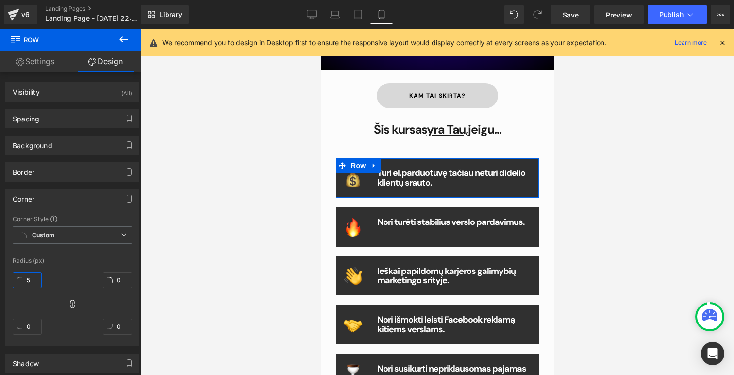
type input "5"
click at [68, 304] on icon at bounding box center [72, 304] width 10 height 10
click at [34, 279] on input "5" at bounding box center [27, 280] width 29 height 16
type input "10"
click at [110, 260] on div "Radius (px)" at bounding box center [72, 260] width 119 height 7
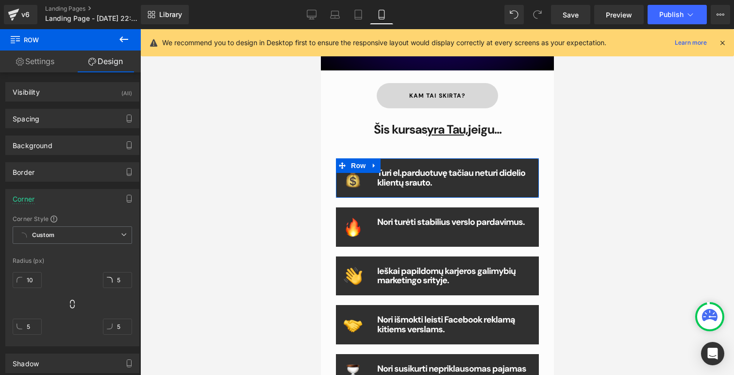
click at [73, 303] on icon at bounding box center [72, 304] width 10 height 10
type input "10"
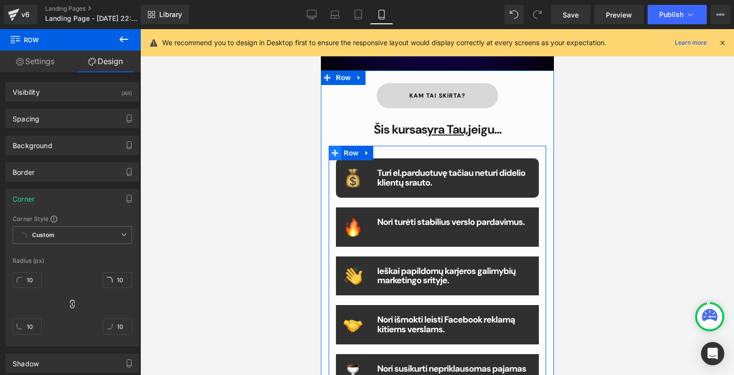
click at [335, 155] on icon at bounding box center [334, 153] width 7 height 7
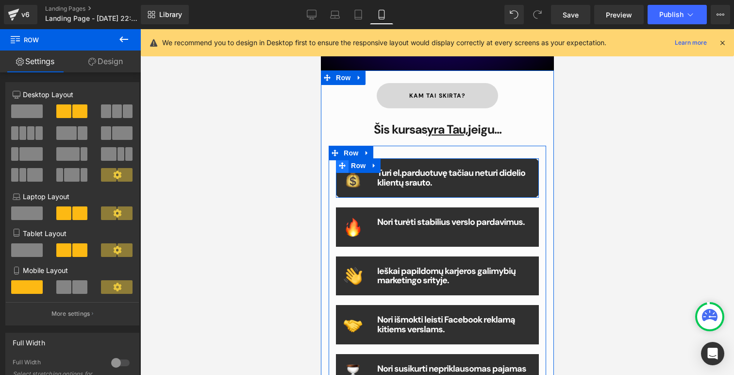
click at [339, 164] on icon at bounding box center [341, 165] width 7 height 7
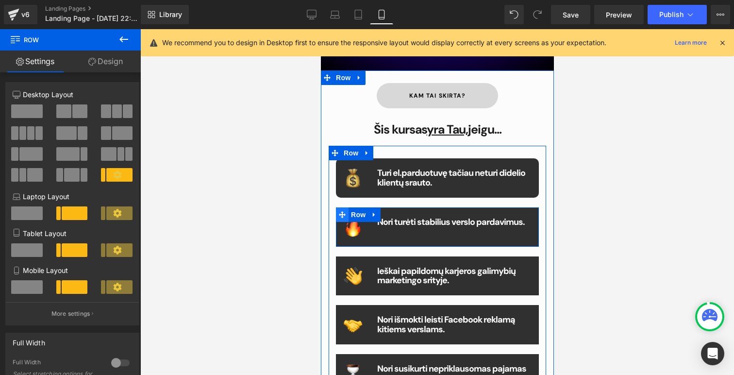
click at [338, 210] on span at bounding box center [341, 214] width 13 height 15
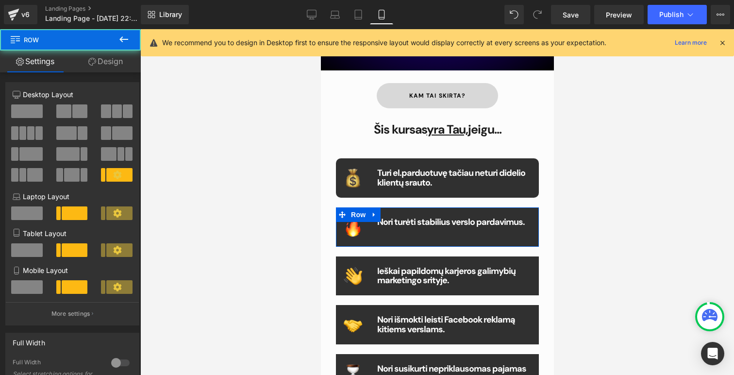
drag, startPoint x: 646, startPoint y: 304, endPoint x: 325, endPoint y: 275, distance: 322.2
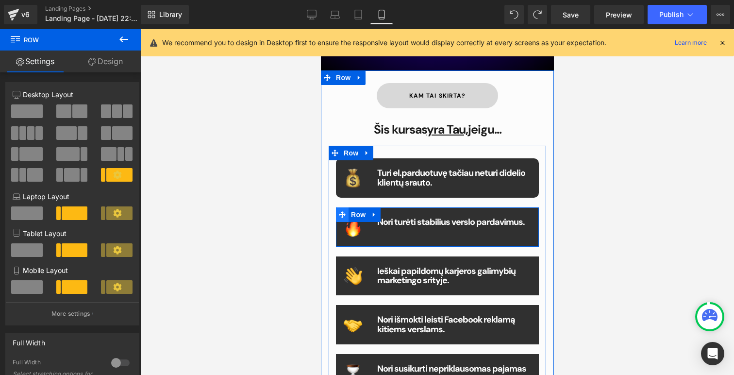
click at [339, 211] on icon at bounding box center [341, 214] width 7 height 7
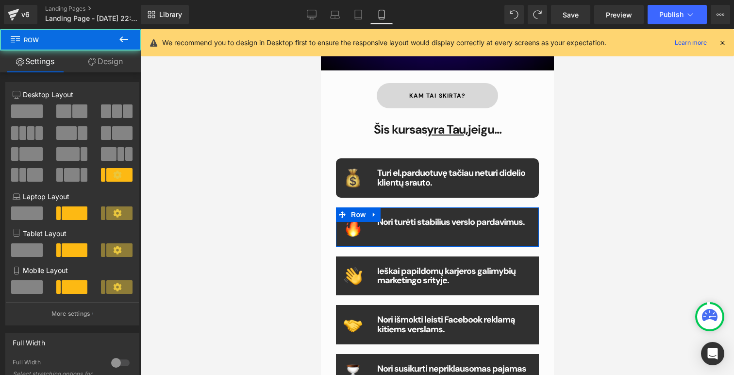
click at [88, 58] on icon at bounding box center [92, 62] width 8 height 8
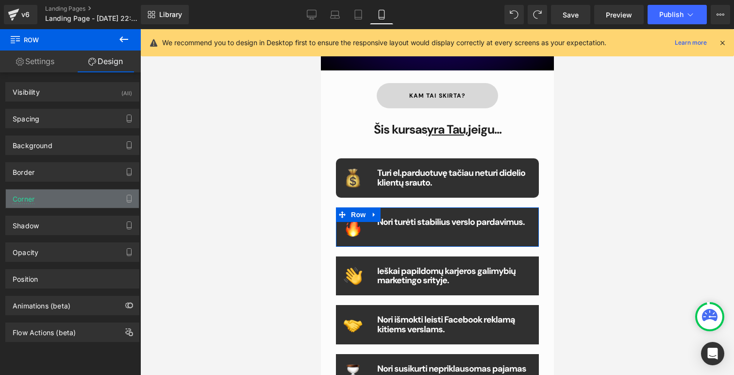
click at [49, 199] on div "Corner" at bounding box center [72, 198] width 133 height 18
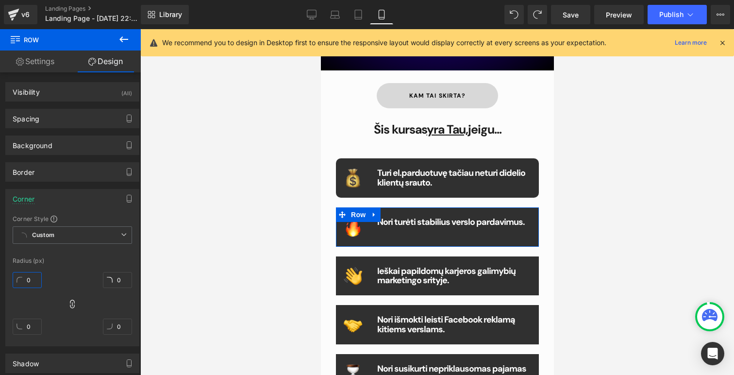
click at [31, 272] on input "0" at bounding box center [27, 280] width 29 height 16
type input "1"
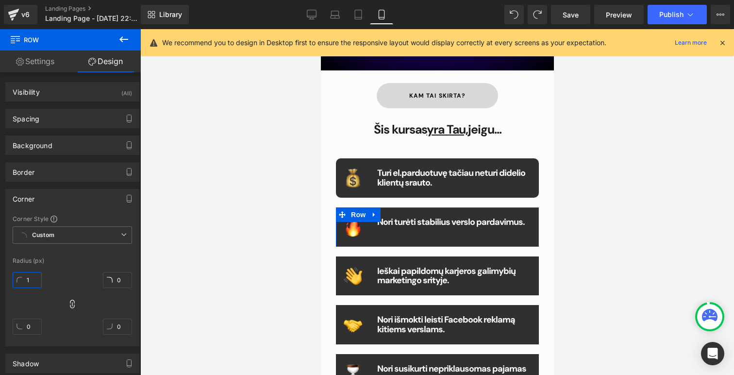
type input "1"
type input "10"
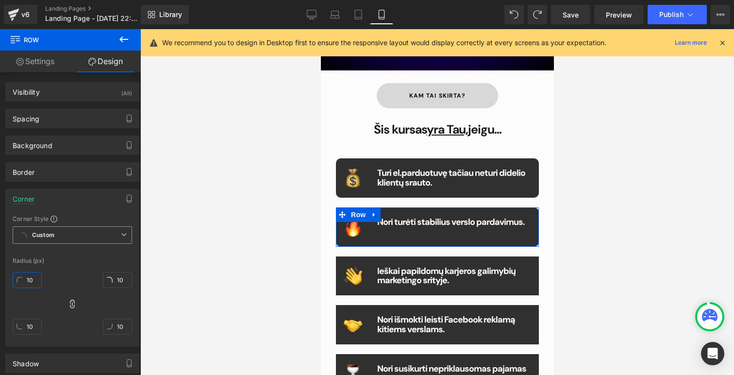
type input "10"
click at [81, 248] on div "Custom Setup Global Style Custom Setup Global Style" at bounding box center [72, 237] width 119 height 22
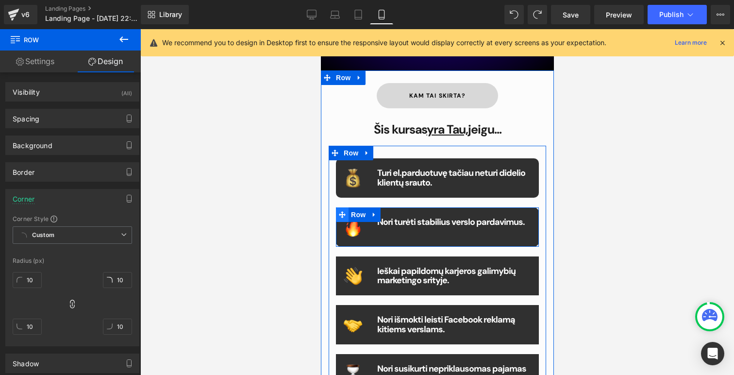
click at [340, 211] on span at bounding box center [341, 214] width 13 height 15
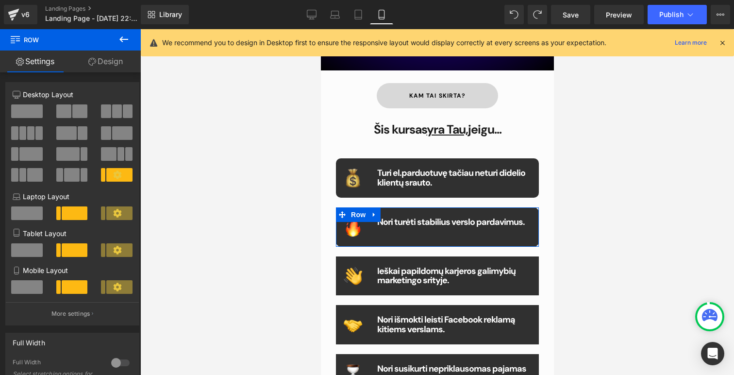
drag, startPoint x: 653, startPoint y: 285, endPoint x: 333, endPoint y: 256, distance: 322.2
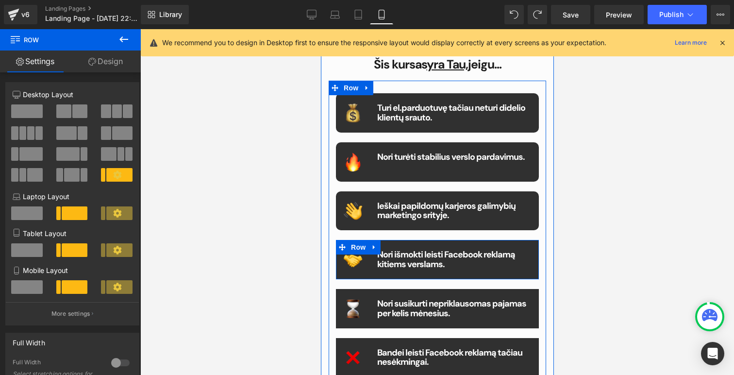
scroll to position [448, 0]
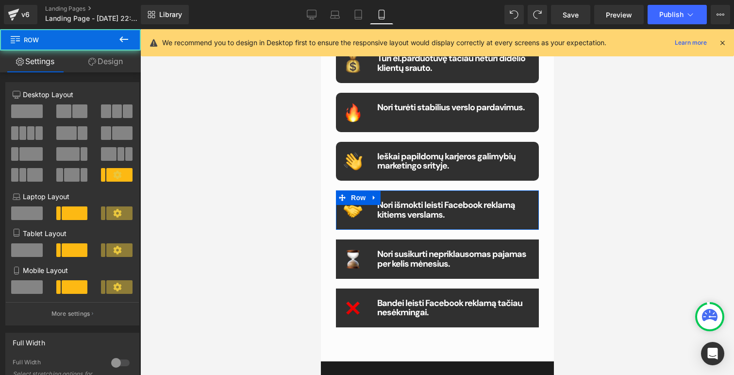
drag, startPoint x: 647, startPoint y: 298, endPoint x: 326, endPoint y: 268, distance: 321.7
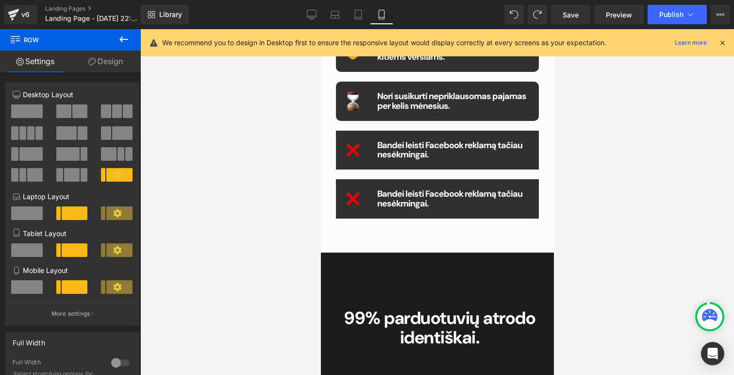
drag, startPoint x: 657, startPoint y: 318, endPoint x: 336, endPoint y: 289, distance: 322.2
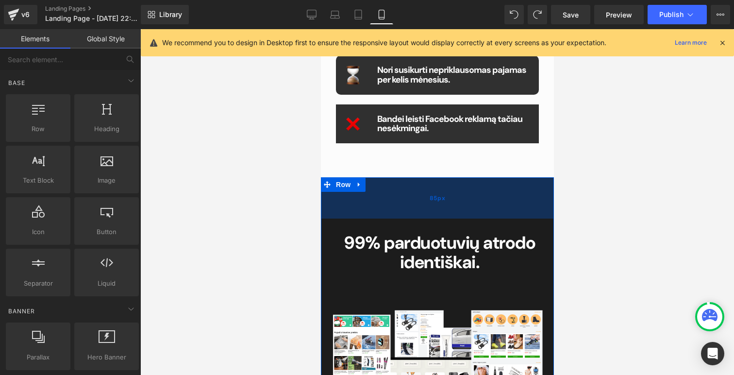
scroll to position [569, 0]
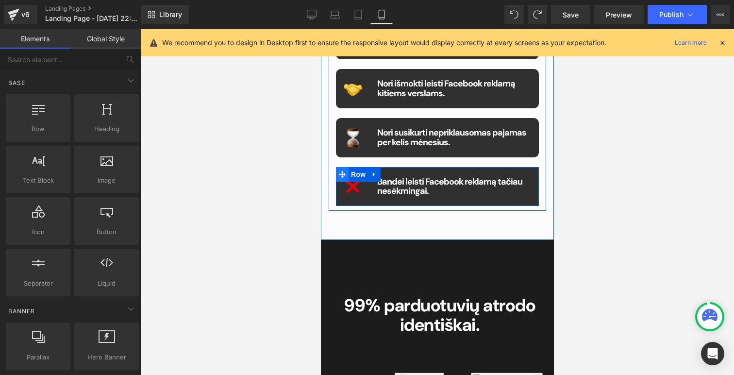
click at [339, 169] on span at bounding box center [341, 174] width 13 height 15
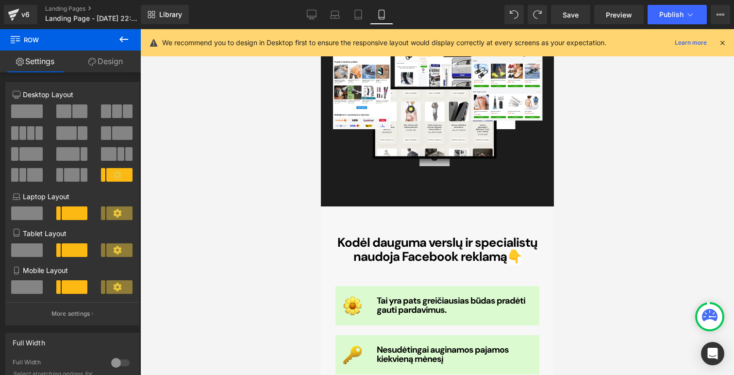
scroll to position [1028, 0]
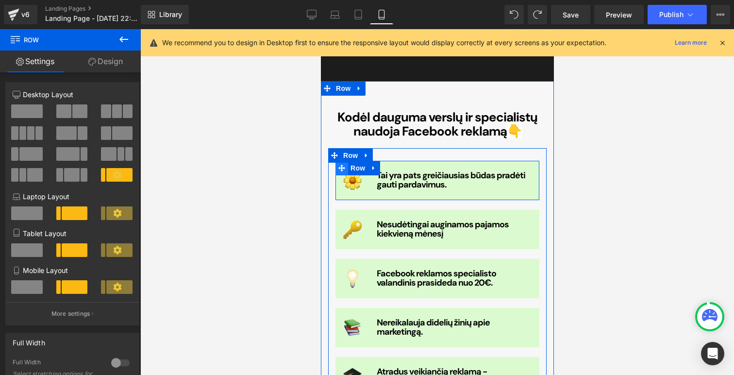
click at [342, 169] on icon at bounding box center [341, 167] width 7 height 7
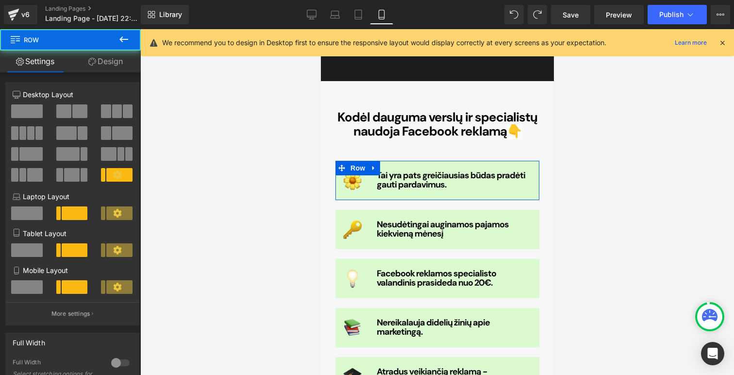
click at [115, 67] on link "Design" at bounding box center [105, 61] width 70 height 22
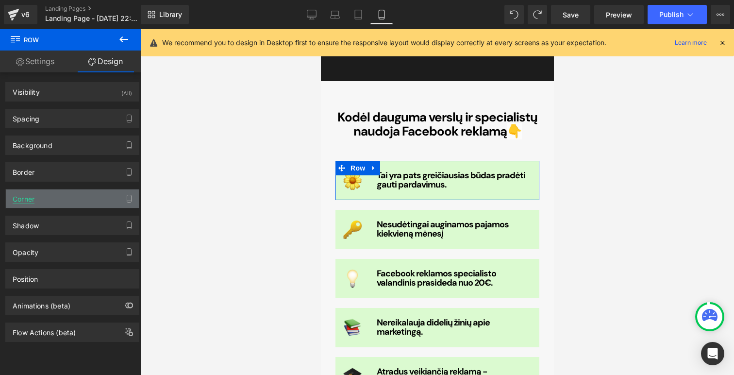
click at [34, 199] on div "Corner" at bounding box center [24, 196] width 22 height 14
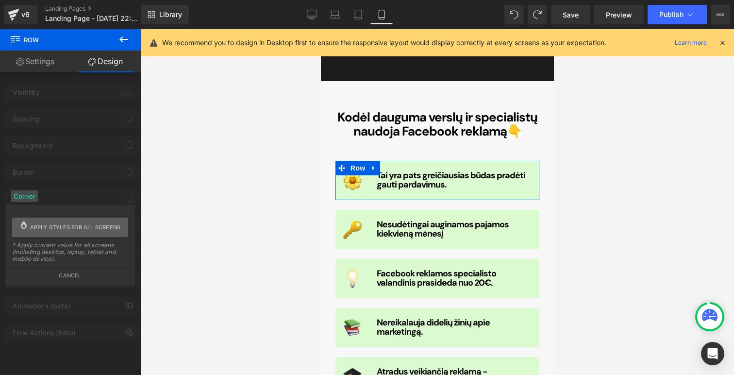
click at [64, 231] on span "Apply styles for all screens" at bounding box center [75, 226] width 91 height 19
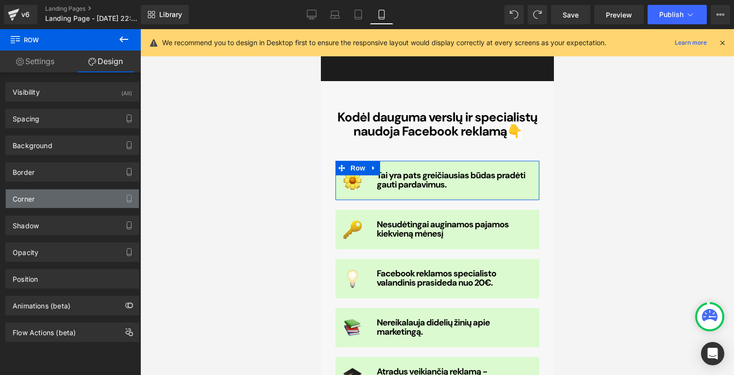
click at [45, 199] on div "Corner" at bounding box center [72, 198] width 133 height 18
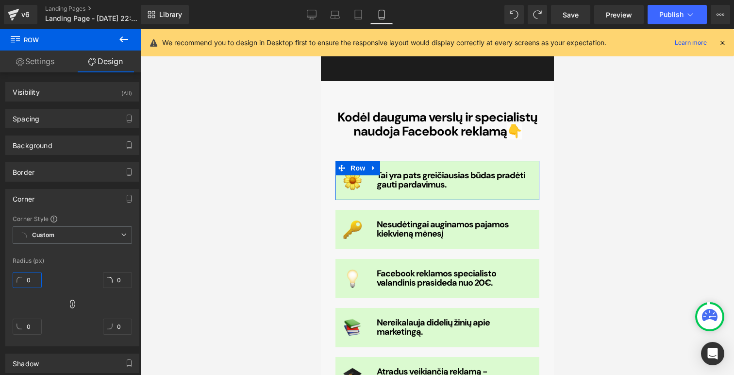
click at [32, 272] on input "0" at bounding box center [27, 280] width 29 height 16
type input "1"
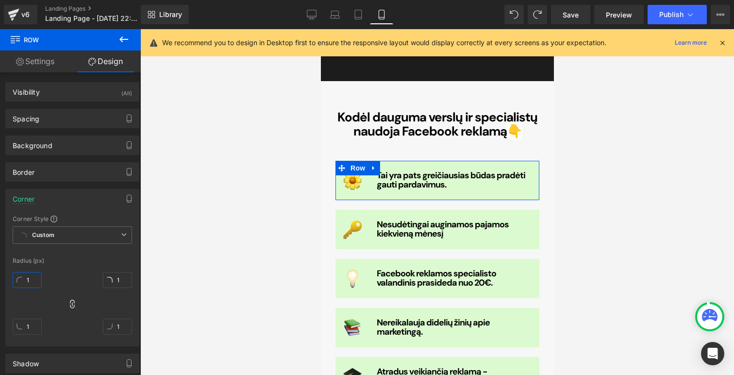
type input "10"
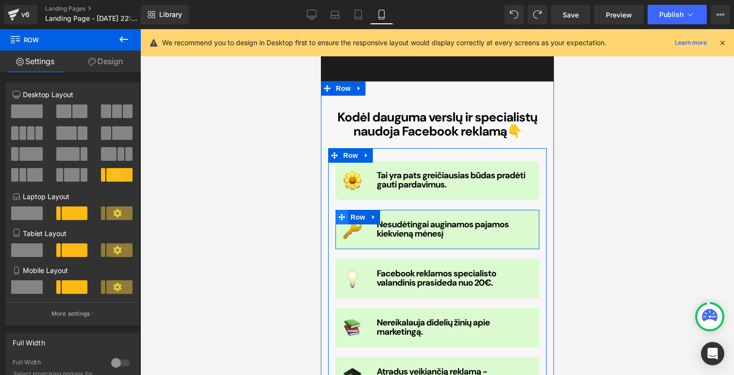
click at [340, 213] on icon at bounding box center [341, 216] width 7 height 7
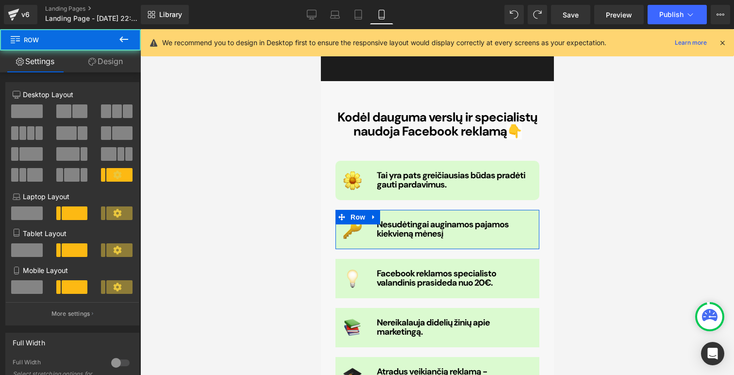
click at [117, 64] on link "Design" at bounding box center [105, 61] width 70 height 22
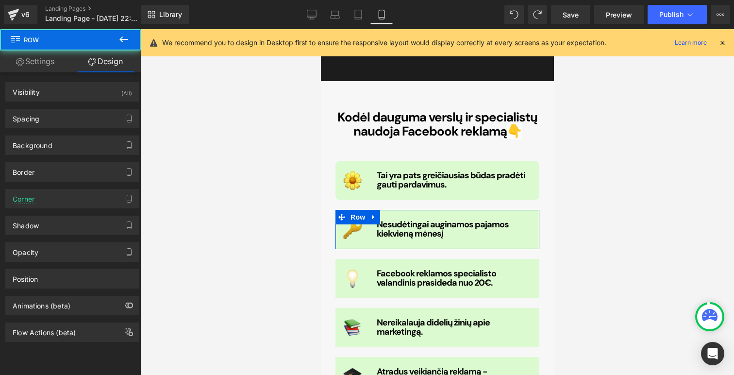
type input "0"
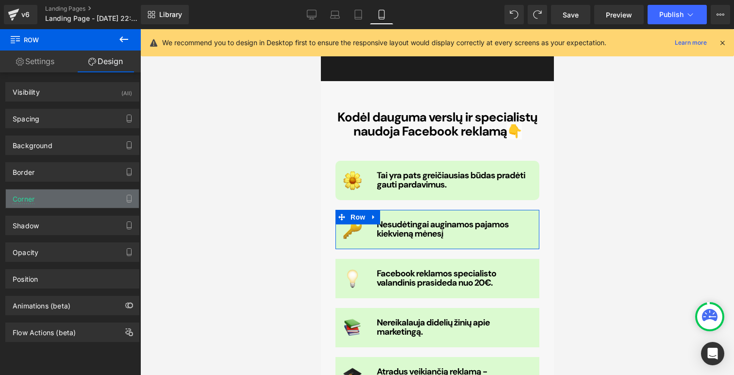
click at [59, 192] on div "Corner" at bounding box center [72, 198] width 133 height 18
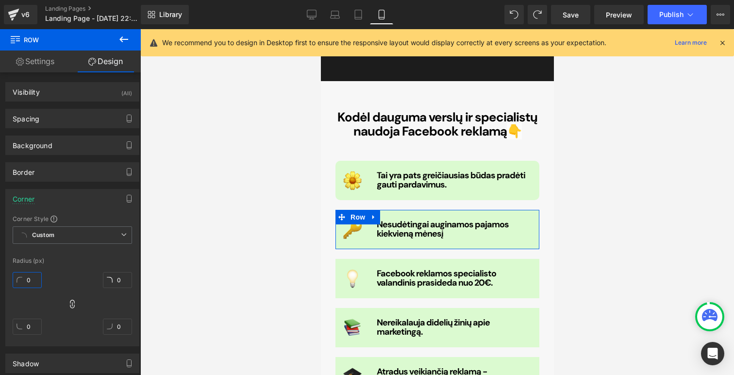
click at [36, 279] on input "0" at bounding box center [27, 280] width 29 height 16
type input "1"
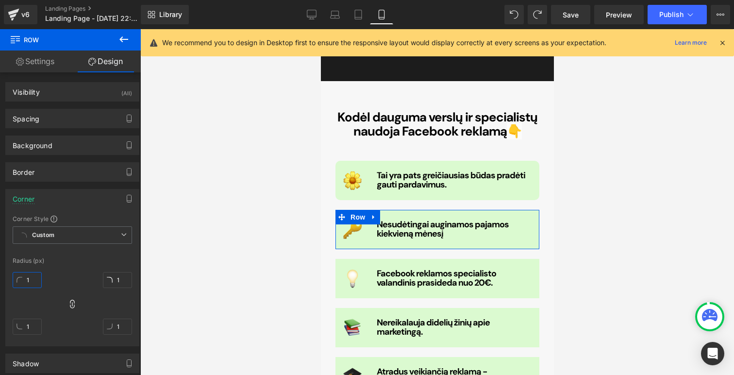
type input "10"
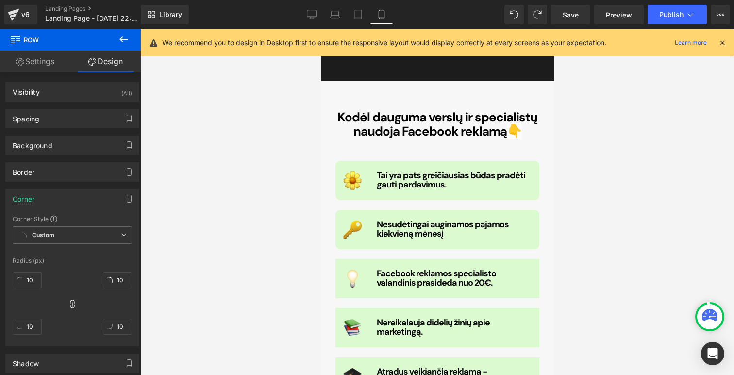
click at [214, 239] on div at bounding box center [437, 202] width 594 height 346
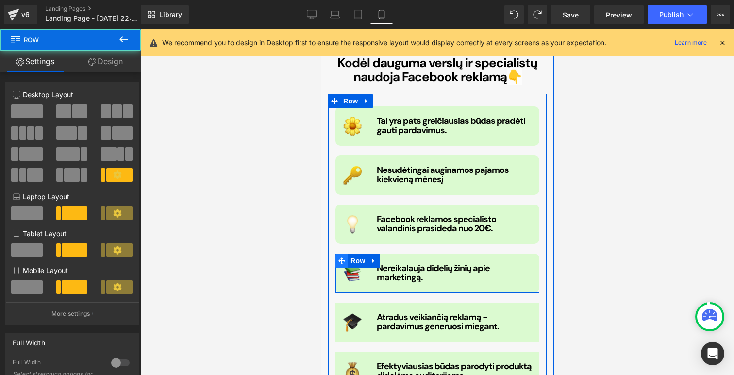
scroll to position [1145, 0]
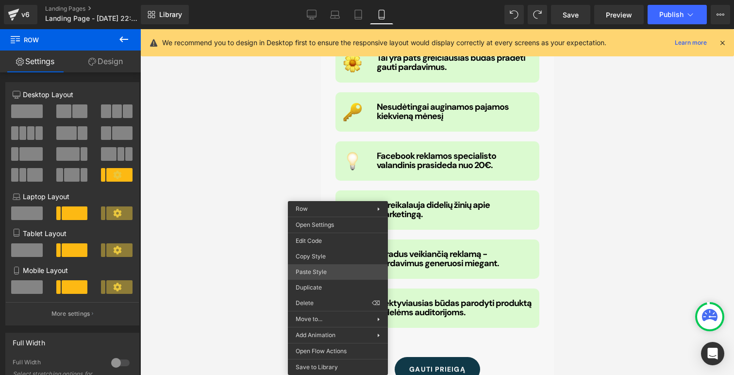
click at [320, 276] on div "Row You are previewing how the will restyle your page. You can not edit Element…" at bounding box center [367, 195] width 734 height 391
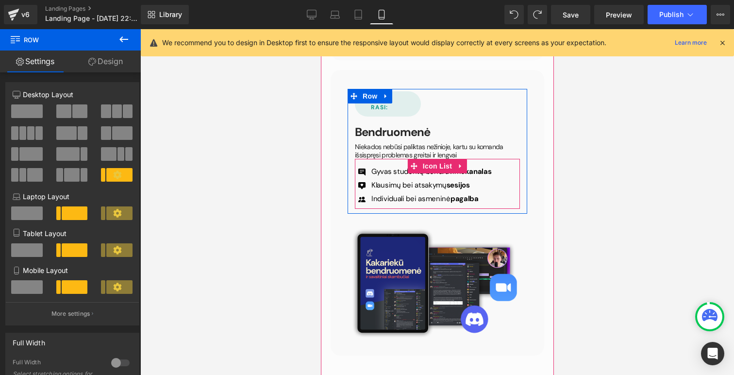
scroll to position [4492, 0]
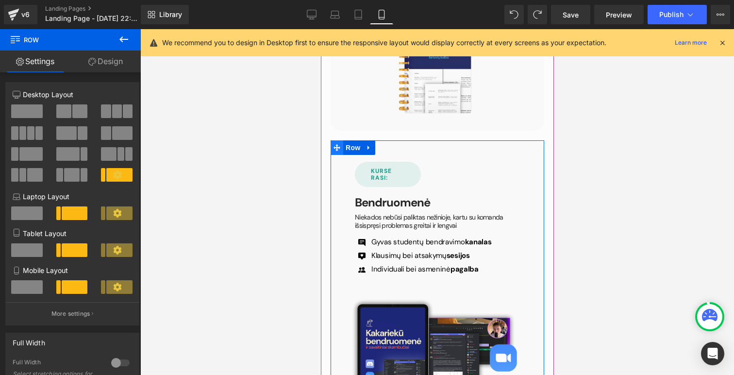
click at [334, 144] on icon at bounding box center [336, 147] width 7 height 7
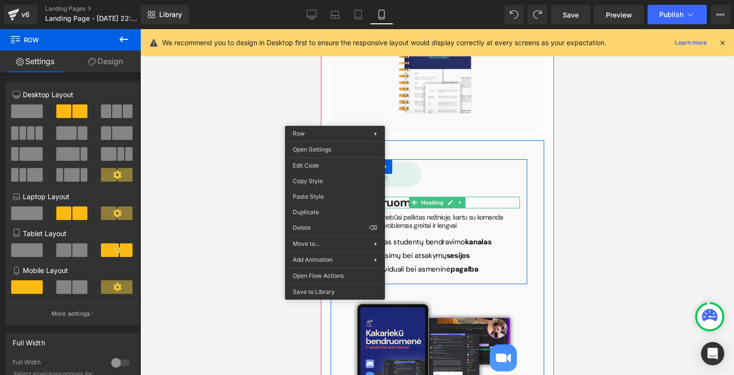
scroll to position [4496, 0]
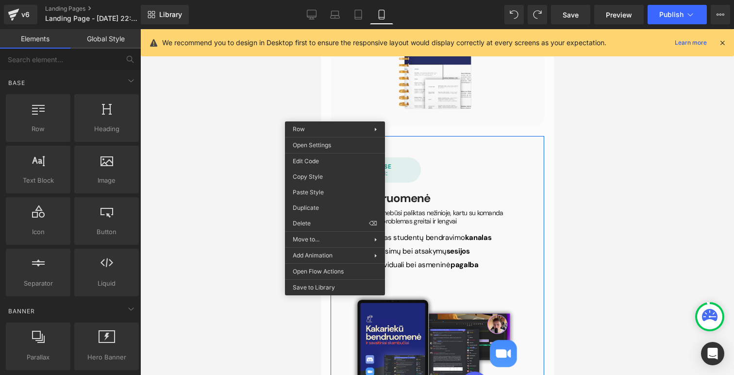
drag, startPoint x: 903, startPoint y: 208, endPoint x: 539, endPoint y: 171, distance: 365.5
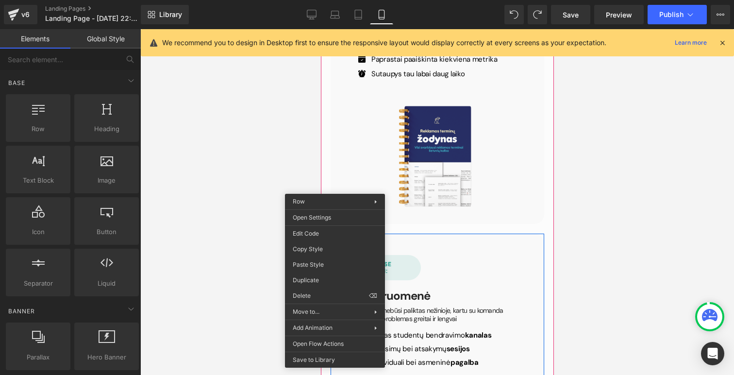
scroll to position [4468, 0]
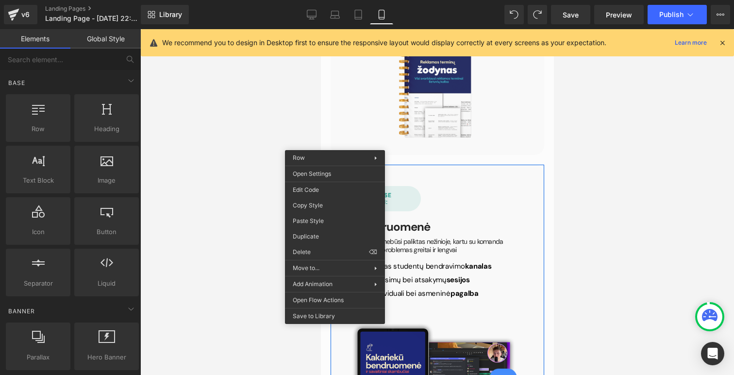
click at [615, 155] on div at bounding box center [437, 202] width 594 height 346
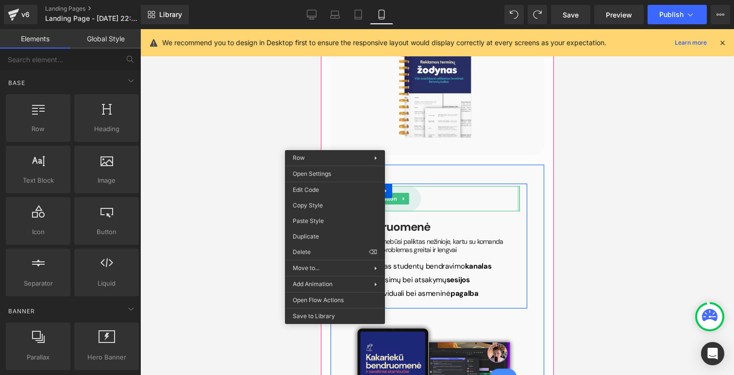
click at [519, 186] on div "KURSE RASI: Button Bendruomenė Heading Niekados nebūsi paliktas nežinioje, kart…" at bounding box center [437, 244] width 180 height 117
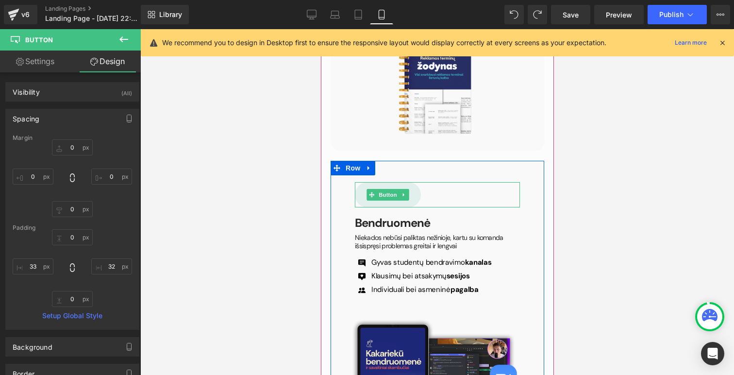
scroll to position [4456, 0]
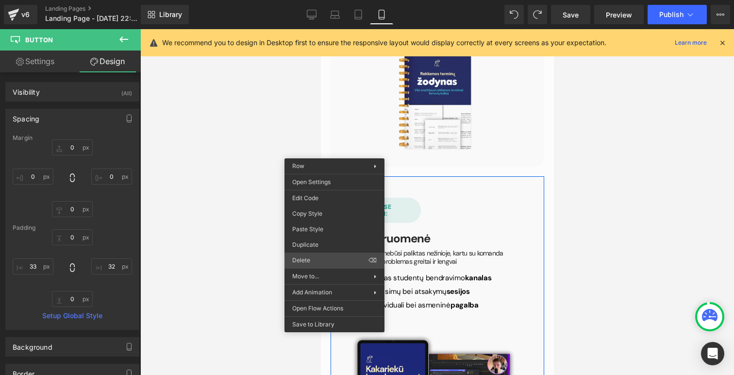
click at [310, 258] on div "Row You are previewing how the will restyle your page. You can not edit Element…" at bounding box center [367, 195] width 734 height 391
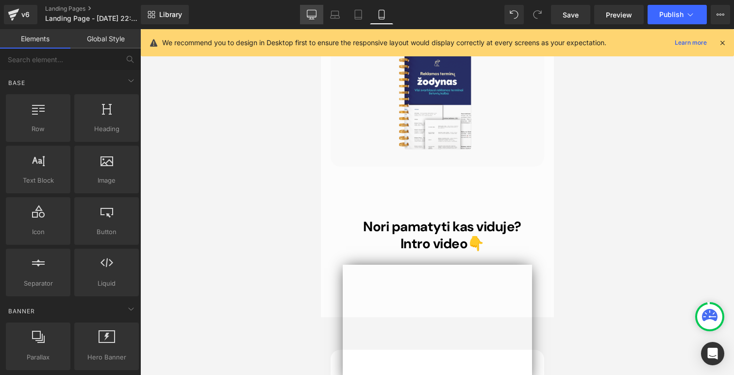
click at [315, 10] on icon at bounding box center [311, 13] width 9 height 7
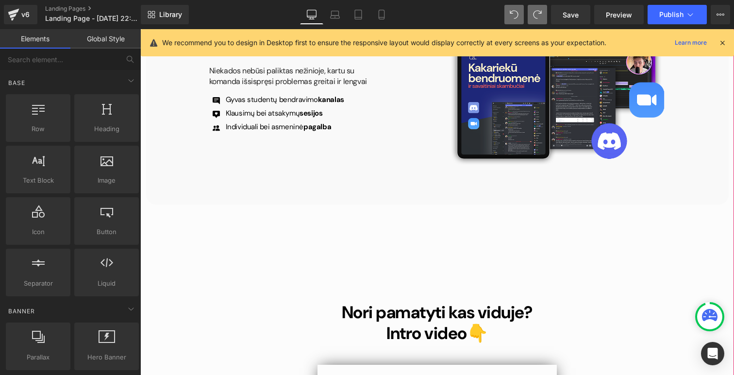
scroll to position [4661, 0]
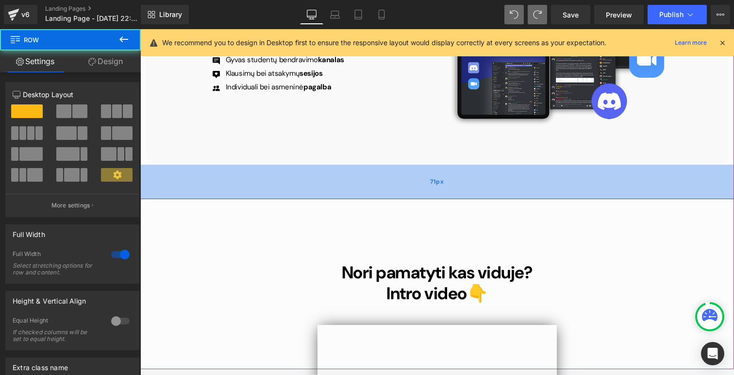
click at [416, 165] on div "71px" at bounding box center [437, 182] width 594 height 34
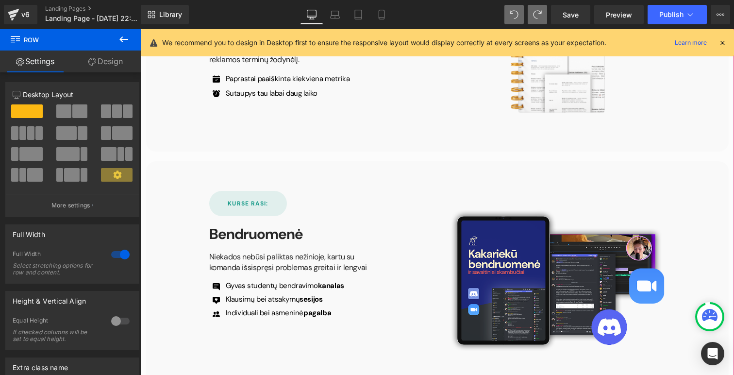
scroll to position [4439, 0]
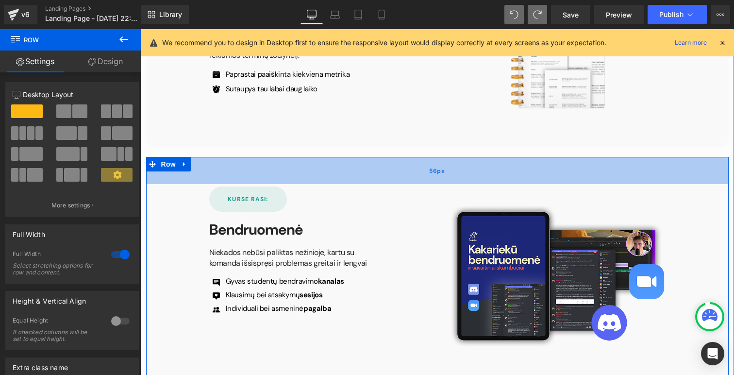
click at [379, 157] on div "56px" at bounding box center [437, 170] width 583 height 27
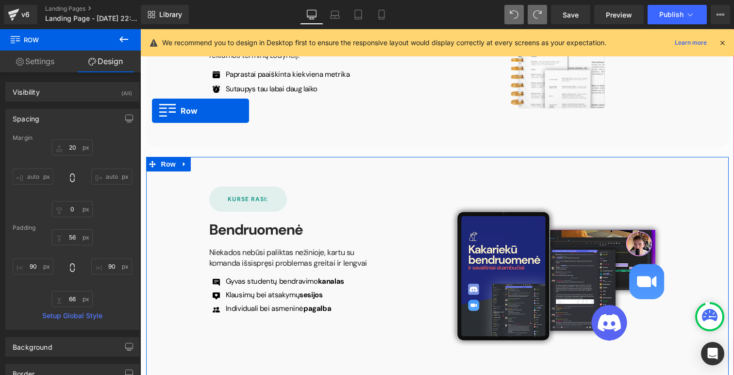
drag, startPoint x: 158, startPoint y: 112, endPoint x: 151, endPoint y: 111, distance: 7.0
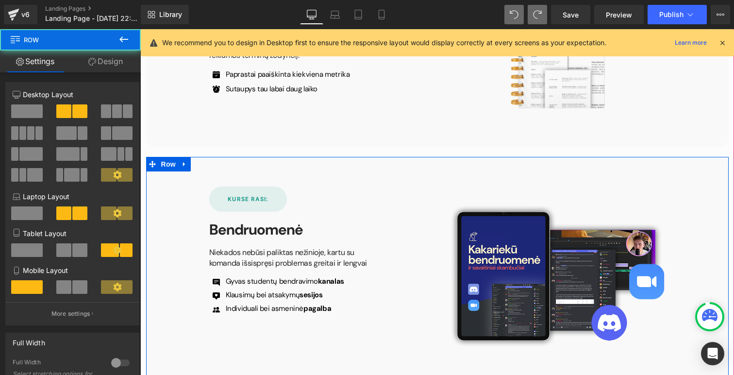
click at [151, 161] on icon at bounding box center [152, 164] width 7 height 7
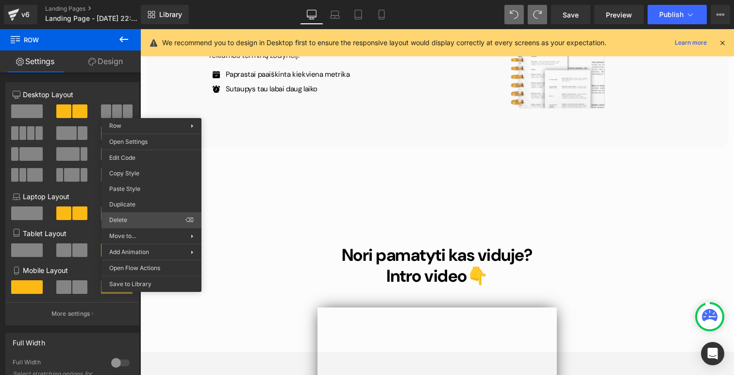
click at [136, 216] on div "Row You are previewing how the will restyle your page. You can not edit Element…" at bounding box center [367, 195] width 734 height 391
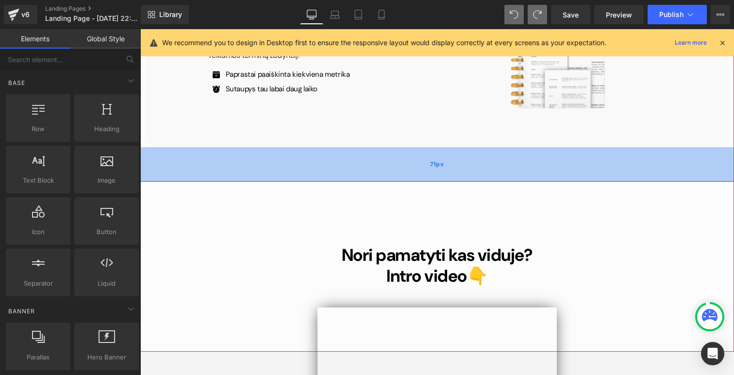
click at [235, 147] on div "71px" at bounding box center [437, 164] width 594 height 34
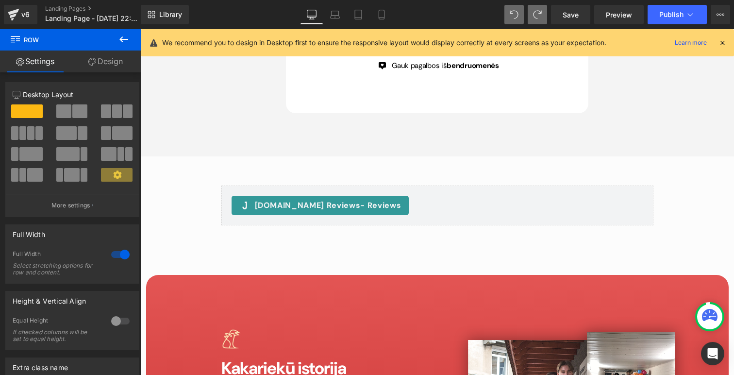
scroll to position [5240, 0]
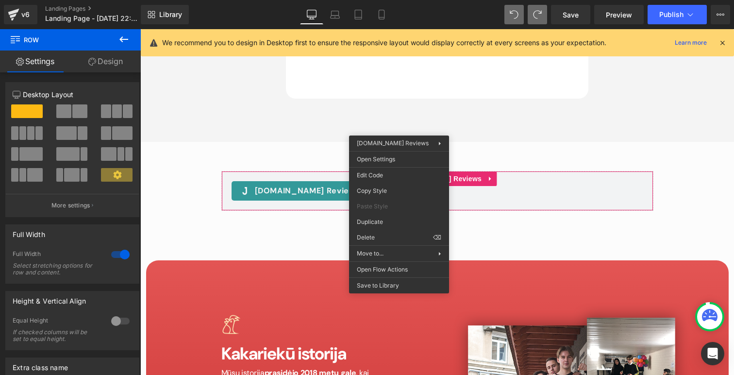
click at [140, 29] on div "82px" at bounding box center [140, 29] width 0 height 0
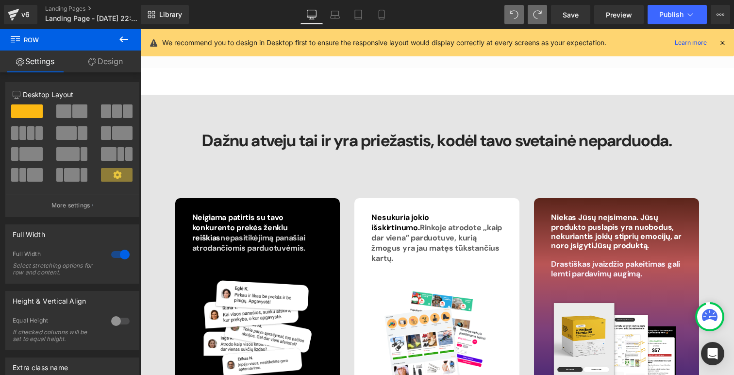
scroll to position [6199, 0]
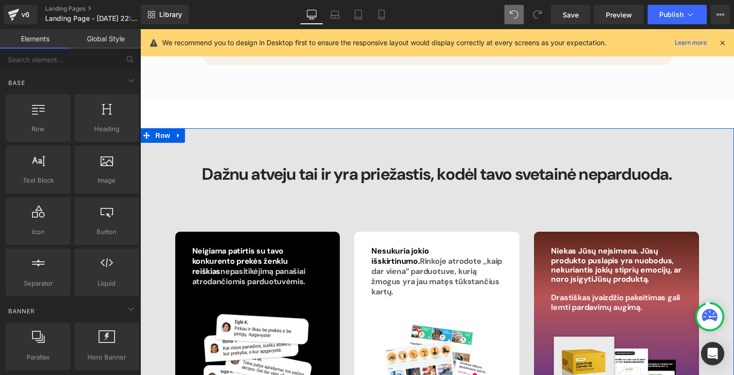
click at [136, 194] on div "Row You are previewing how the will restyle your page. You can not edit Element…" at bounding box center [367, 195] width 734 height 391
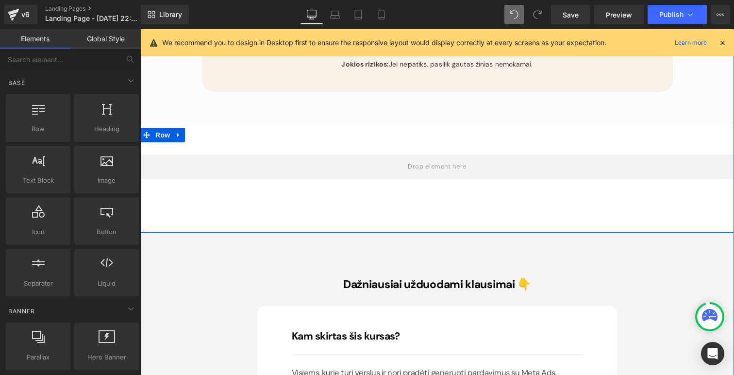
scroll to position [6137, 0]
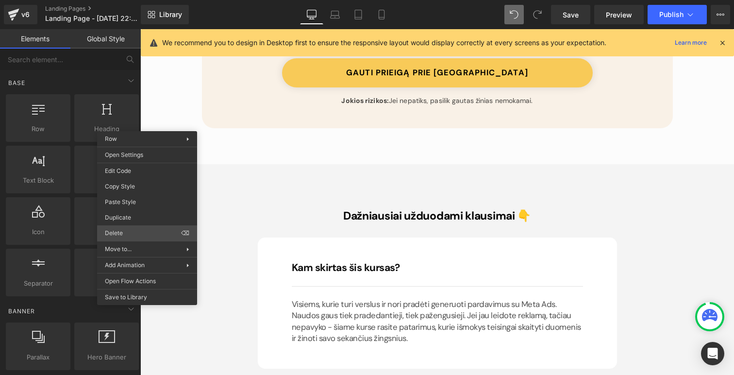
click at [137, 229] on div "Row You are previewing how the will restyle your page. You can not edit Element…" at bounding box center [367, 195] width 734 height 391
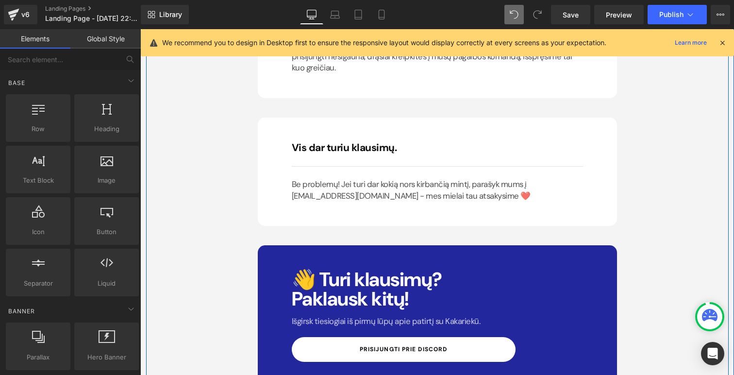
scroll to position [7076, 0]
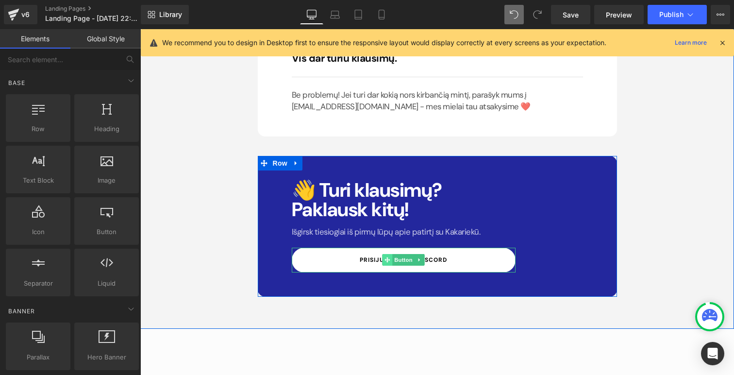
click at [388, 257] on icon at bounding box center [386, 259] width 5 height 5
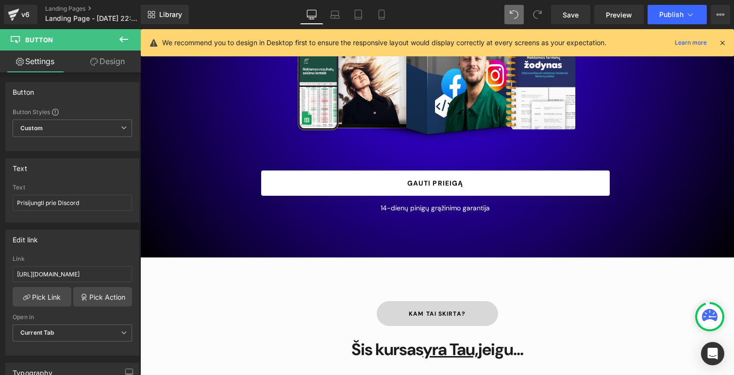
scroll to position [781, 0]
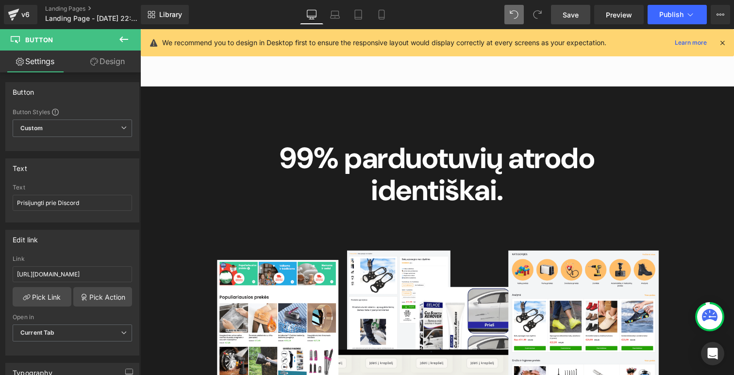
click at [572, 10] on span "Save" at bounding box center [571, 15] width 16 height 10
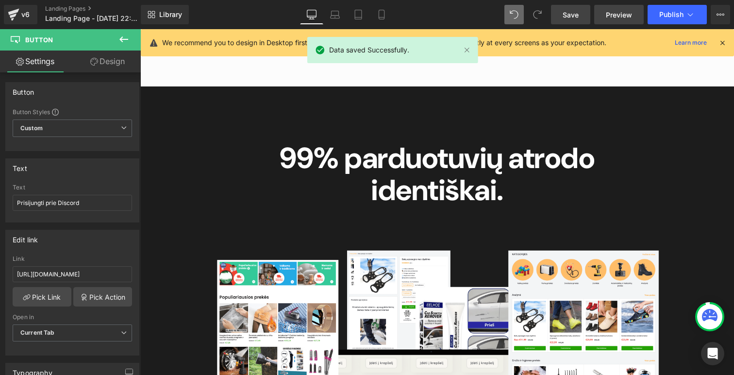
click at [621, 17] on span "Preview" at bounding box center [619, 15] width 26 height 10
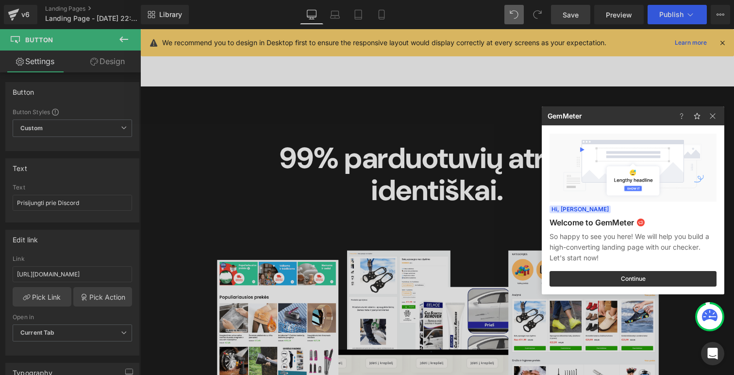
click at [307, 16] on div at bounding box center [367, 187] width 734 height 375
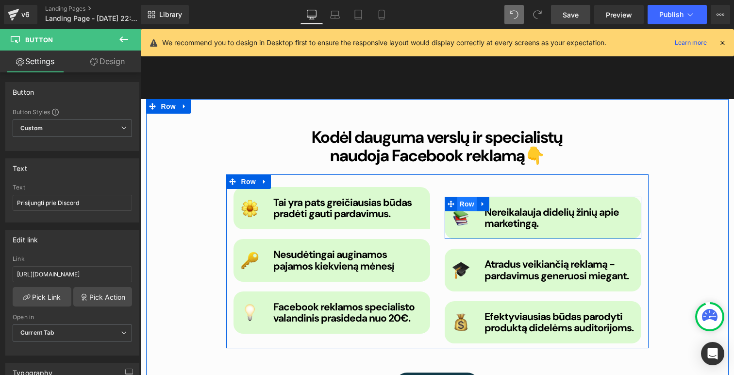
scroll to position [1279, 0]
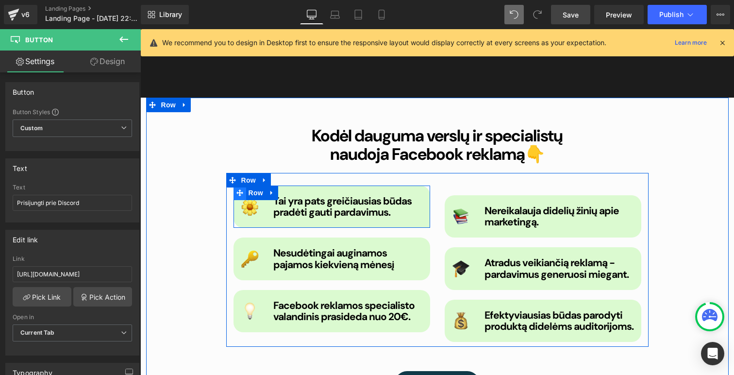
click at [236, 194] on icon at bounding box center [239, 192] width 7 height 7
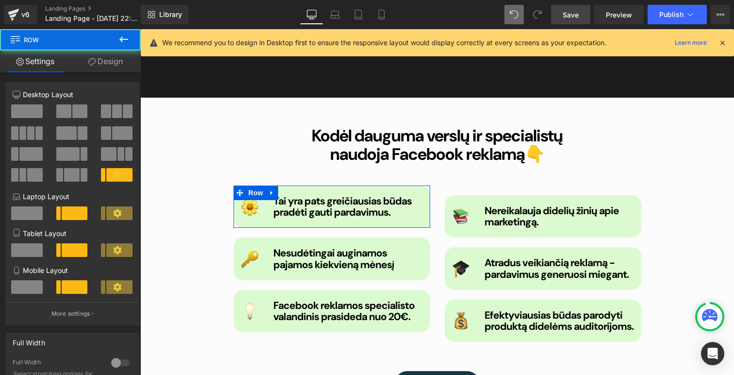
click at [96, 66] on link "Design" at bounding box center [105, 61] width 70 height 22
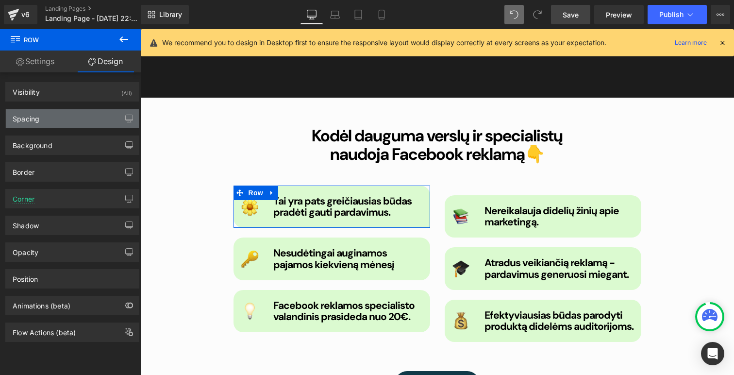
click at [64, 115] on div "Spacing" at bounding box center [72, 118] width 133 height 18
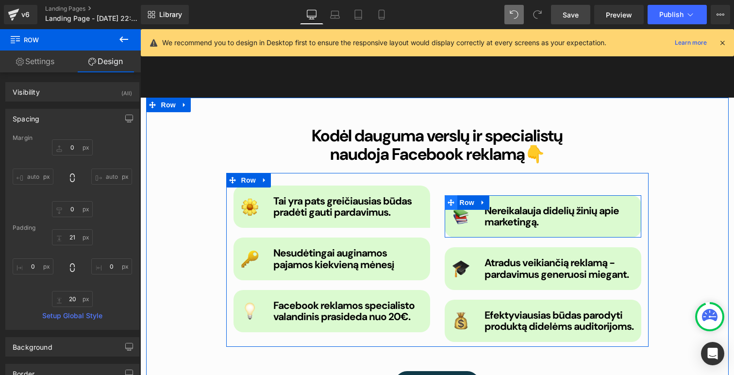
click at [450, 202] on icon at bounding box center [451, 202] width 7 height 7
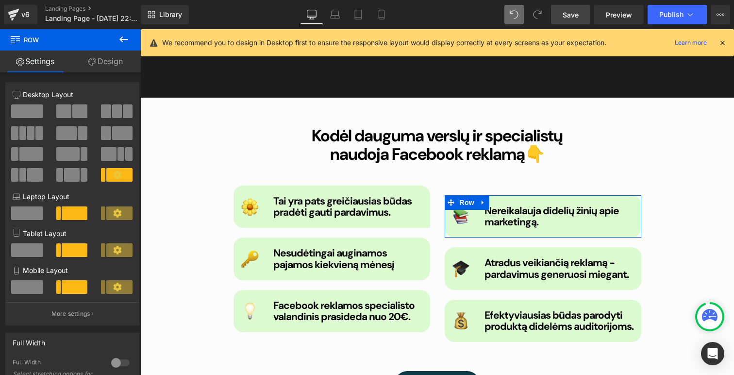
click at [111, 59] on link "Design" at bounding box center [105, 61] width 70 height 22
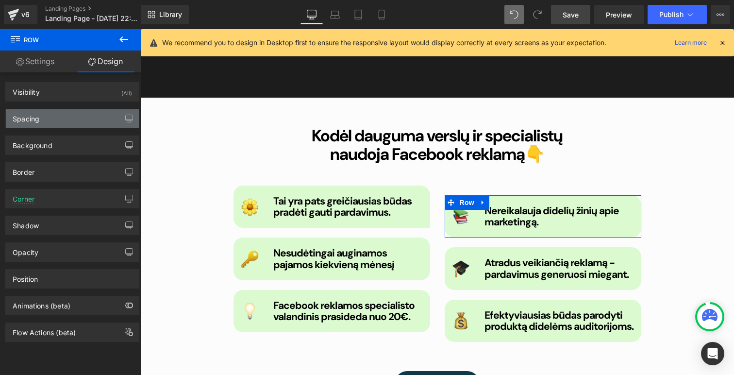
click at [60, 124] on div "Spacing" at bounding box center [72, 118] width 133 height 18
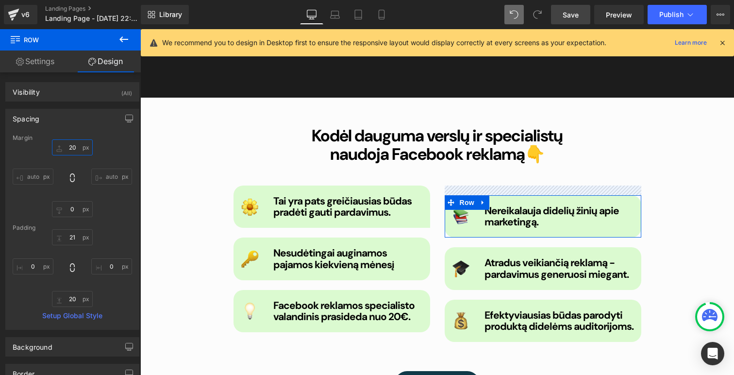
click at [73, 146] on input "20" at bounding box center [72, 147] width 41 height 16
click at [69, 232] on input "21" at bounding box center [72, 237] width 41 height 16
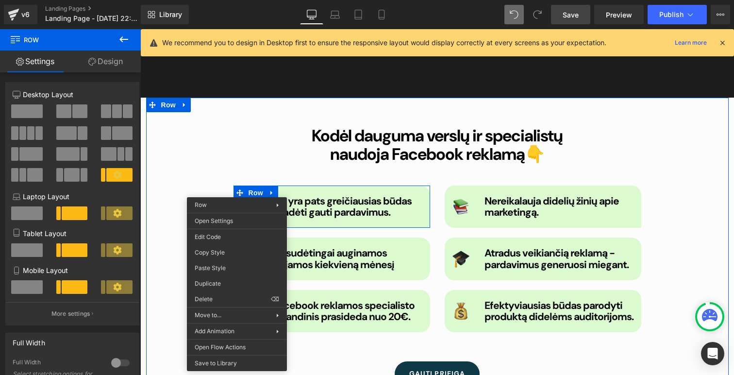
click at [665, 234] on div "Kodėl dauguma verslų ir specialistų naudoja Facebook reklamą 👇 Heading Image Ta…" at bounding box center [437, 250] width 583 height 305
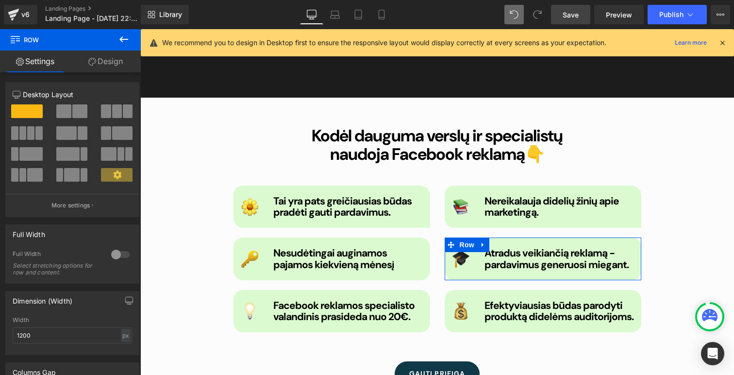
drag, startPoint x: 571, startPoint y: 288, endPoint x: 431, endPoint y: 259, distance: 143.3
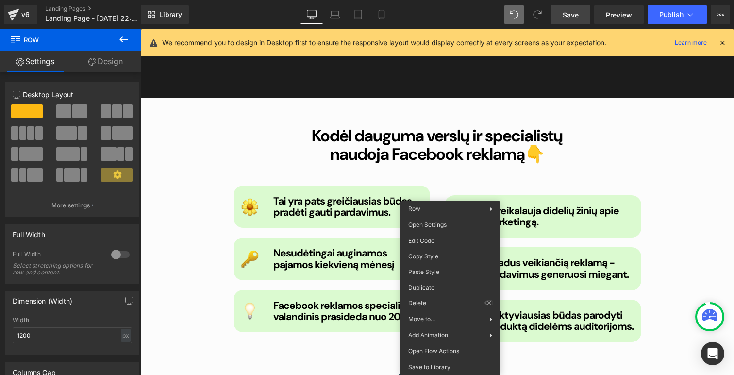
drag, startPoint x: 566, startPoint y: 303, endPoint x: 426, endPoint y: 274, distance: 143.3
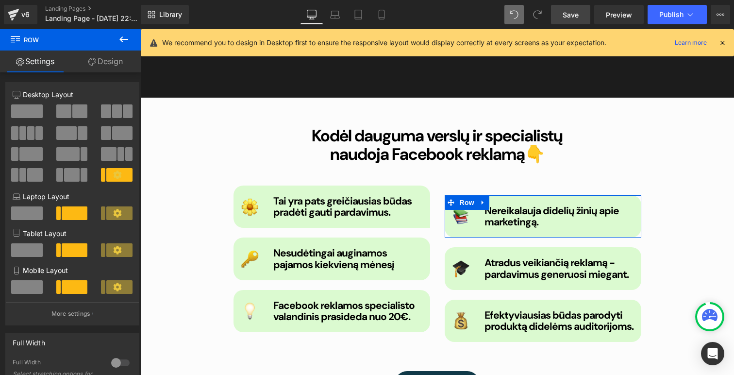
click at [110, 68] on link "Design" at bounding box center [105, 61] width 70 height 22
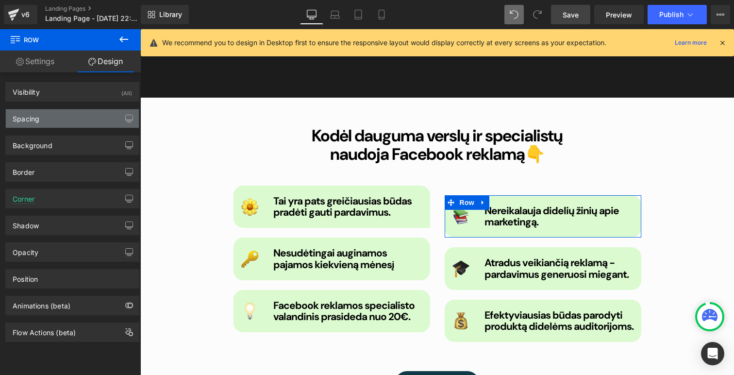
click at [60, 116] on div "Spacing" at bounding box center [72, 118] width 133 height 18
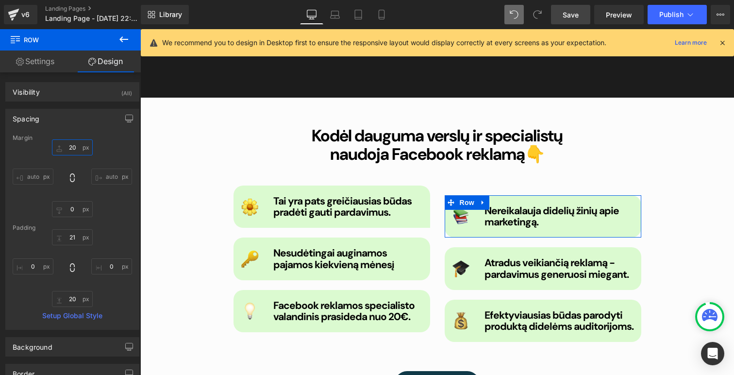
click at [71, 143] on input "20" at bounding box center [72, 147] width 41 height 16
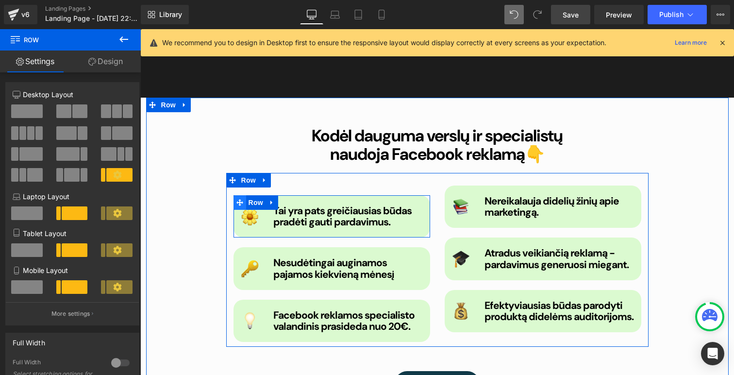
click at [238, 201] on icon at bounding box center [239, 202] width 7 height 7
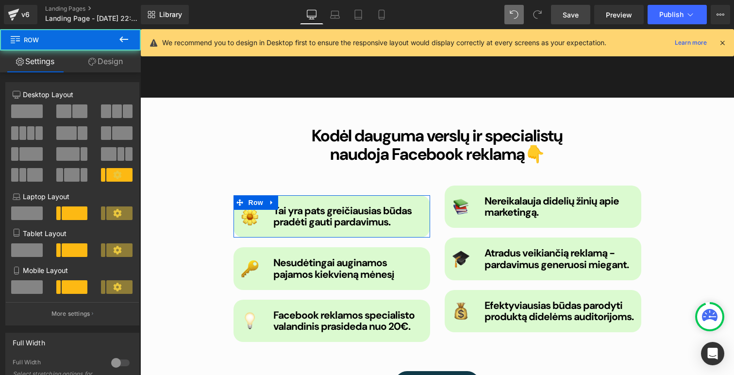
click at [98, 62] on link "Design" at bounding box center [105, 61] width 70 height 22
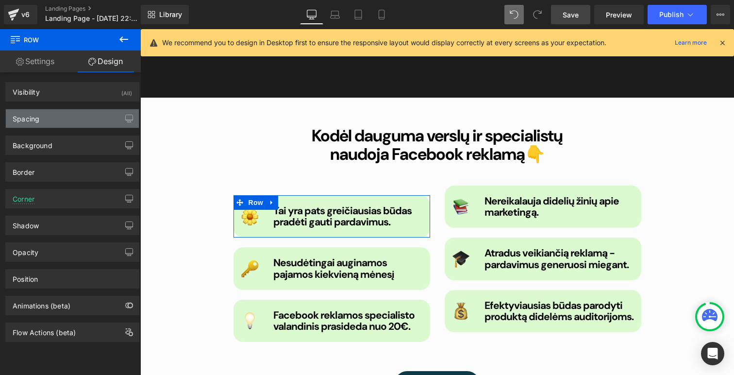
click at [45, 123] on div "Spacing" at bounding box center [72, 118] width 133 height 18
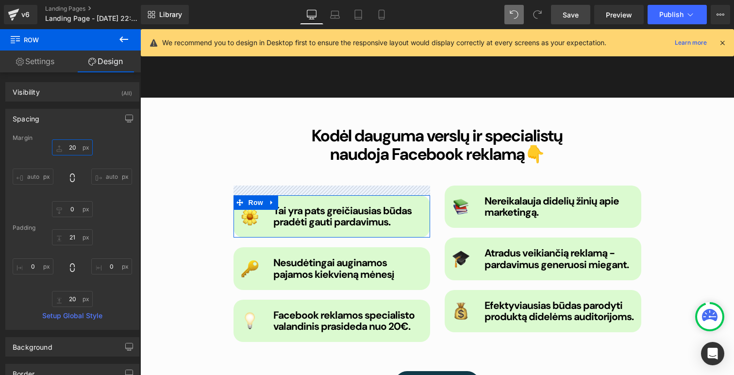
click at [71, 149] on input "20" at bounding box center [72, 147] width 41 height 16
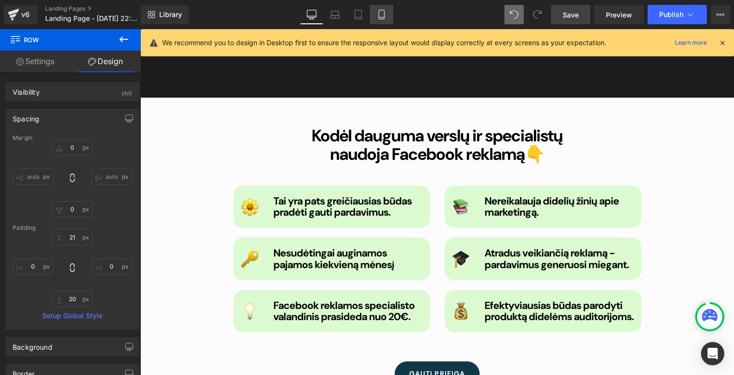
click at [378, 17] on icon at bounding box center [382, 15] width 10 height 10
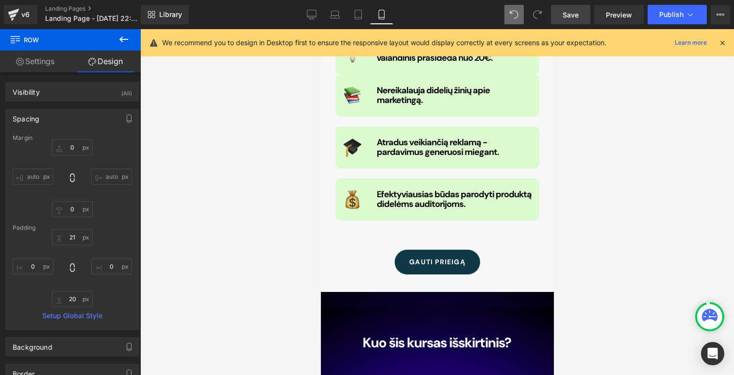
type input "0"
type input "21"
type input "0"
type input "20"
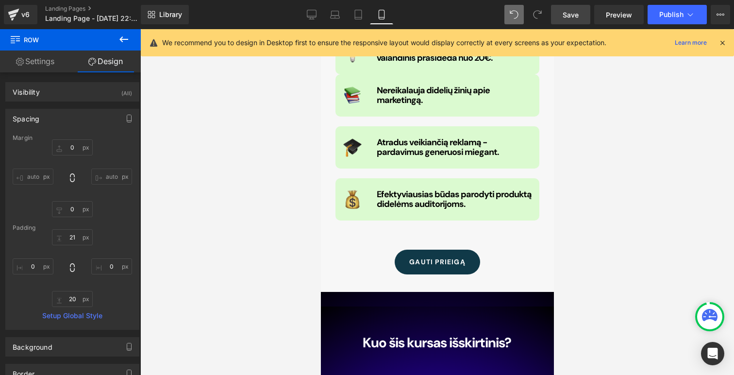
type input "0"
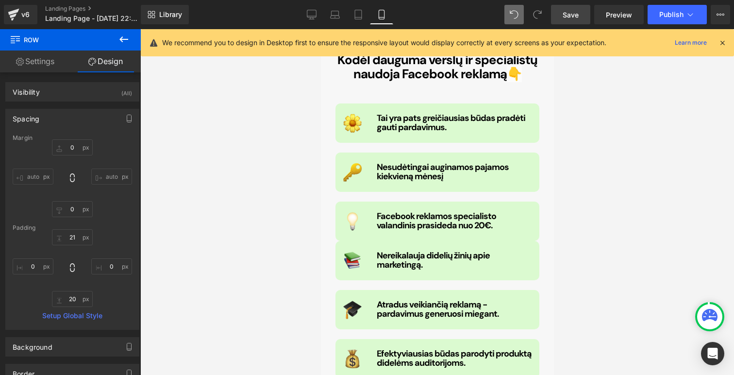
scroll to position [1088, 0]
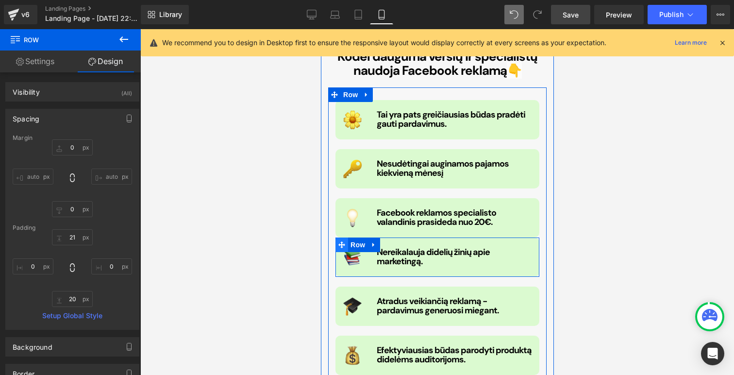
click at [345, 245] on span at bounding box center [341, 244] width 13 height 15
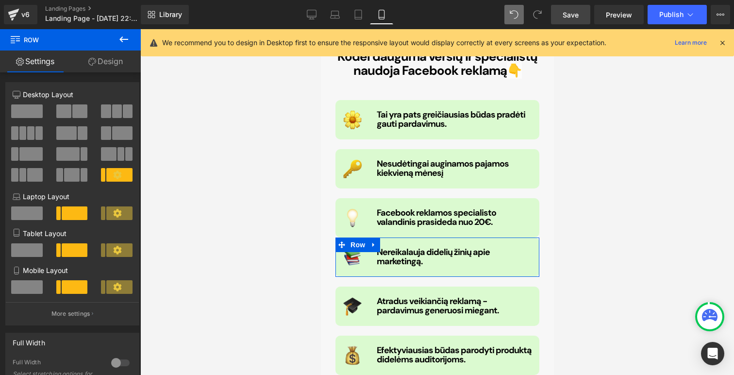
click at [112, 69] on link "Design" at bounding box center [105, 61] width 70 height 22
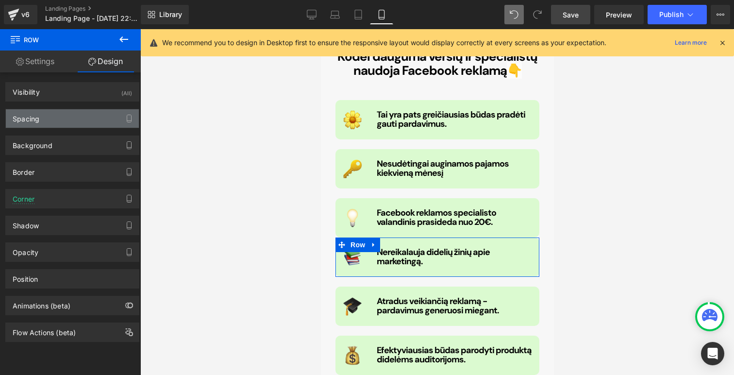
click at [43, 118] on div "Spacing" at bounding box center [72, 118] width 133 height 18
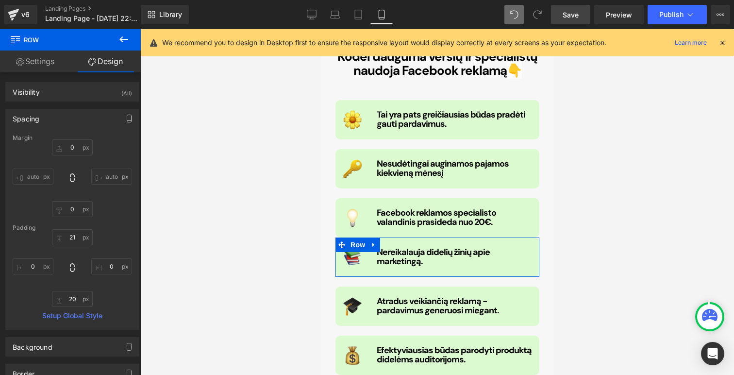
click at [128, 121] on icon "button" at bounding box center [129, 119] width 8 height 8
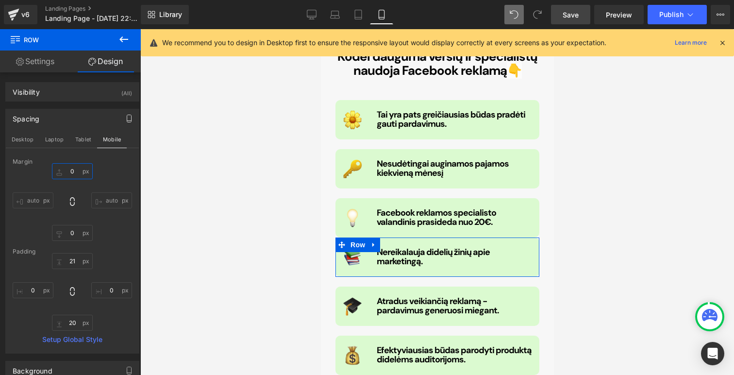
click at [71, 169] on input "0" at bounding box center [72, 171] width 41 height 16
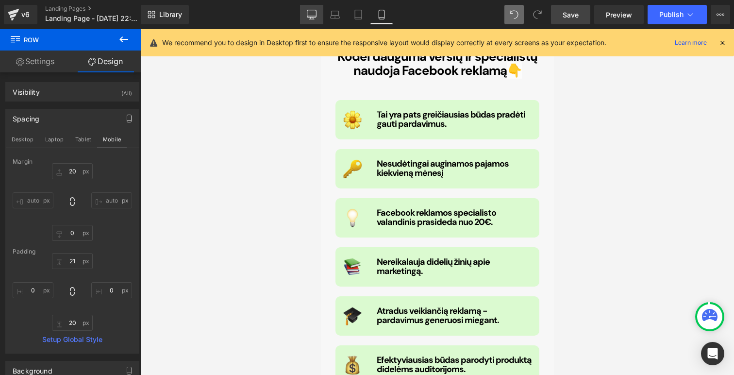
click at [309, 15] on icon at bounding box center [312, 15] width 10 height 10
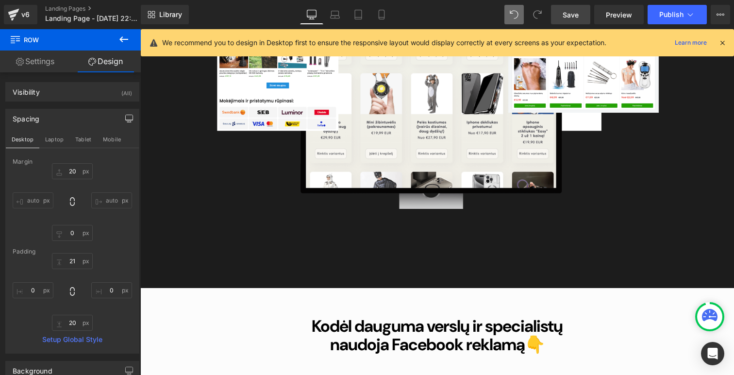
type input "0"
type input "21"
type input "0"
type input "20"
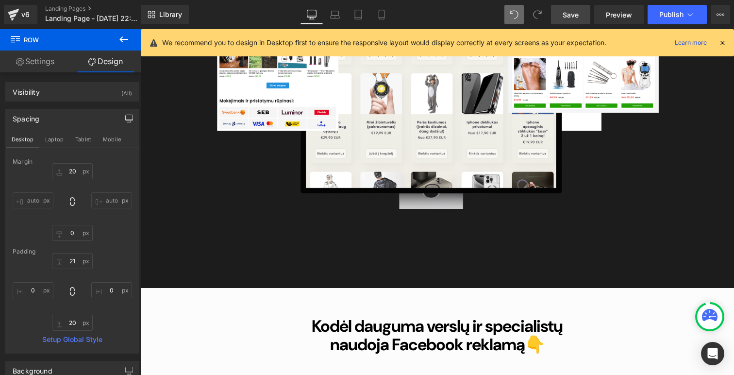
type input "0"
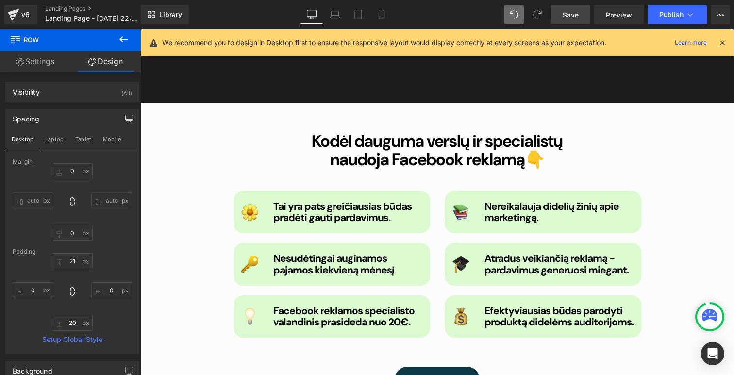
scroll to position [1291, 0]
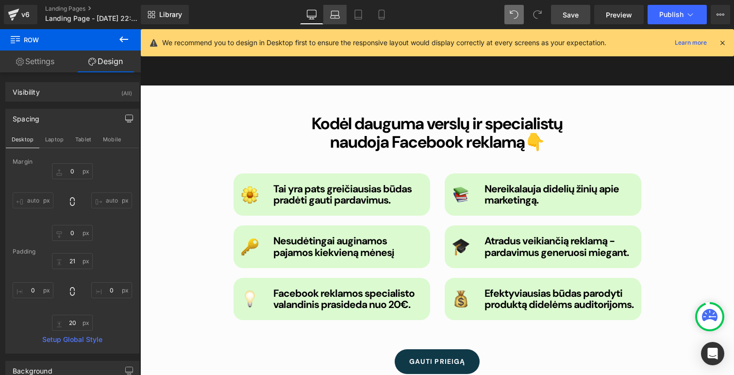
click at [331, 17] on icon at bounding box center [335, 15] width 10 height 10
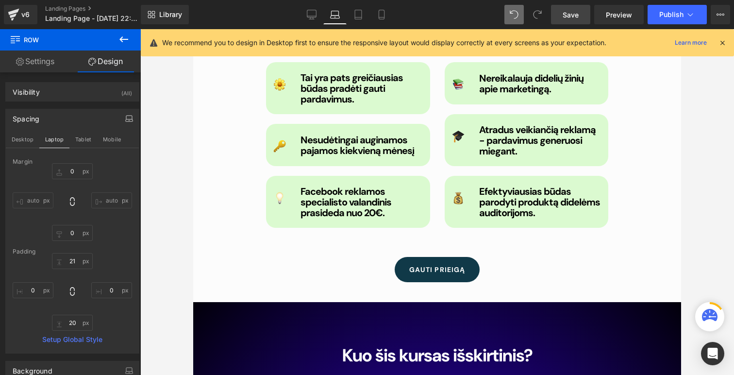
type input "0"
type input "21"
type input "0"
type input "20"
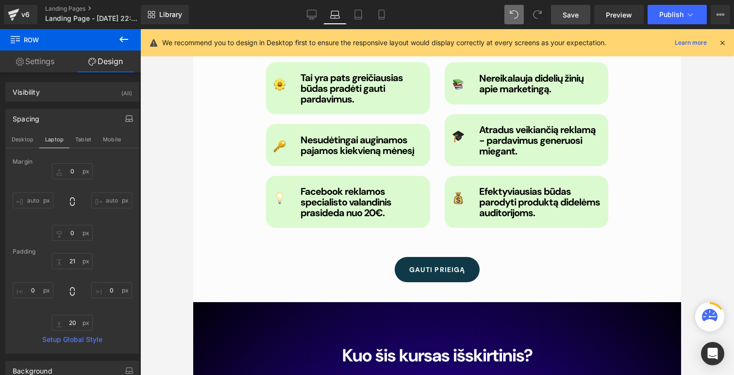
type input "0"
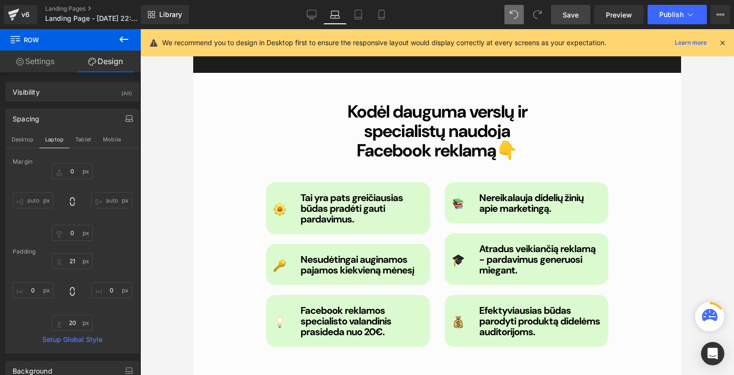
scroll to position [1168, 0]
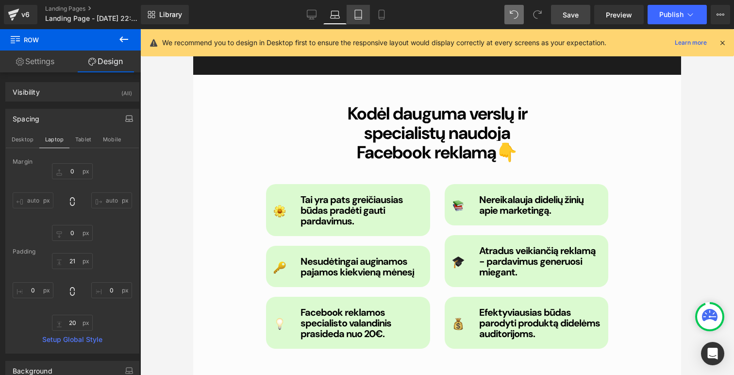
click at [360, 17] on icon at bounding box center [358, 17] width 7 height 0
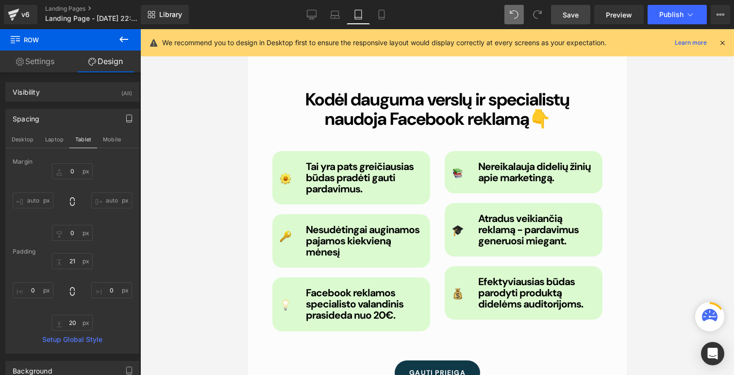
type input "0"
type input "21"
type input "0"
type input "20"
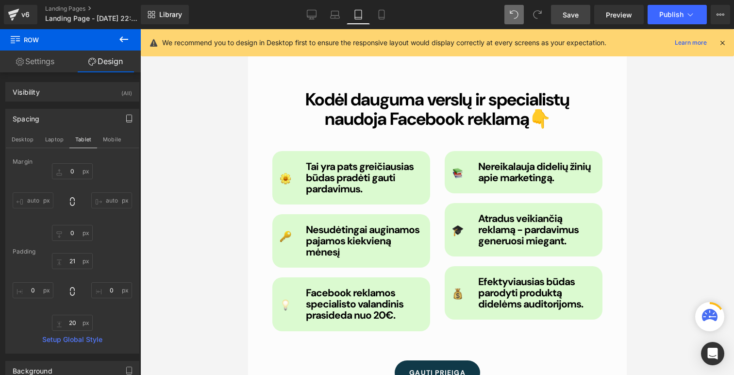
type input "0"
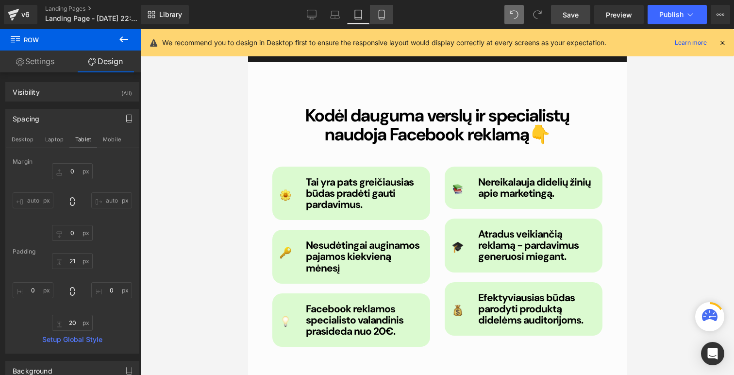
scroll to position [1129, 0]
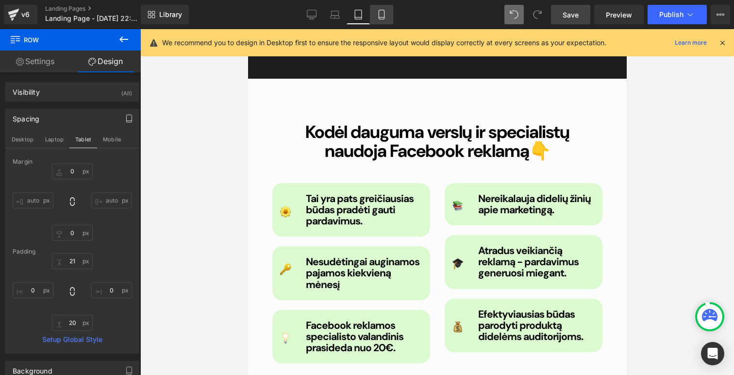
click at [383, 15] on icon at bounding box center [382, 15] width 10 height 10
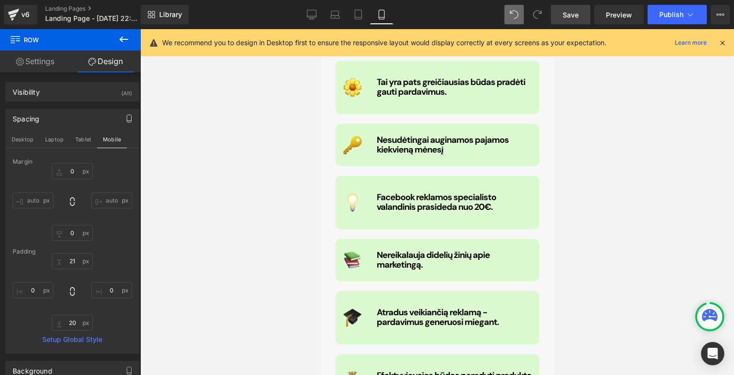
type input "20"
type input "0"
type input "21"
type input "0"
type input "20"
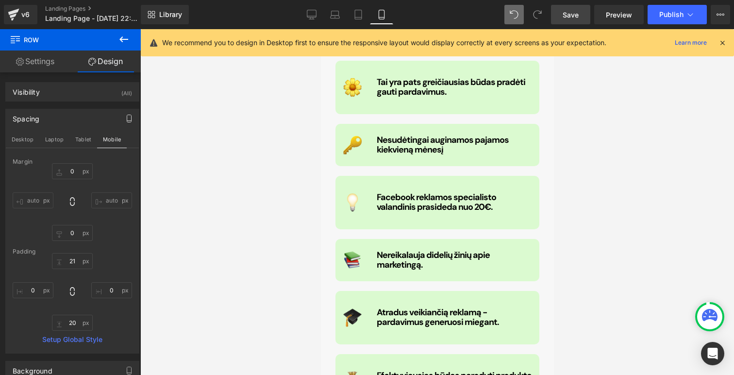
type input "0"
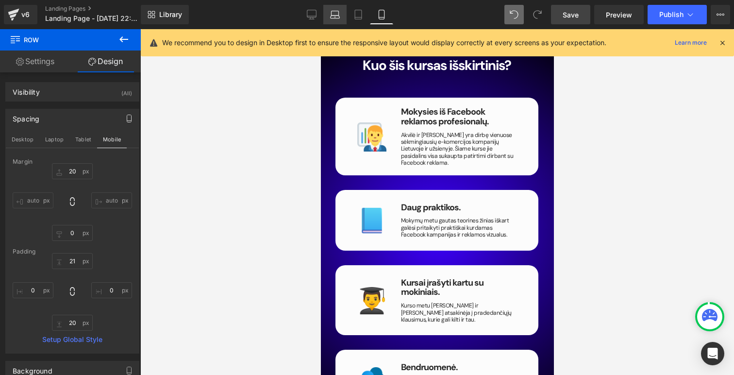
click at [338, 7] on link "Laptop" at bounding box center [334, 14] width 23 height 19
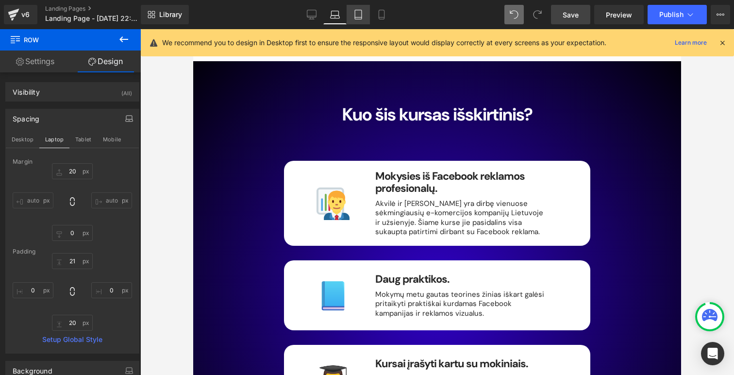
type input "0"
type input "21"
type input "0"
type input "20"
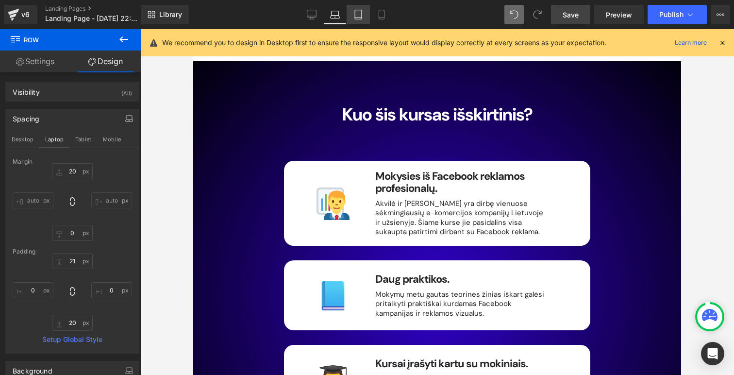
type input "0"
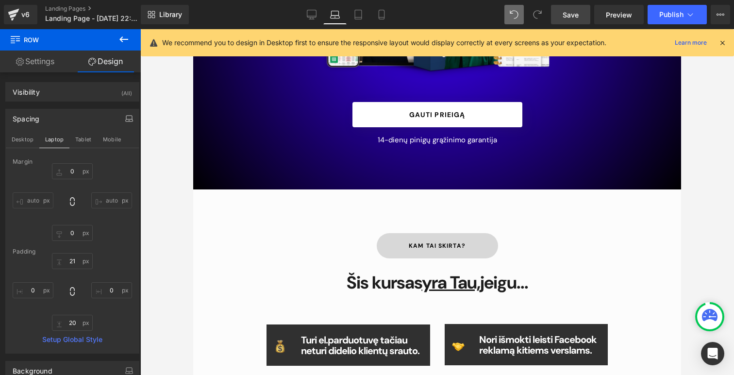
scroll to position [406, 0]
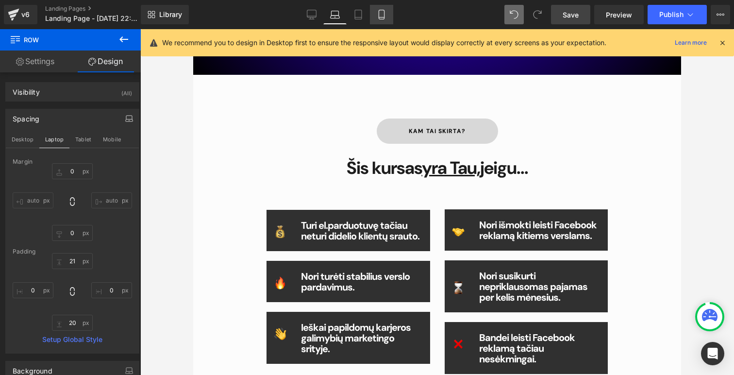
click at [380, 8] on link "Mobile" at bounding box center [381, 14] width 23 height 19
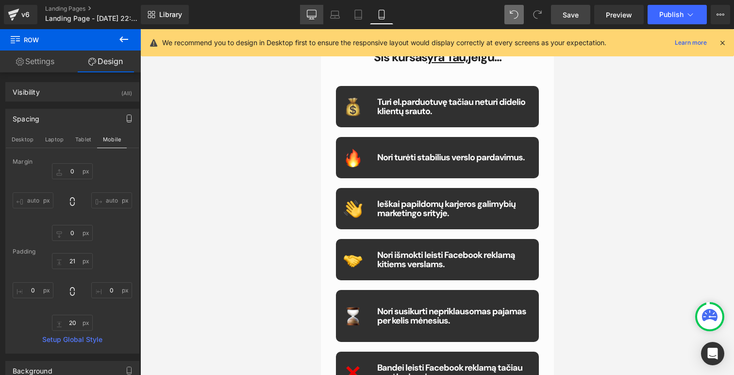
type input "20"
type input "0"
type input "21"
type input "0"
type input "20"
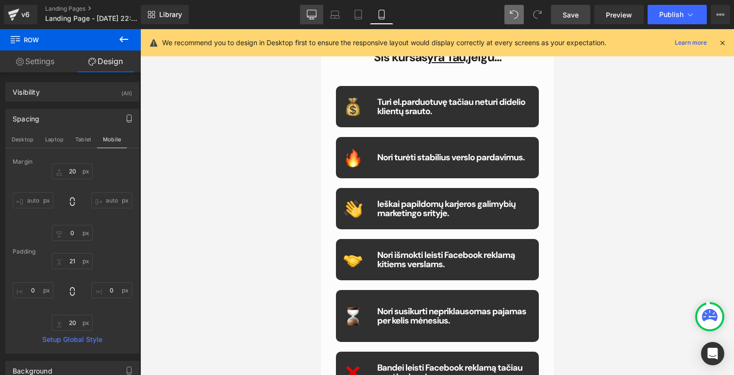
type input "0"
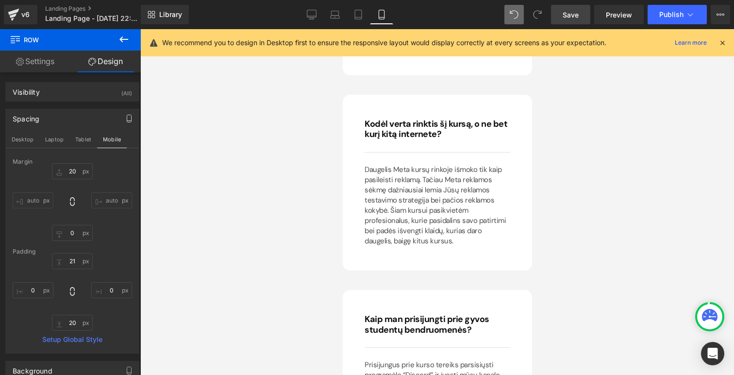
scroll to position [7300, 0]
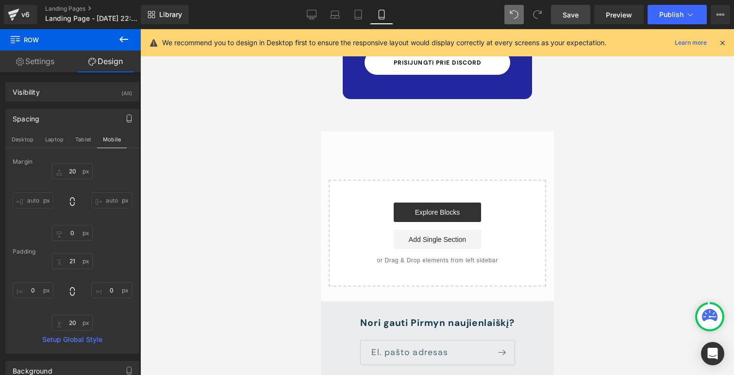
click at [384, 181] on div "Start building your page Explore Blocks Add Single Section or Drag & Drop eleme…" at bounding box center [437, 233] width 216 height 105
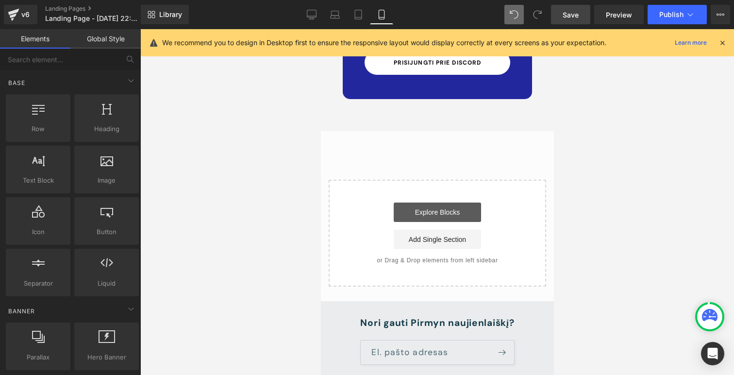
click at [420, 202] on link "Explore Blocks" at bounding box center [436, 211] width 87 height 19
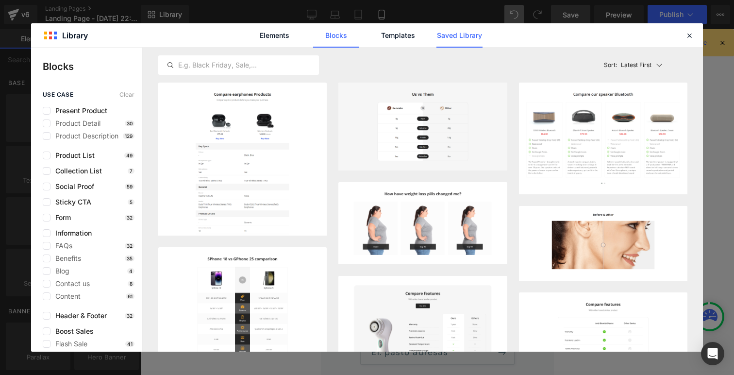
click at [445, 39] on link "Saved Library" at bounding box center [459, 35] width 46 height 24
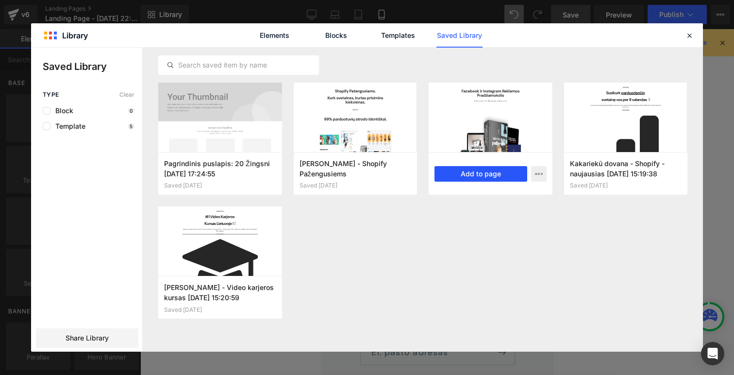
click at [458, 170] on button "Add to page" at bounding box center [480, 174] width 93 height 16
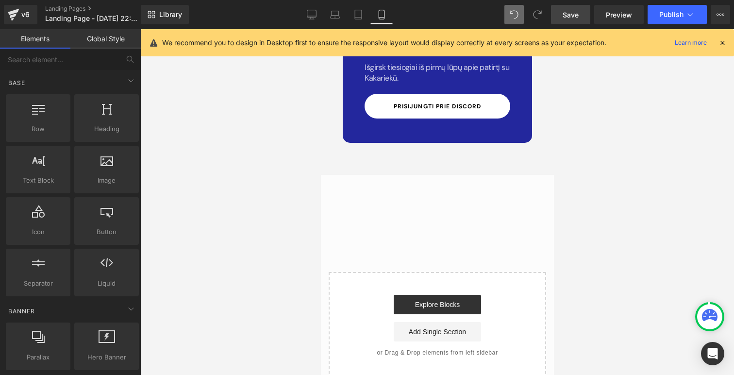
scroll to position [7255, 0]
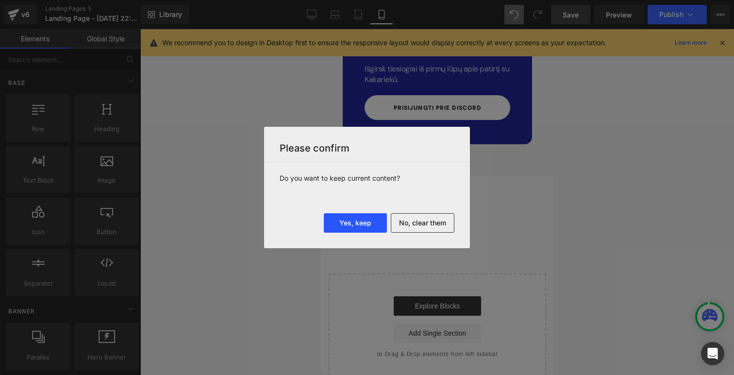
click at [342, 221] on button "Yes, keep" at bounding box center [355, 222] width 63 height 19
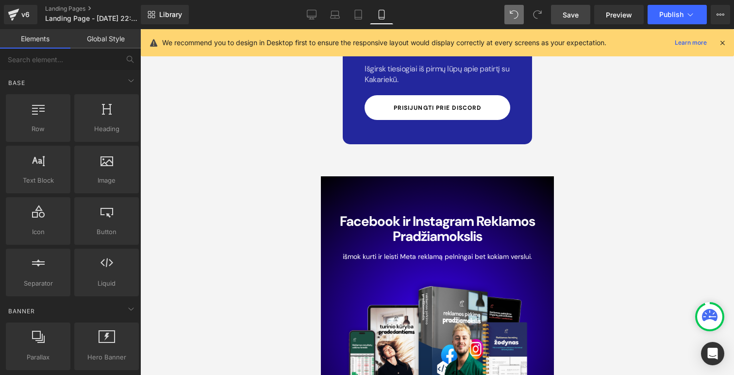
click at [310, 13] on icon at bounding box center [312, 15] width 10 height 10
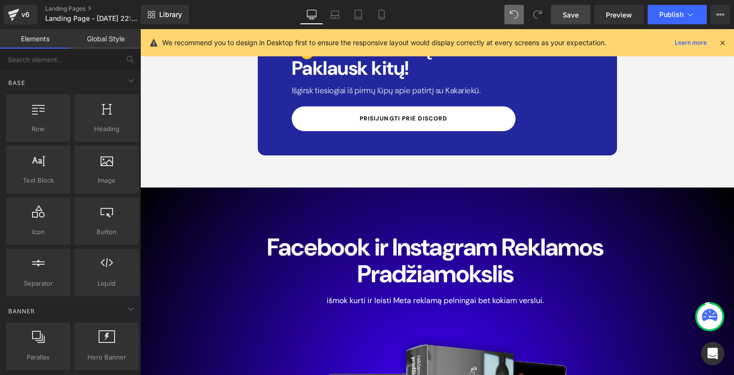
scroll to position [7162, 0]
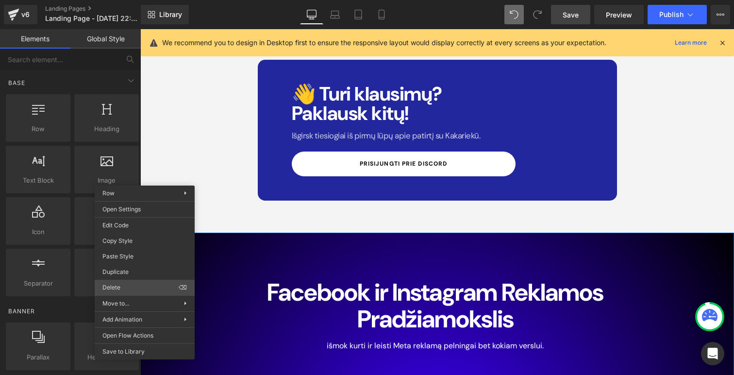
click at [132, 283] on div "Row You are previewing how the will restyle your page. You can not edit Element…" at bounding box center [367, 195] width 734 height 391
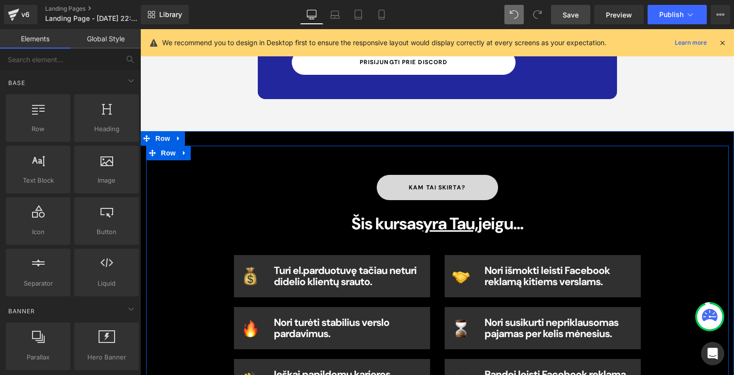
scroll to position [7265, 0]
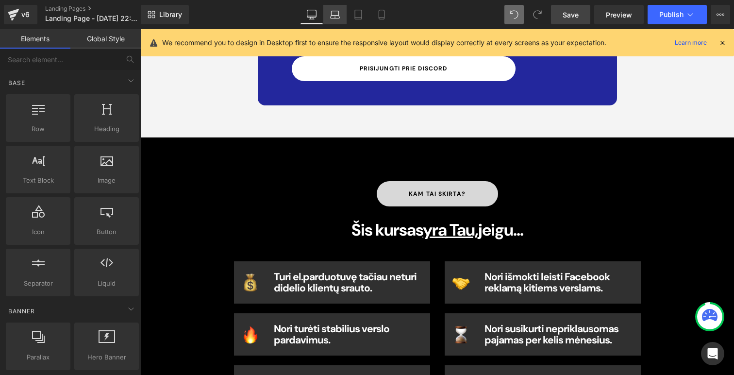
click at [333, 15] on icon at bounding box center [335, 15] width 10 height 10
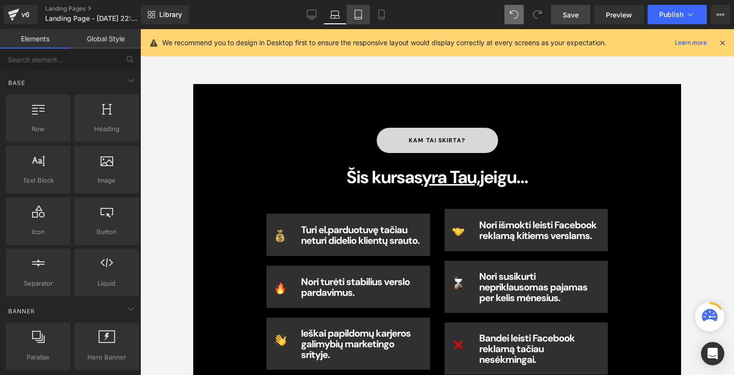
scroll to position [6963, 0]
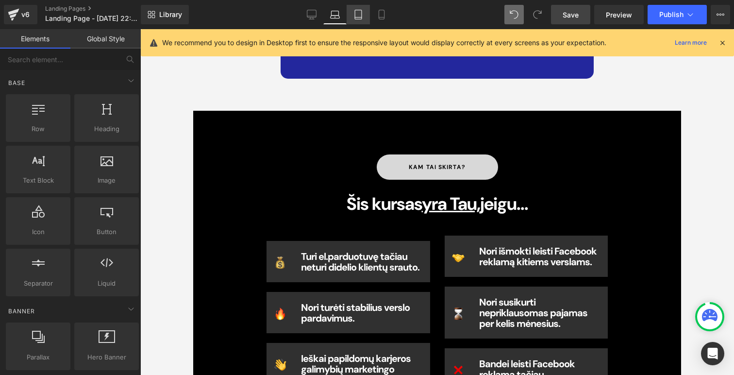
click at [364, 15] on link "Tablet" at bounding box center [358, 14] width 23 height 19
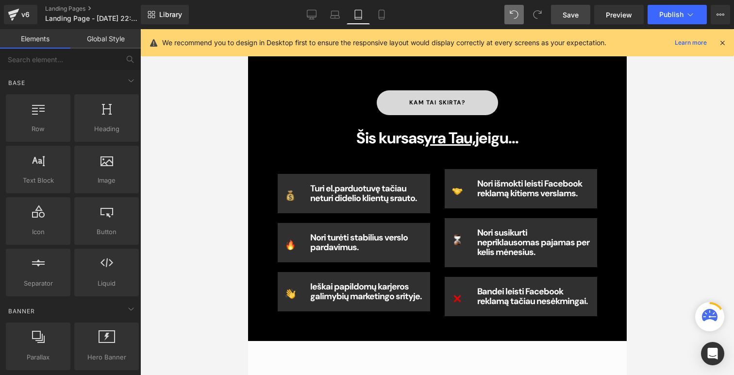
scroll to position [7416, 0]
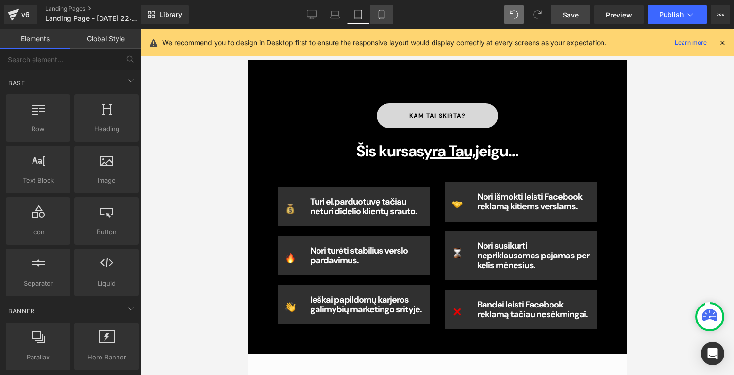
click at [375, 14] on link "Mobile" at bounding box center [381, 14] width 23 height 19
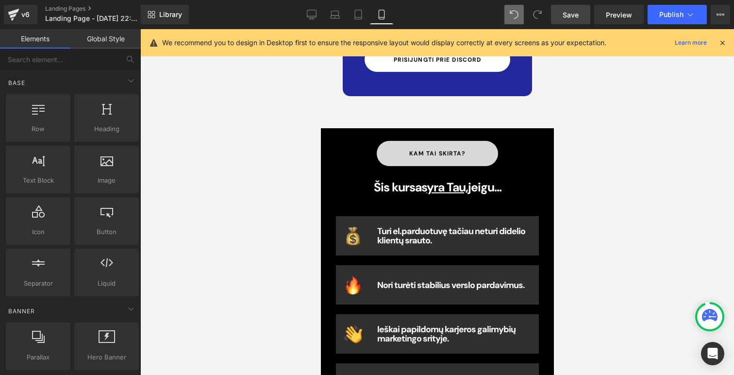
scroll to position [7303, 0]
click at [313, 13] on icon at bounding box center [312, 15] width 10 height 10
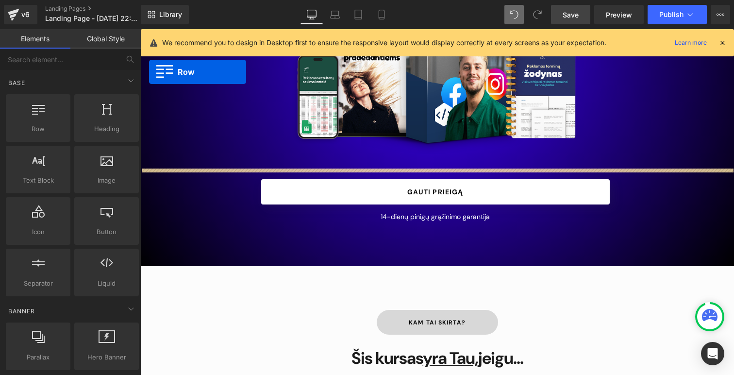
scroll to position [253, 0]
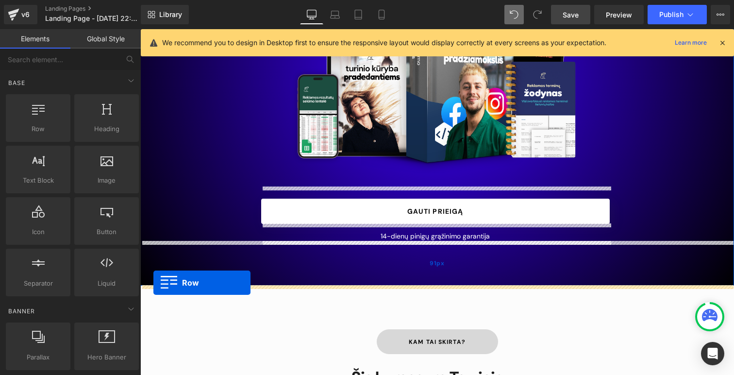
drag, startPoint x: 148, startPoint y: 103, endPoint x: 153, endPoint y: 282, distance: 179.2
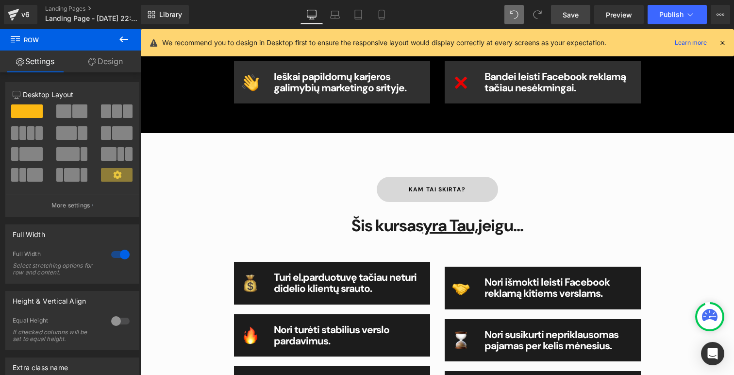
scroll to position [716, 0]
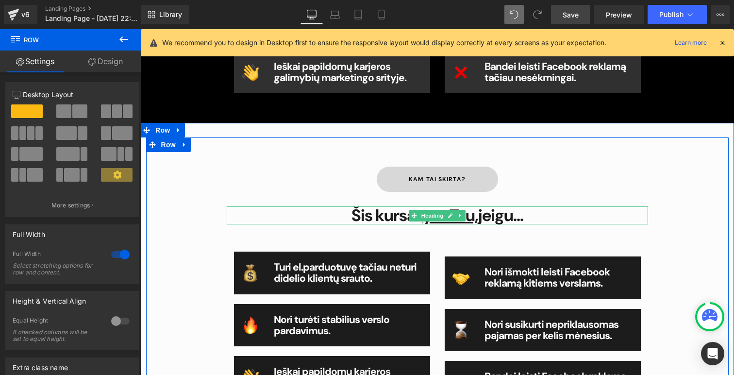
click at [351, 205] on b "Šis kursas yra Tau, jeigu..." at bounding box center [437, 215] width 172 height 22
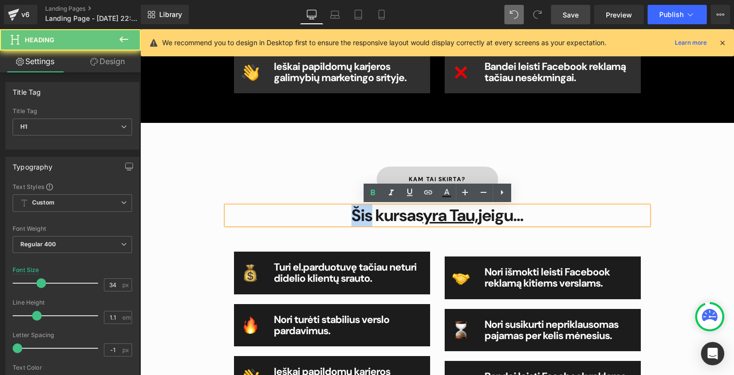
click at [351, 205] on b "Šis kursas yra Tau, jeigu..." at bounding box center [437, 215] width 172 height 22
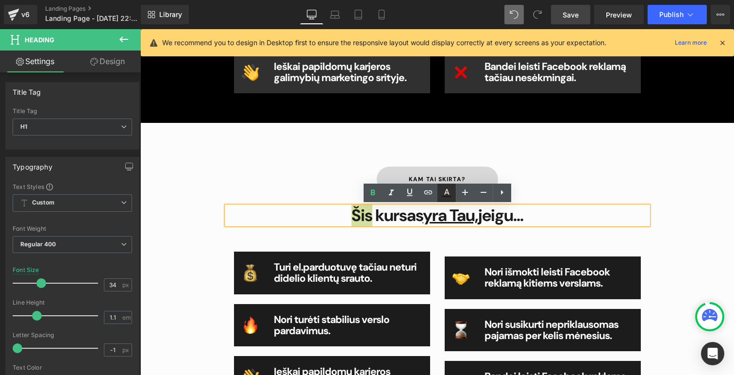
click at [446, 189] on icon at bounding box center [446, 192] width 5 height 6
type input "100"
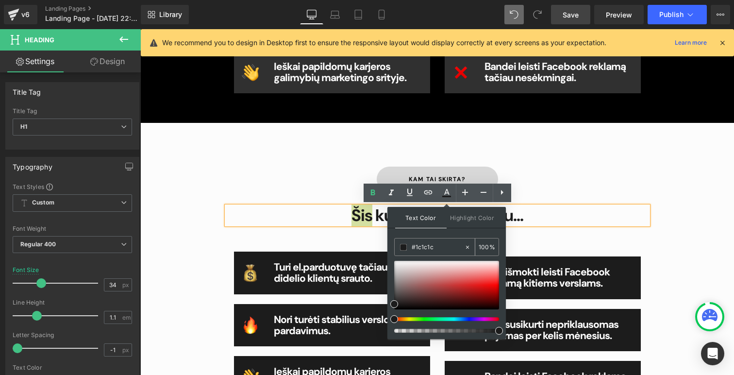
click at [419, 244] on input "#1c1c1c" at bounding box center [438, 247] width 52 height 11
click at [338, 146] on div "kam tai skirta? Button Šis kursas yra Tau, jeigu... Heading Image Turi el.pardu…" at bounding box center [437, 291] width 583 height 309
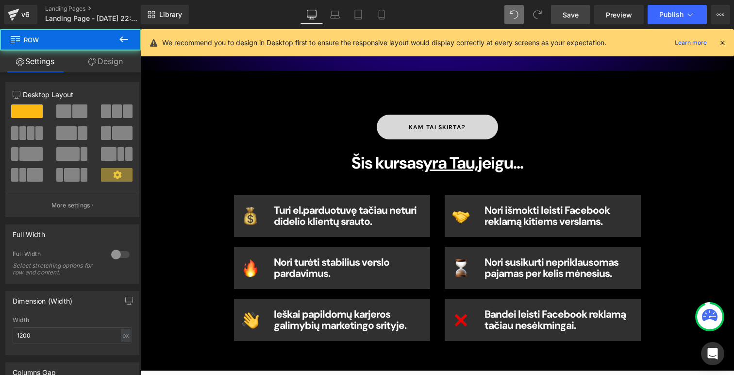
scroll to position [450, 0]
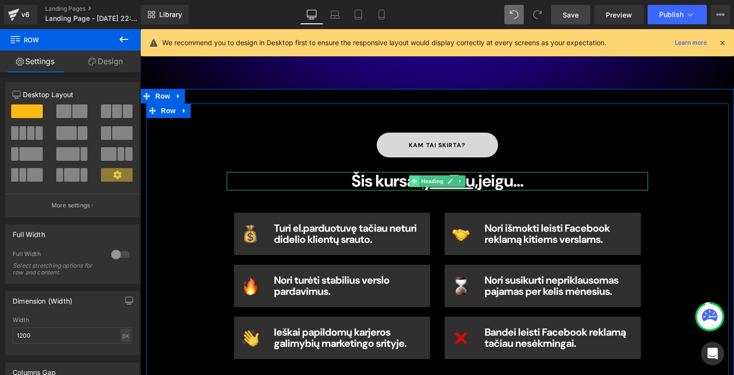
click at [417, 181] on span at bounding box center [414, 181] width 10 height 12
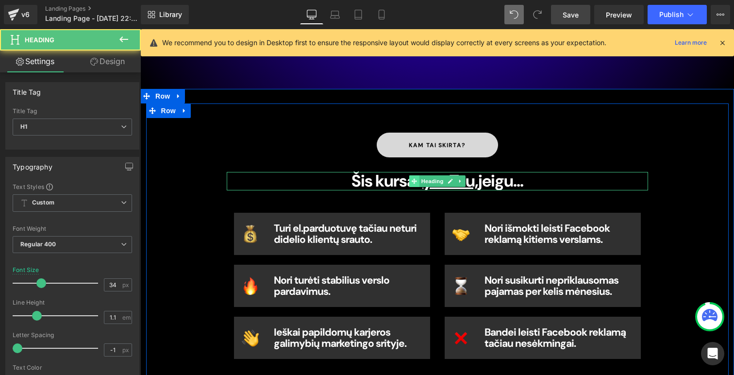
click at [417, 181] on span at bounding box center [414, 181] width 10 height 12
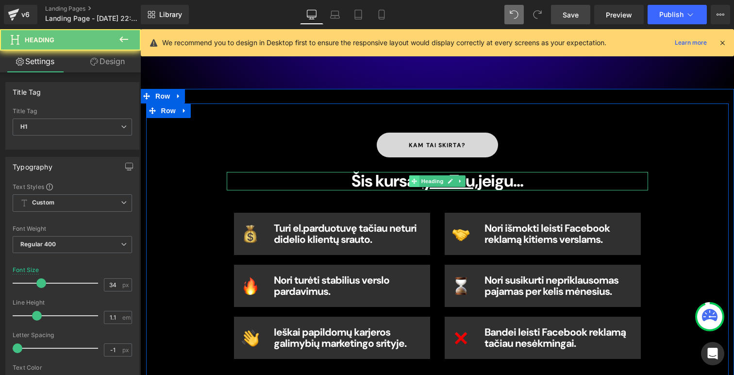
click at [417, 181] on span at bounding box center [414, 181] width 10 height 12
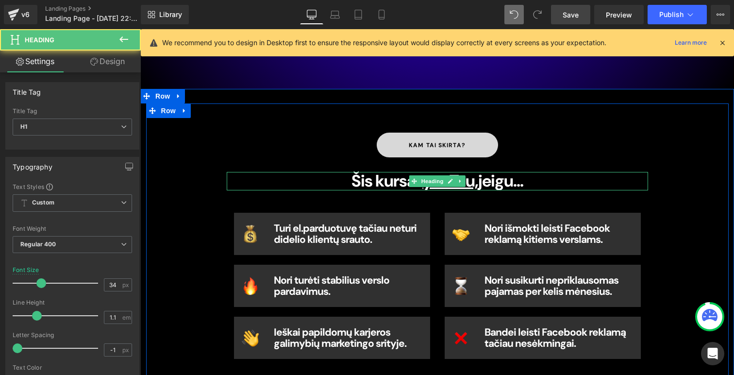
click at [378, 181] on b "Šis kursas yra Tau, jeigu..." at bounding box center [437, 181] width 172 height 22
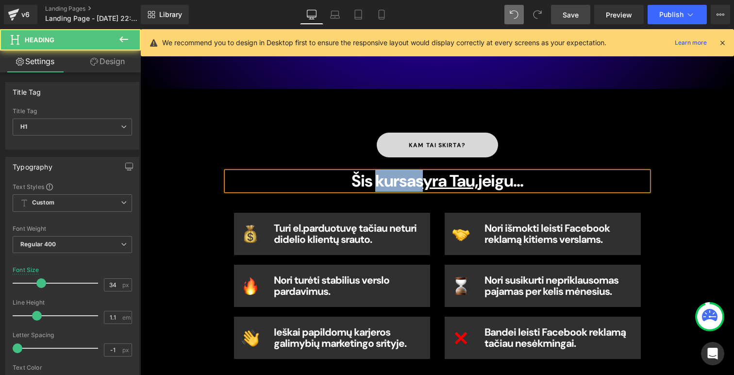
click at [378, 181] on b "Šis kursas yra Tau, jeigu..." at bounding box center [437, 181] width 172 height 22
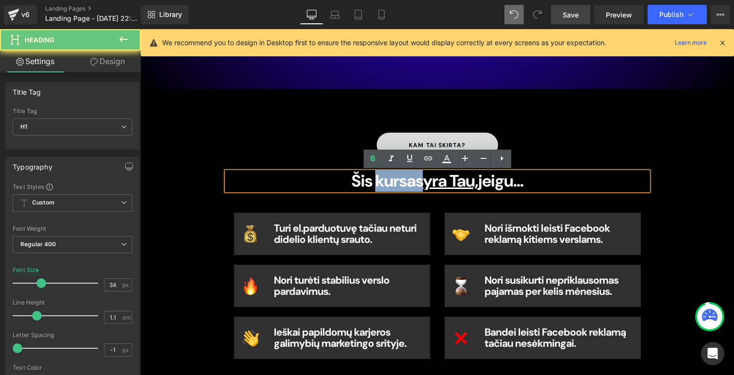
click at [378, 181] on b "Šis kursas yra Tau, jeigu..." at bounding box center [437, 181] width 172 height 22
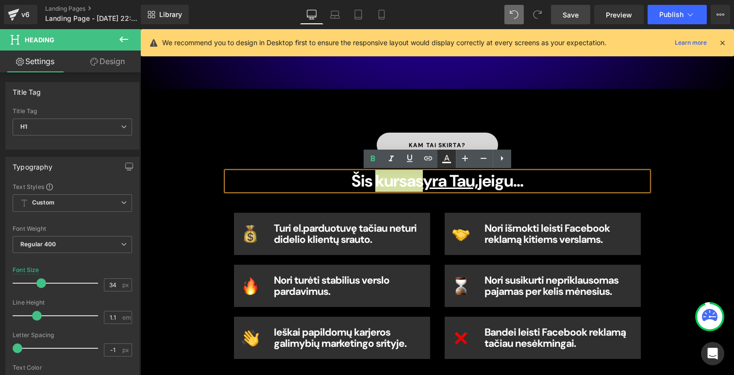
click at [453, 160] on link at bounding box center [446, 159] width 18 height 18
type input "#ffffff"
type input "100"
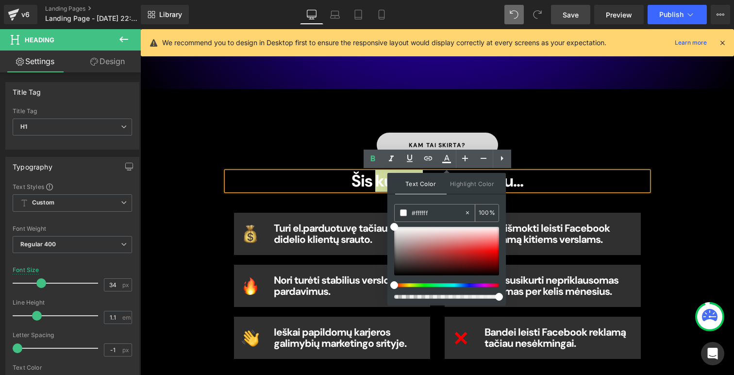
drag, startPoint x: 437, startPoint y: 212, endPoint x: 405, endPoint y: 212, distance: 31.6
click at [409, 212] on div "#ffffff" at bounding box center [429, 212] width 69 height 17
paste input "1c1c1c"
type input "#1c1c1c"
click at [329, 150] on div "kam tai skirta?" at bounding box center [437, 145] width 421 height 25
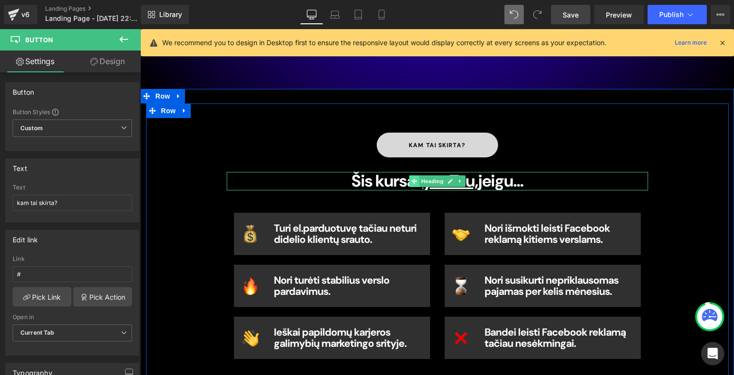
click at [414, 182] on icon at bounding box center [413, 181] width 5 height 5
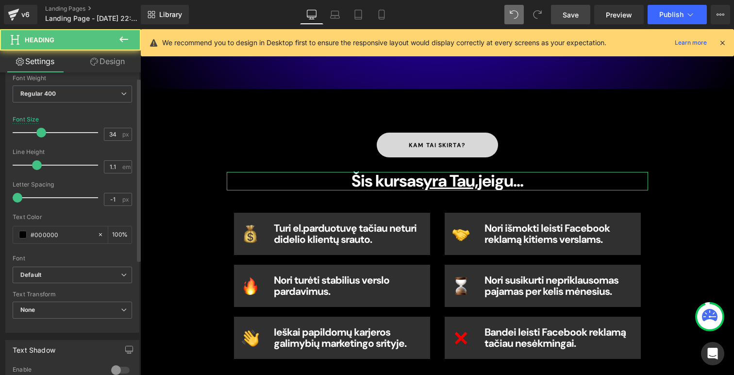
scroll to position [216, 0]
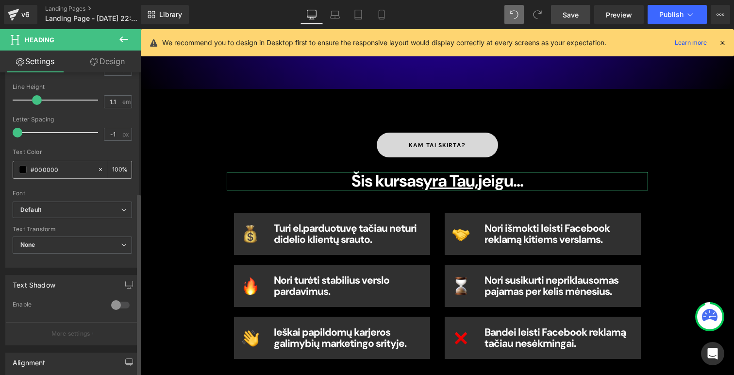
click at [43, 170] on input "#000000" at bounding box center [62, 169] width 62 height 11
type input "#1c1c1c"
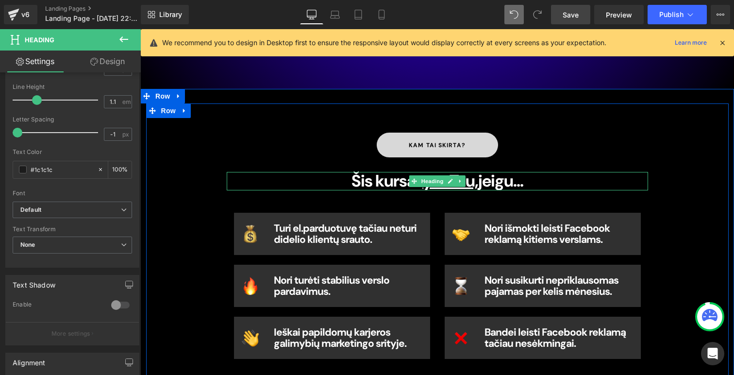
click at [407, 179] on b "Šis kursas yra Tau, jeigu..." at bounding box center [437, 181] width 172 height 22
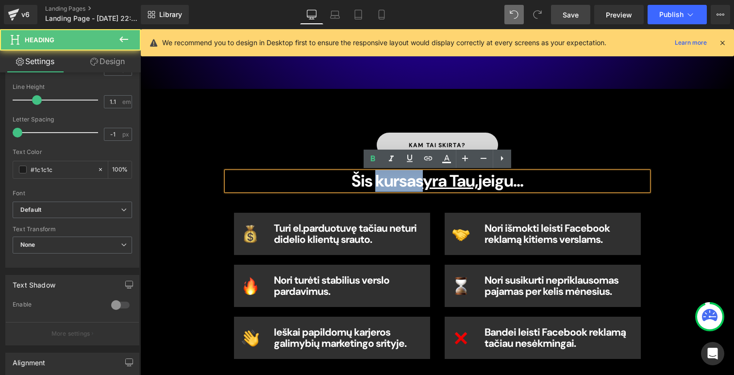
click at [407, 179] on b "Šis kursas yra Tau, jeigu..." at bounding box center [437, 181] width 172 height 22
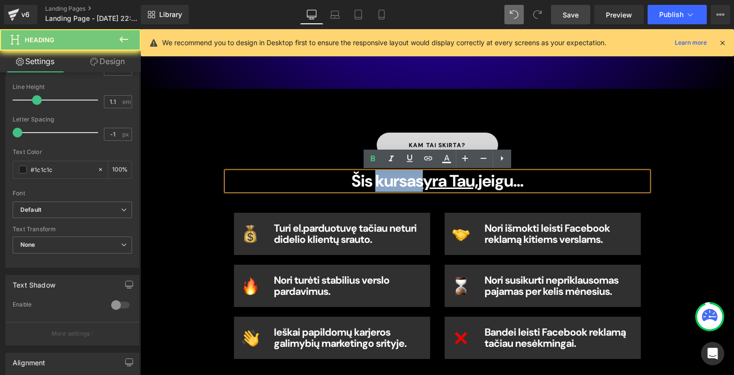
click at [407, 179] on b "Šis kursas yra Tau, jeigu..." at bounding box center [437, 181] width 172 height 22
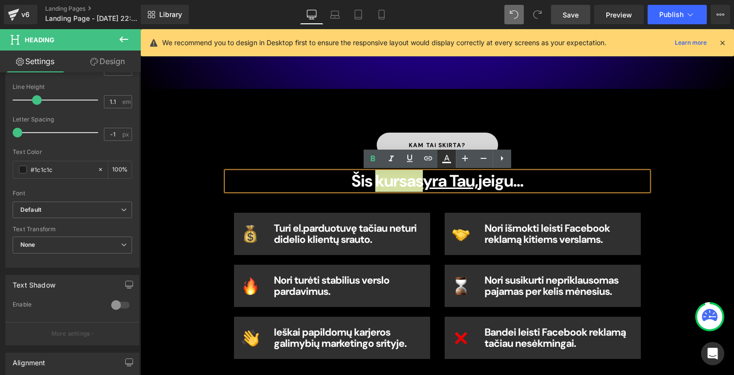
click at [450, 159] on icon at bounding box center [447, 159] width 12 height 12
type input "#ffffff"
type input "100"
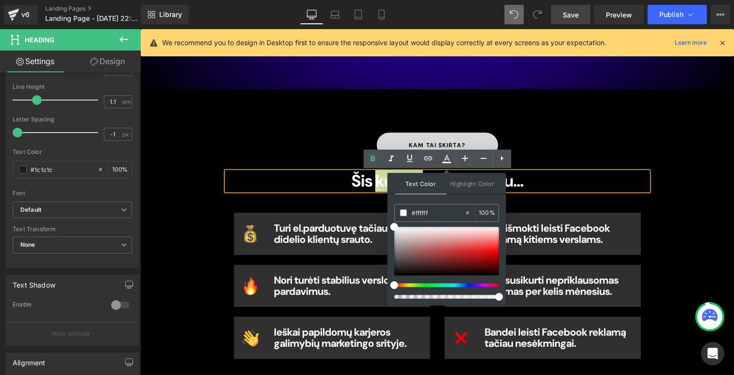
drag, startPoint x: 436, startPoint y: 212, endPoint x: 393, endPoint y: 212, distance: 42.7
click at [397, 212] on div "#ffffff" at bounding box center [429, 212] width 69 height 17
paste input "1c1c1c"
click at [433, 253] on div at bounding box center [446, 251] width 105 height 49
drag, startPoint x: 587, startPoint y: 278, endPoint x: 376, endPoint y: 314, distance: 214.7
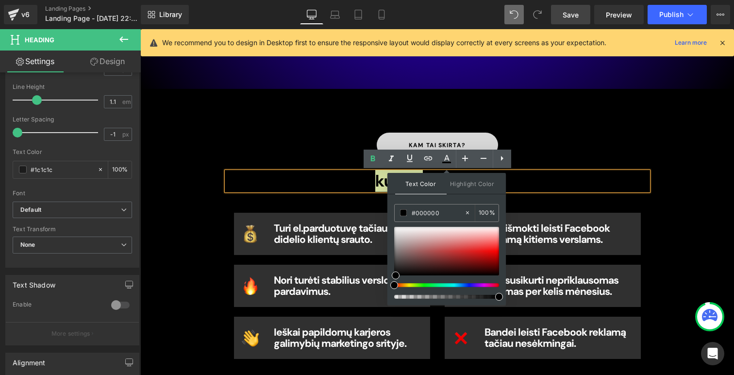
drag, startPoint x: 581, startPoint y: 242, endPoint x: 320, endPoint y: 212, distance: 262.3
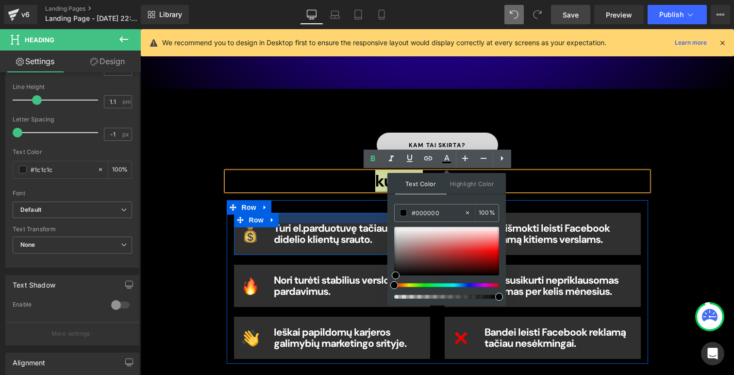
paste input "1c1c1c"
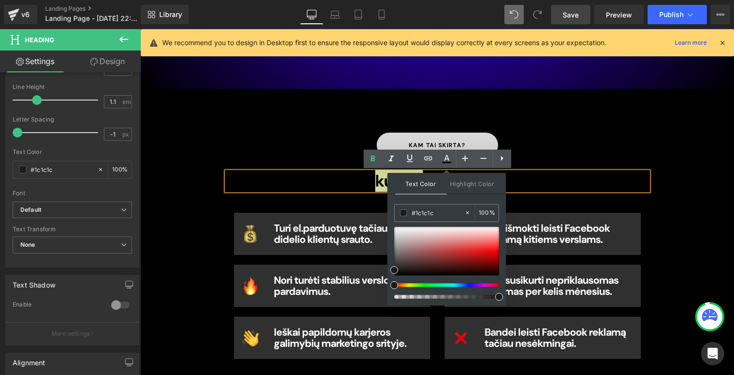
type input "#1c1c1c"
click at [542, 101] on div "kam tai skirta? Button Šis kursas yra Tau, jeigu... Heading Image Turi el.pardu…" at bounding box center [437, 239] width 594 height 300
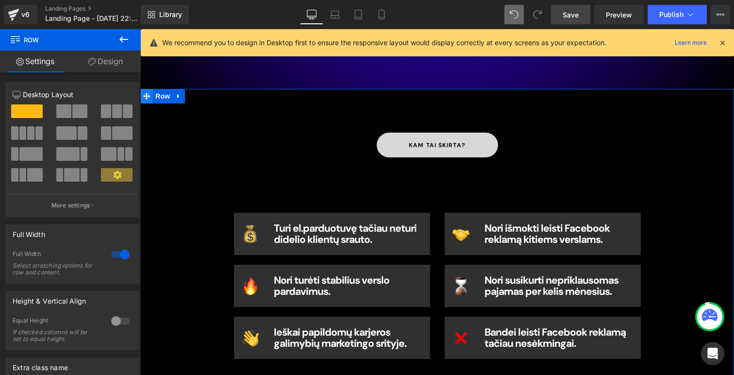
click at [142, 94] on span at bounding box center [146, 96] width 13 height 15
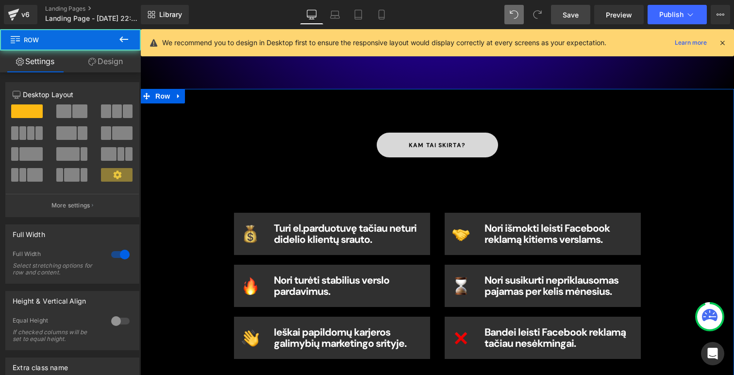
click at [104, 61] on link "Design" at bounding box center [105, 61] width 70 height 22
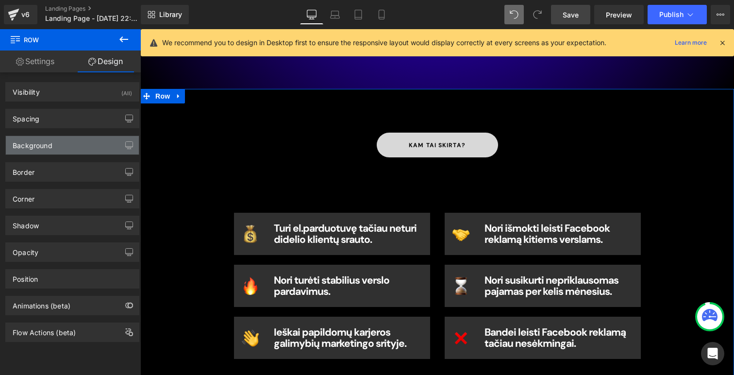
click at [82, 146] on div "Background" at bounding box center [72, 145] width 133 height 18
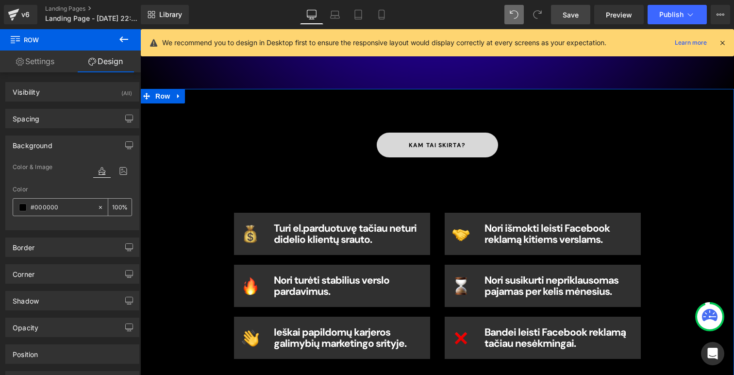
click at [97, 207] on icon at bounding box center [100, 207] width 7 height 7
type input "none"
type input "0"
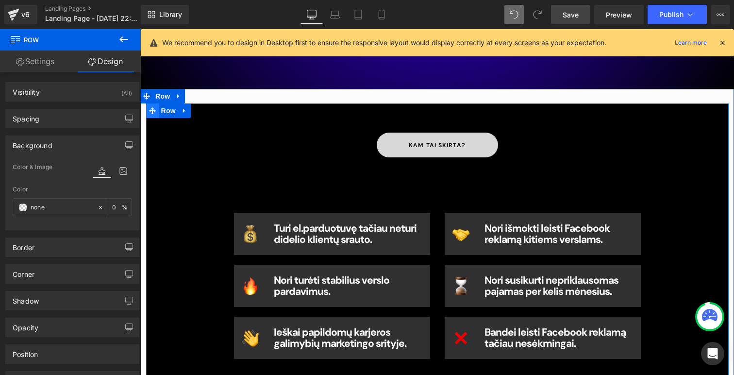
click at [153, 111] on icon at bounding box center [152, 110] width 7 height 7
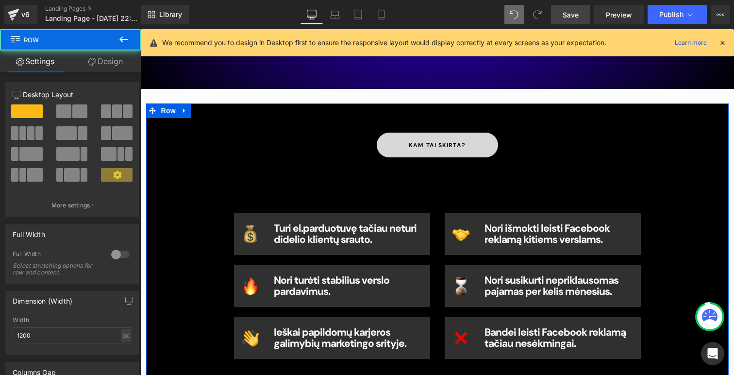
click at [110, 71] on link "Design" at bounding box center [105, 61] width 70 height 22
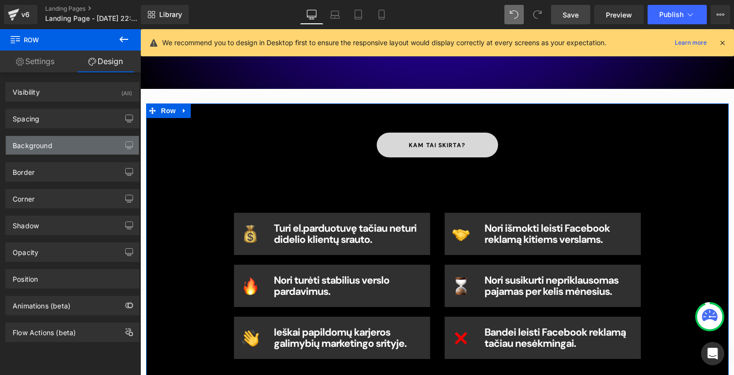
click at [86, 145] on div "Background" at bounding box center [72, 145] width 133 height 18
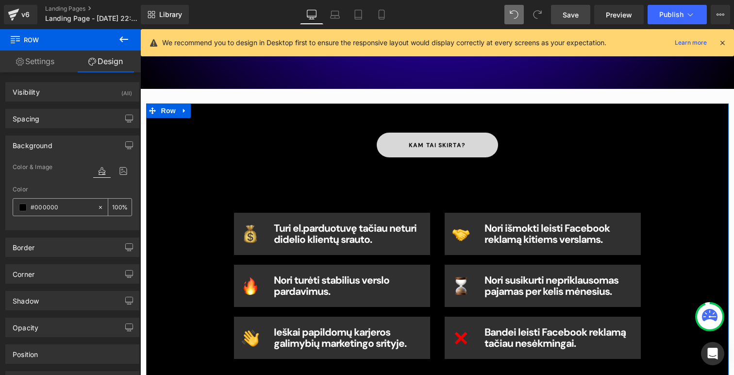
click at [98, 204] on icon at bounding box center [100, 207] width 7 height 7
type input "none"
type input "0"
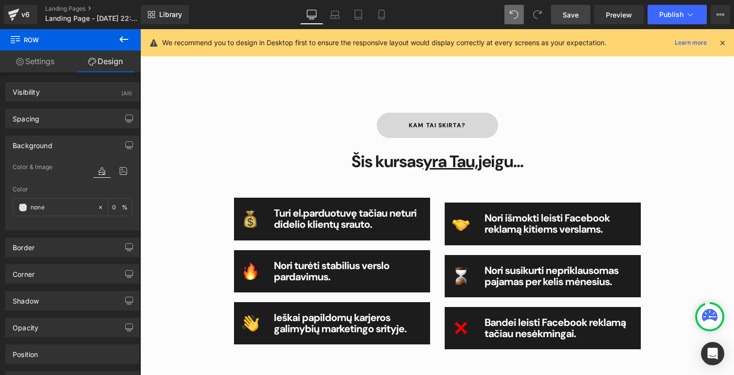
scroll to position [706, 0]
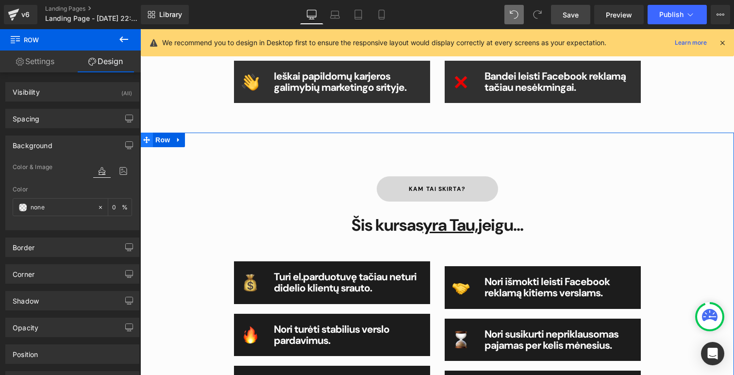
click at [149, 138] on icon at bounding box center [146, 139] width 7 height 7
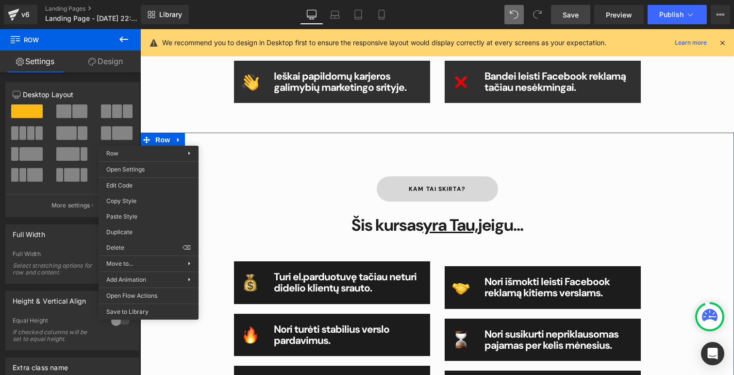
click at [119, 243] on div "Row You are previewing how the will restyle your page. You can not edit Element…" at bounding box center [367, 195] width 734 height 391
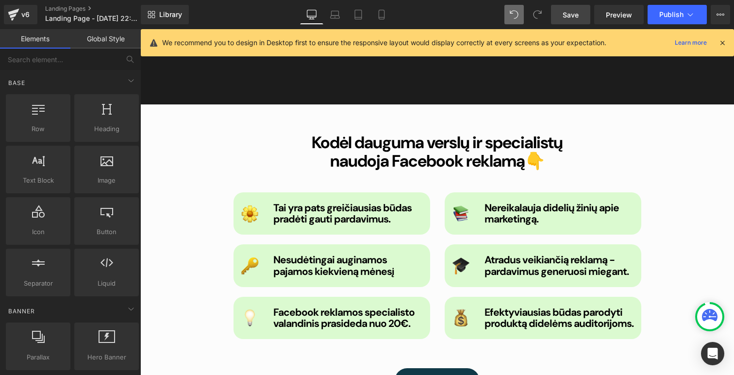
scroll to position [1244, 0]
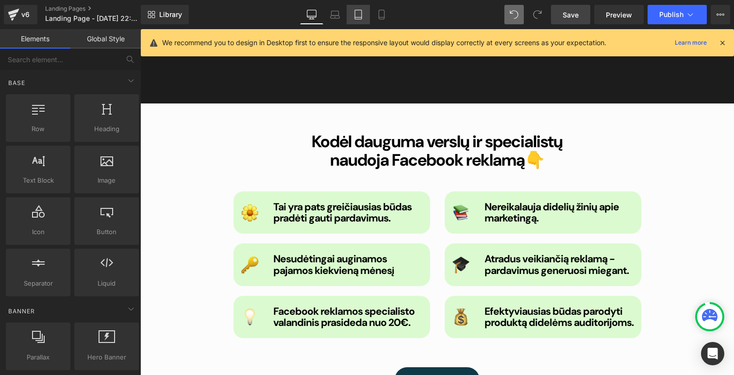
click at [358, 14] on icon at bounding box center [358, 15] width 10 height 10
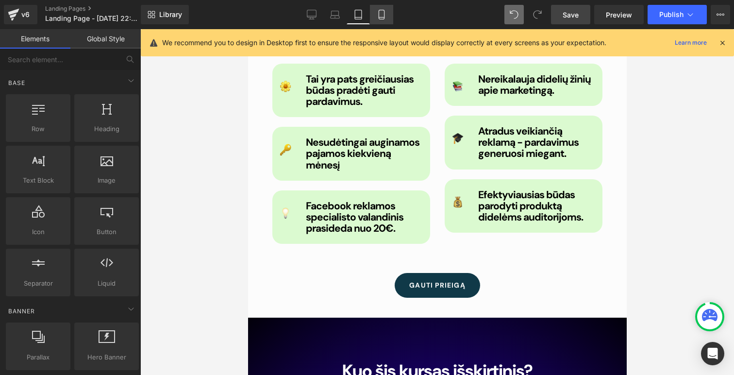
scroll to position [1168, 0]
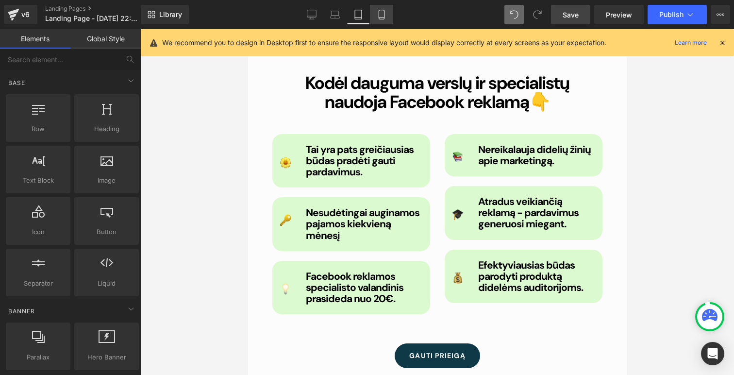
click at [386, 16] on icon at bounding box center [382, 15] width 10 height 10
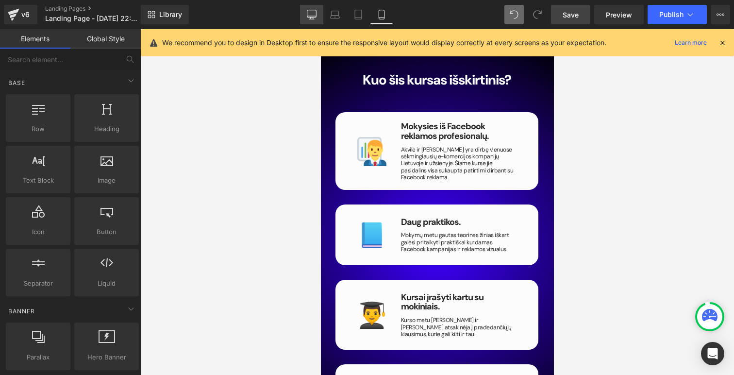
click at [309, 17] on icon at bounding box center [311, 13] width 9 height 7
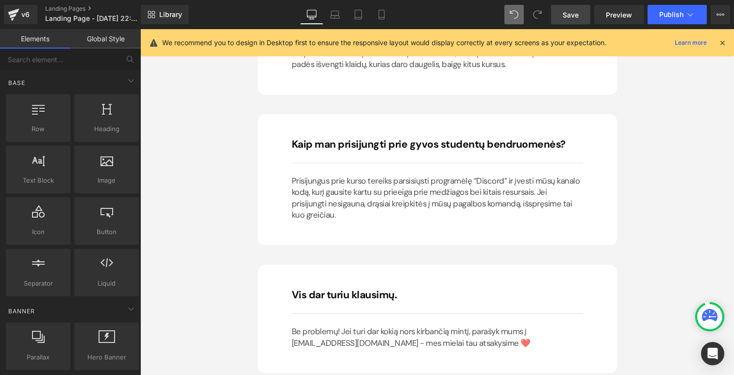
scroll to position [7097, 0]
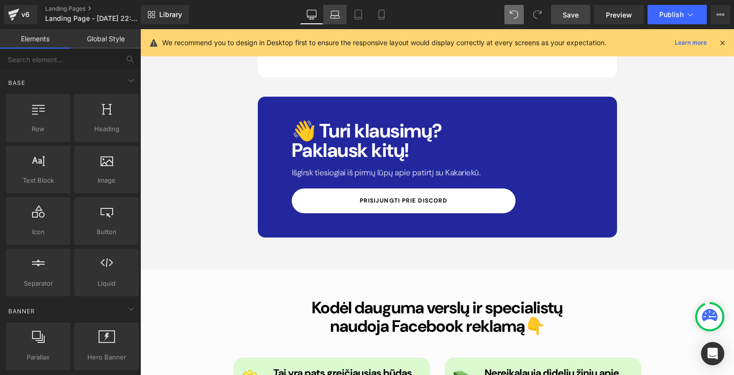
click at [336, 13] on icon at bounding box center [335, 15] width 10 height 10
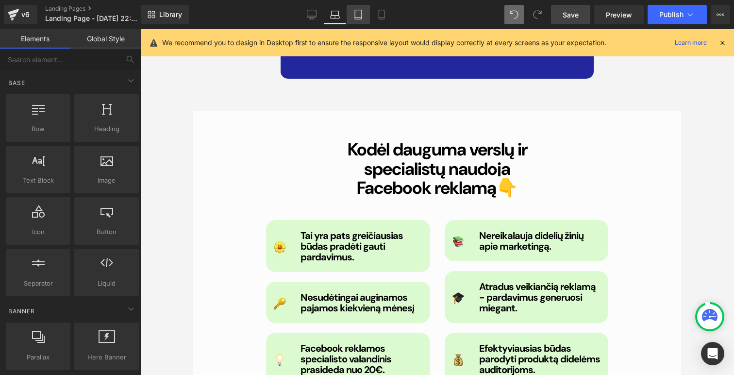
click at [360, 17] on icon at bounding box center [358, 17] width 7 height 0
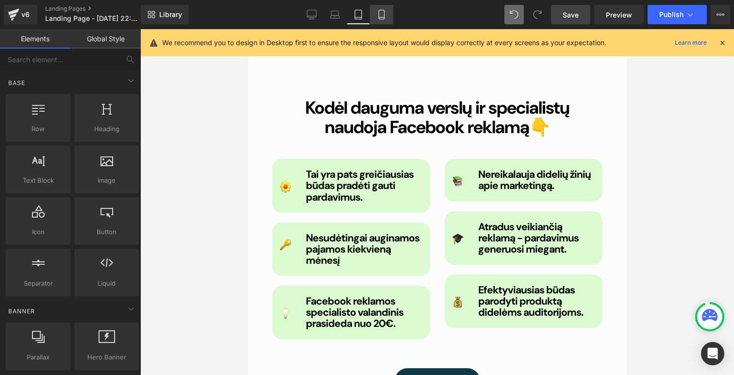
scroll to position [7406, 0]
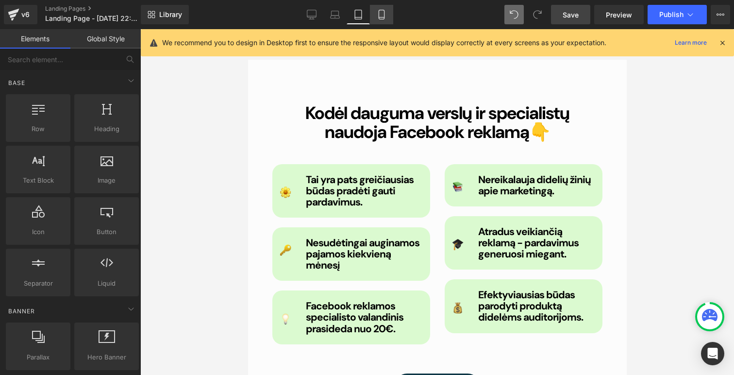
click at [379, 11] on icon at bounding box center [382, 15] width 10 height 10
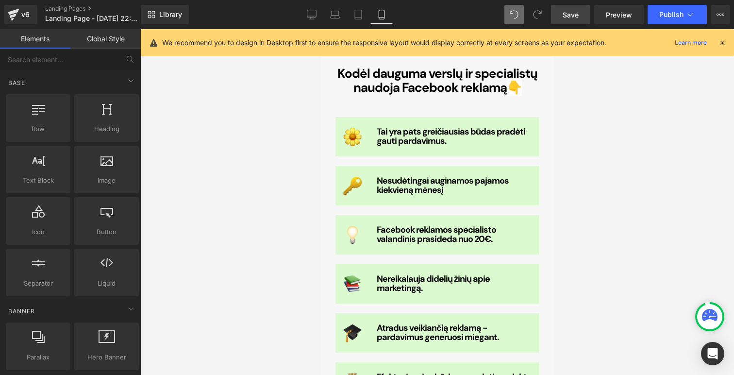
scroll to position [7308, 0]
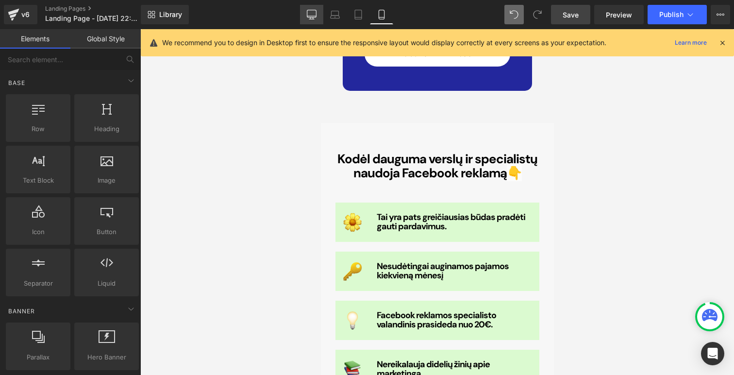
click at [322, 19] on link "Desktop" at bounding box center [311, 14] width 23 height 19
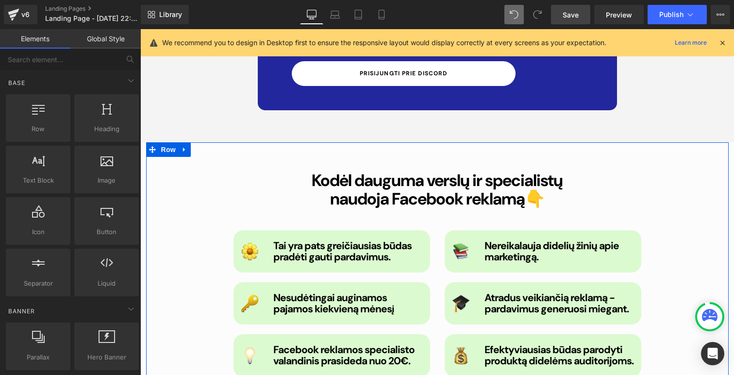
scroll to position [7226, 0]
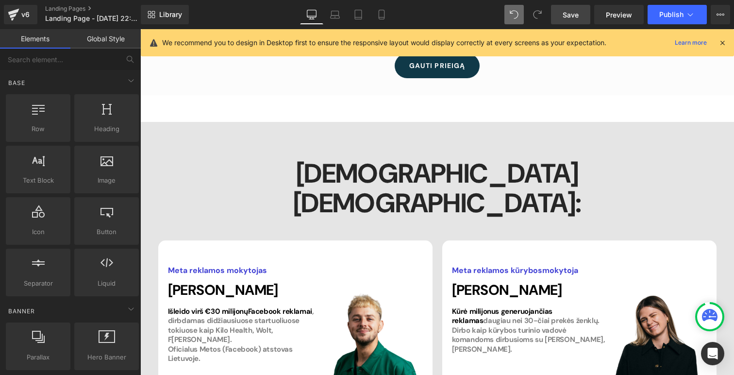
scroll to position [7467, 0]
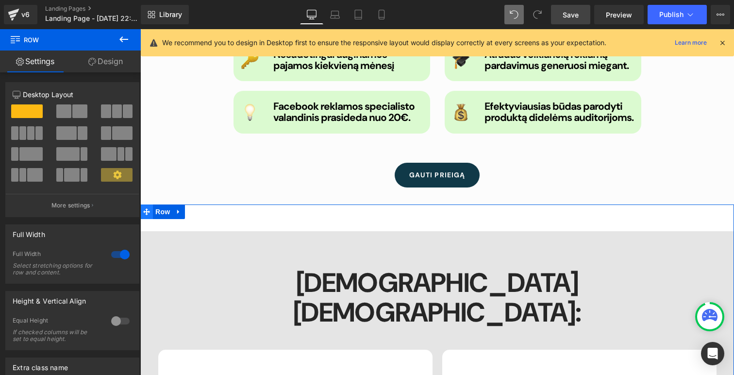
click at [145, 208] on icon at bounding box center [146, 211] width 7 height 7
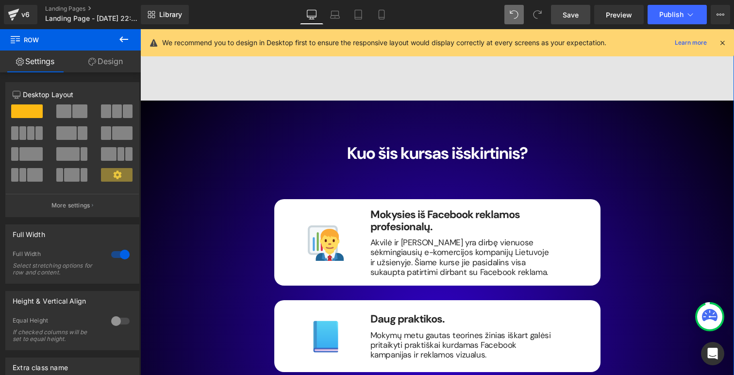
drag, startPoint x: 126, startPoint y: 244, endPoint x: 128, endPoint y: 260, distance: 15.7
click at [128, 260] on div "Row You are previewing how the will restyle your page. You can not edit Element…" at bounding box center [367, 195] width 734 height 391
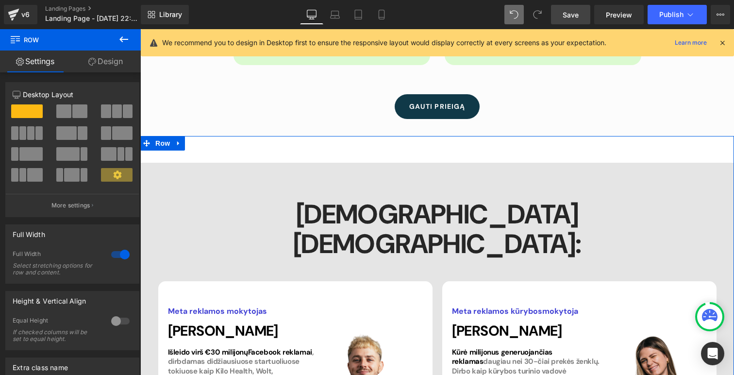
scroll to position [7514, 0]
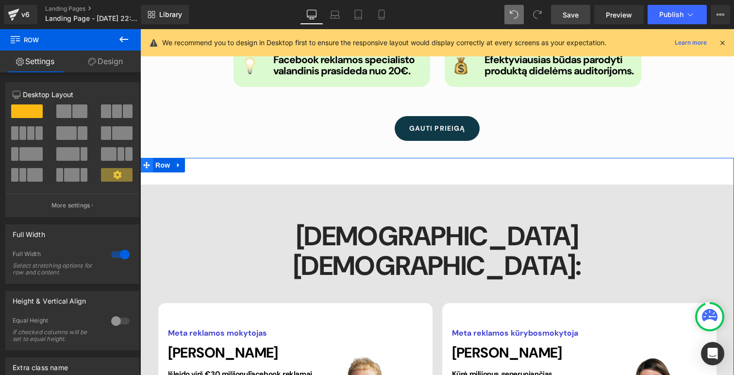
click at [147, 162] on icon at bounding box center [146, 165] width 7 height 7
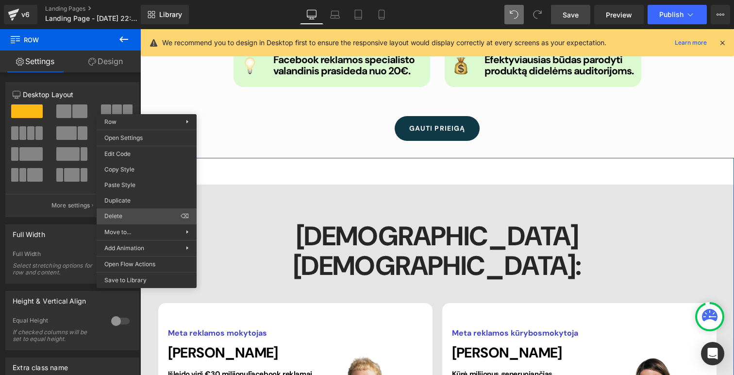
click at [136, 215] on div "Row You are previewing how the will restyle your page. You can not edit Element…" at bounding box center [367, 195] width 734 height 391
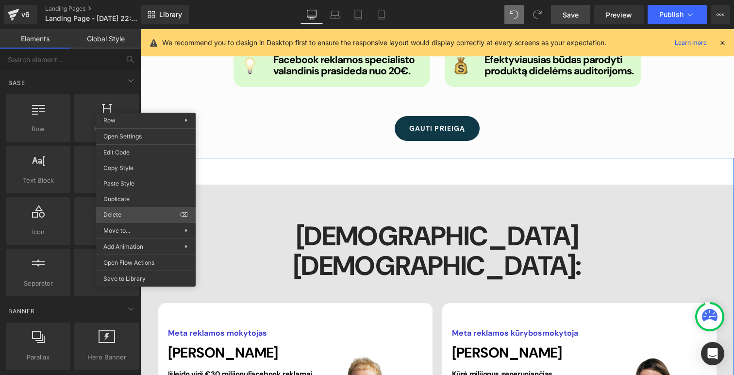
click at [132, 206] on div "Row You are previewing how the will restyle your page. You can not edit Element…" at bounding box center [367, 195] width 734 height 391
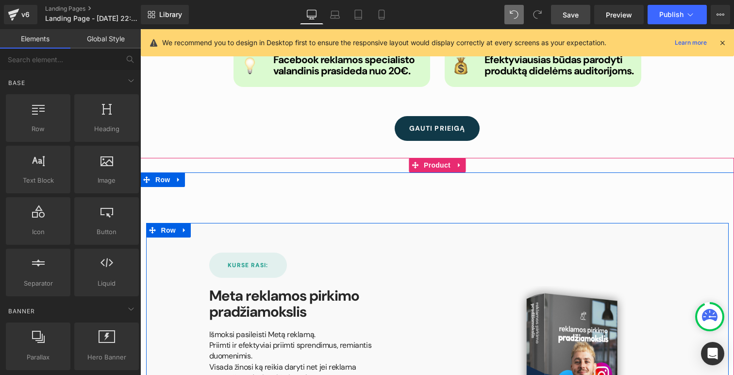
scroll to position [7411, 0]
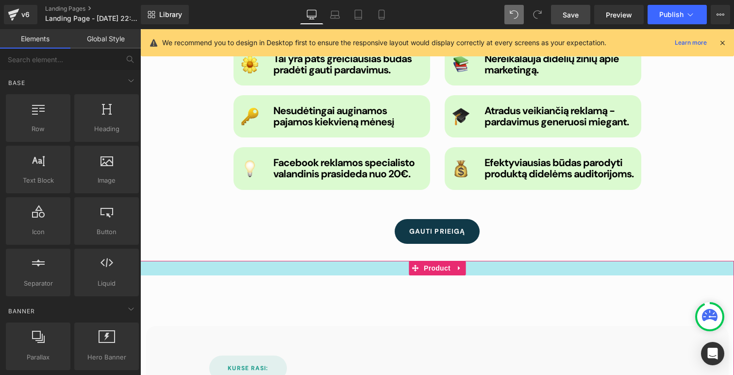
click at [146, 261] on div at bounding box center [437, 268] width 594 height 15
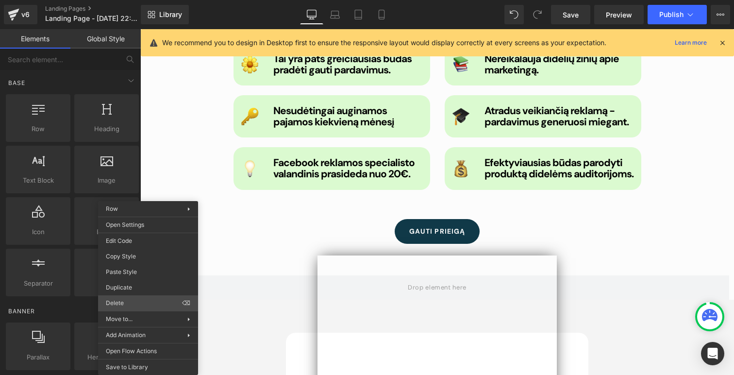
click at [137, 302] on div "Row You are previewing how the will restyle your page. You can not edit Element…" at bounding box center [367, 195] width 734 height 391
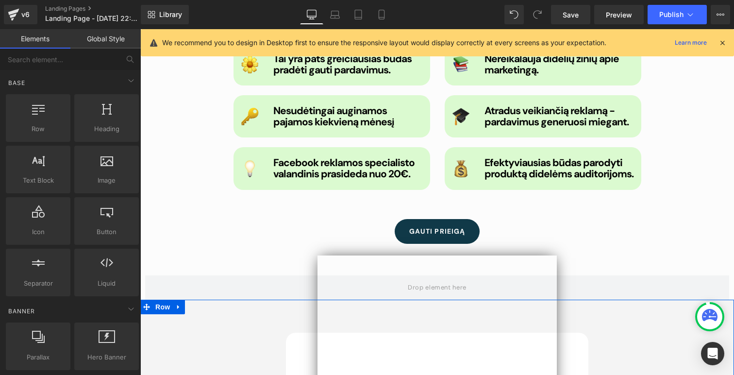
click at [149, 303] on icon at bounding box center [146, 306] width 7 height 7
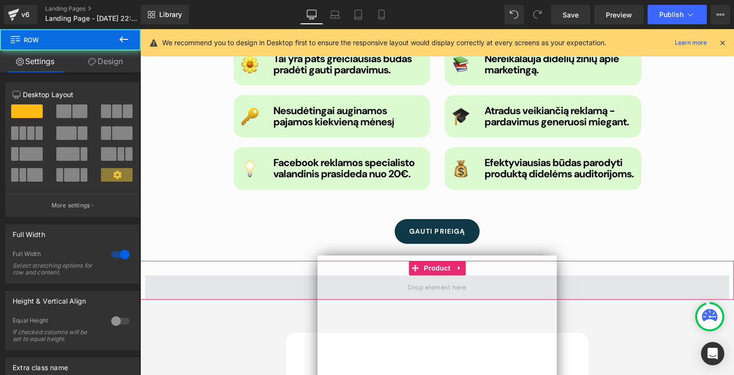
click at [149, 275] on span at bounding box center [437, 287] width 584 height 24
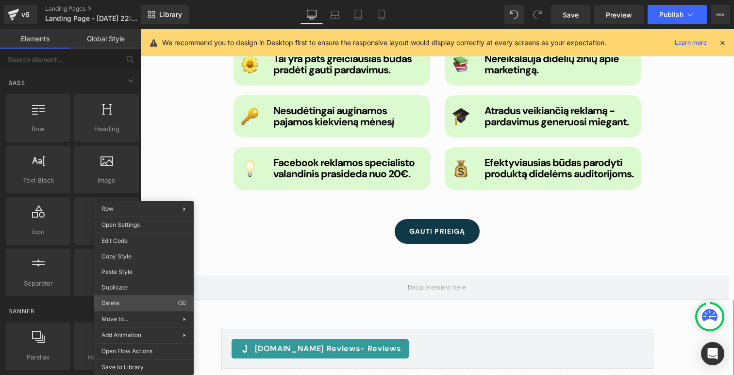
click at [131, 299] on div "Row You are previewing how the will restyle your page. You can not edit Element…" at bounding box center [367, 195] width 734 height 391
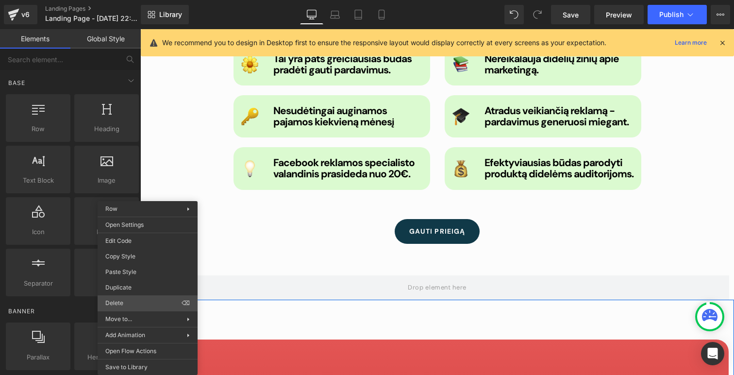
click at [140, 301] on div "Row You are previewing how the will restyle your page. You can not edit Element…" at bounding box center [367, 195] width 734 height 391
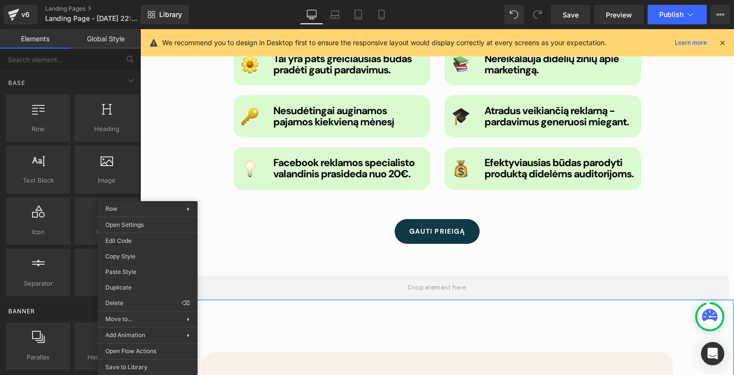
click at [136, 301] on div "Row You are previewing how the will restyle your page. You can not edit Element…" at bounding box center [367, 195] width 734 height 391
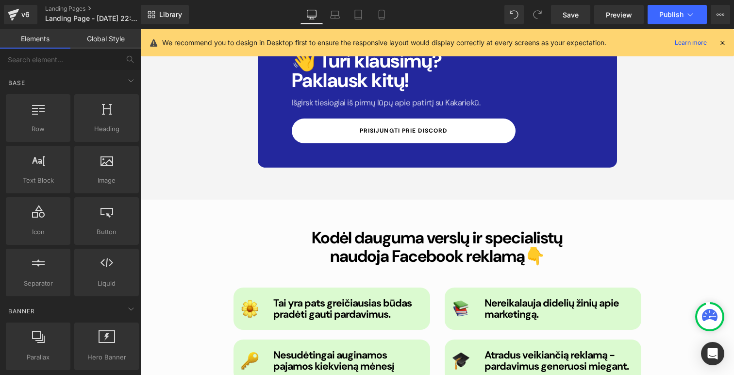
scroll to position [7160, 0]
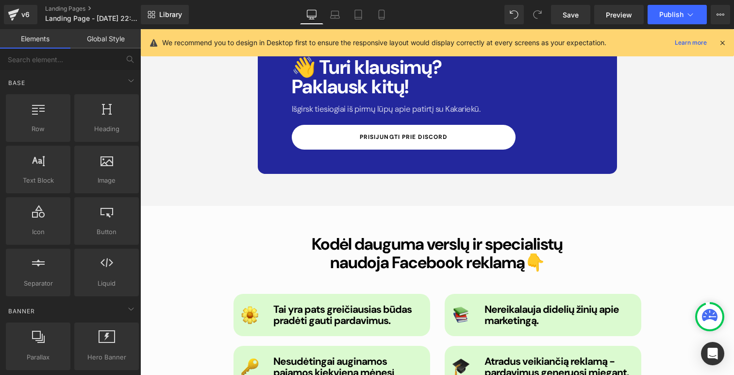
click at [150, 207] on span at bounding box center [155, 213] width 10 height 12
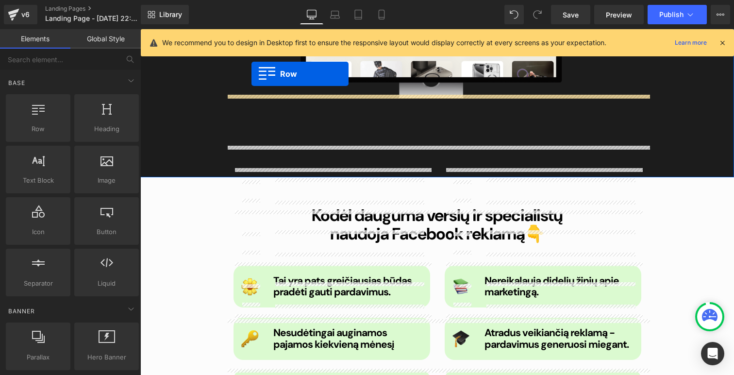
scroll to position [1122, 0]
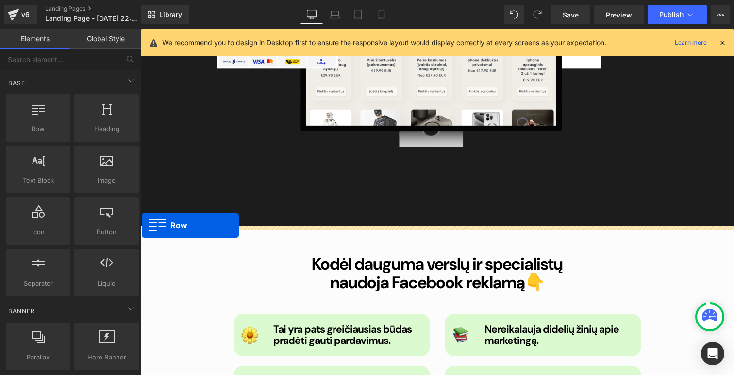
drag, startPoint x: 151, startPoint y: 151, endPoint x: 142, endPoint y: 225, distance: 74.4
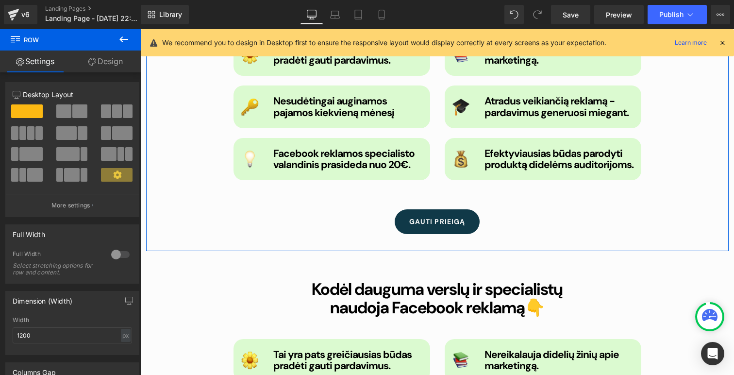
scroll to position [1439, 0]
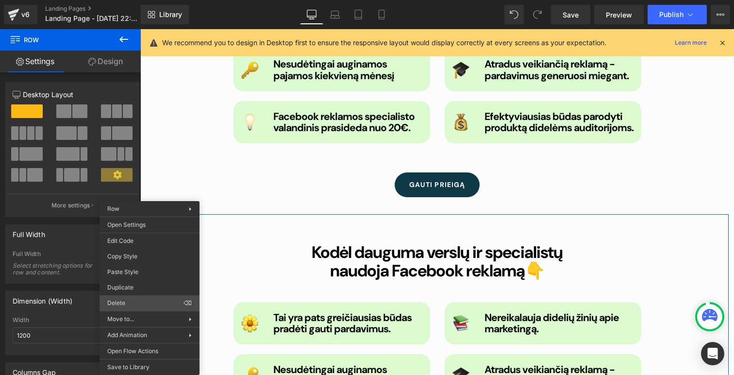
click at [138, 299] on div "Row You are previewing how the will restyle your page. You can not edit Element…" at bounding box center [367, 195] width 734 height 391
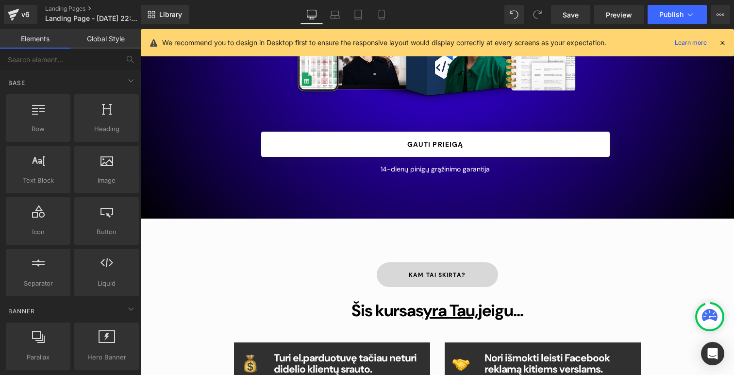
scroll to position [268, 0]
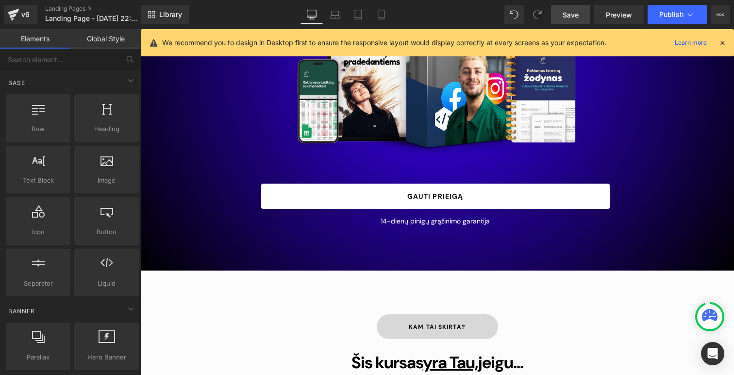
click at [574, 22] on link "Save" at bounding box center [570, 14] width 39 height 19
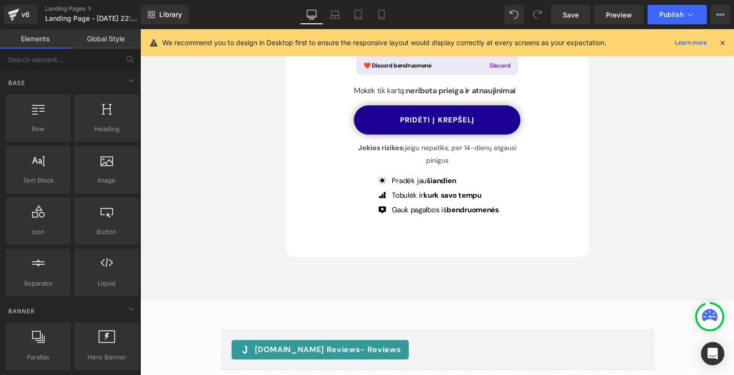
scroll to position [4872, 0]
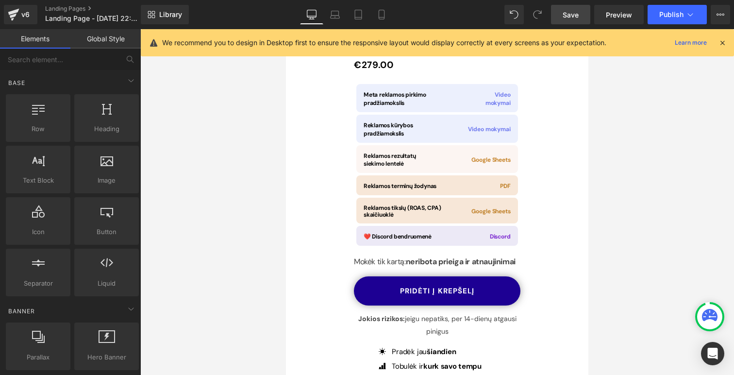
click at [579, 18] on span "Save" at bounding box center [571, 15] width 16 height 10
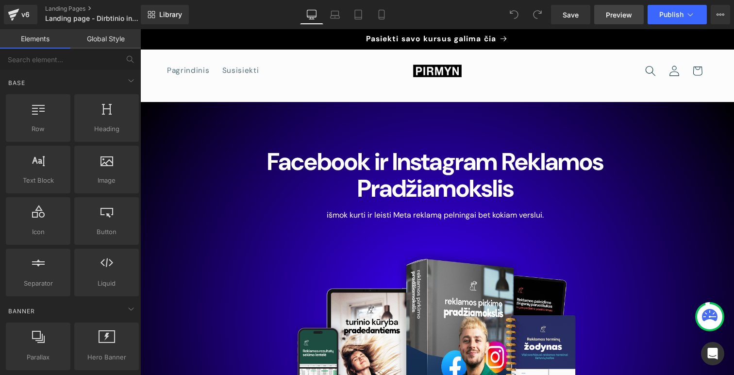
click at [602, 14] on link "Preview" at bounding box center [619, 14] width 50 height 19
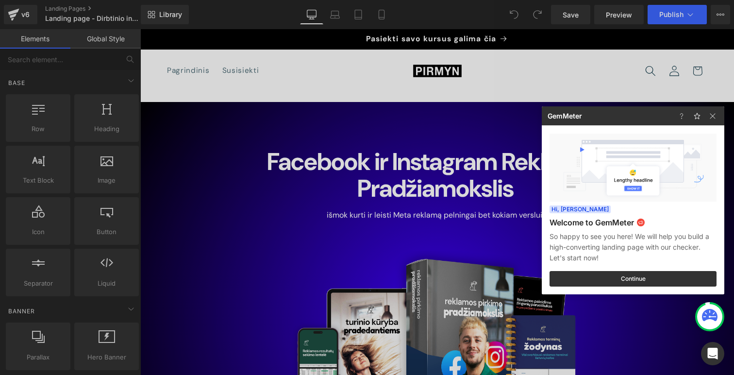
click at [449, 154] on div at bounding box center [367, 187] width 734 height 375
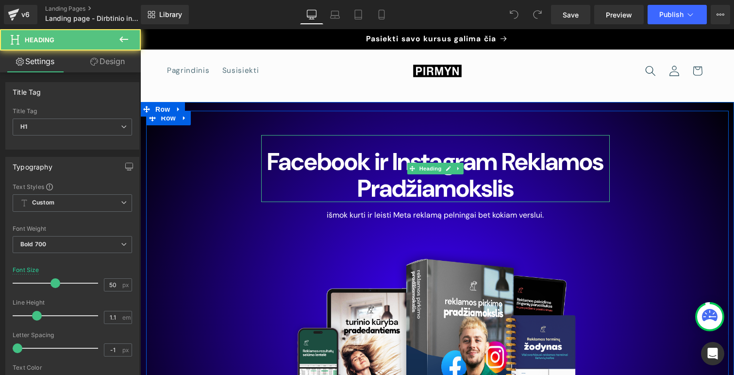
click at [444, 161] on h1 "Facebook ir Instagram Reklamos Pradžiamokslis" at bounding box center [435, 175] width 349 height 53
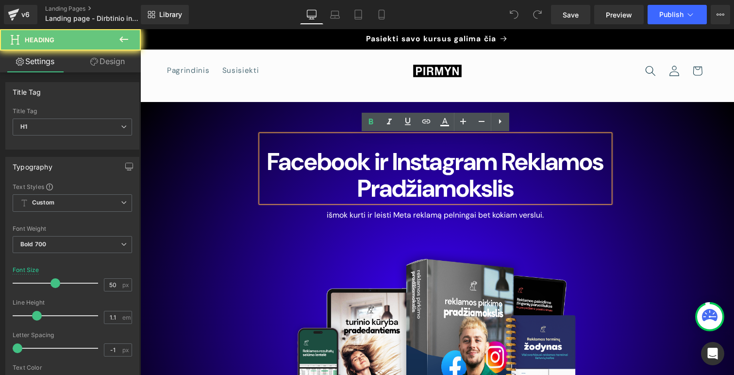
click at [448, 158] on h1 "Facebook ir Instagram Reklamos Pradžiamokslis" at bounding box center [435, 175] width 349 height 53
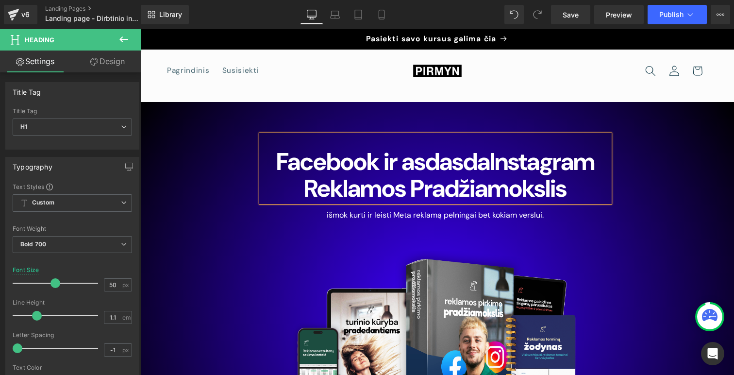
click at [627, 160] on div "Facebook ir asdasdaInstagram Reklamos Pradžiamokslis Heading išmok kurti ir lei…" at bounding box center [437, 303] width 583 height 384
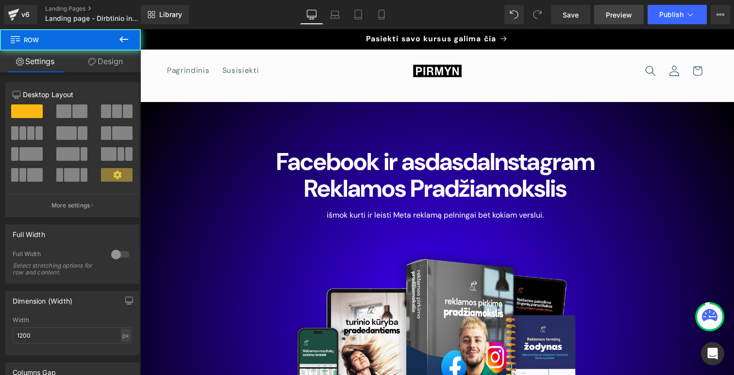
click at [619, 13] on span "Preview" at bounding box center [619, 15] width 26 height 10
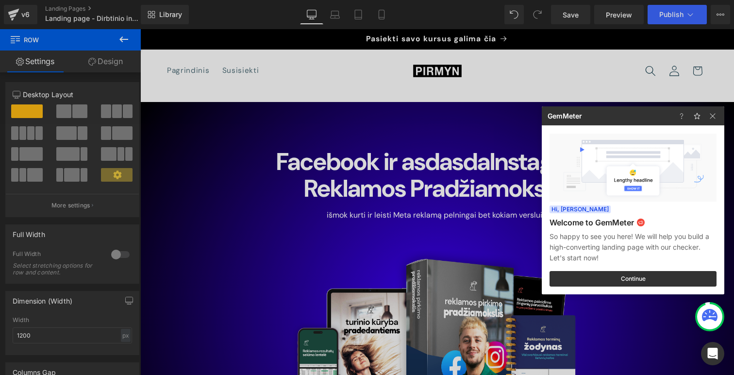
click at [582, 18] on div at bounding box center [367, 187] width 734 height 375
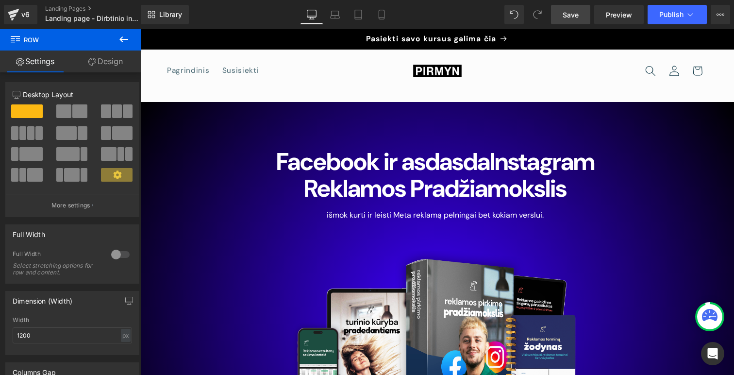
click at [563, 10] on span "Save" at bounding box center [571, 15] width 16 height 10
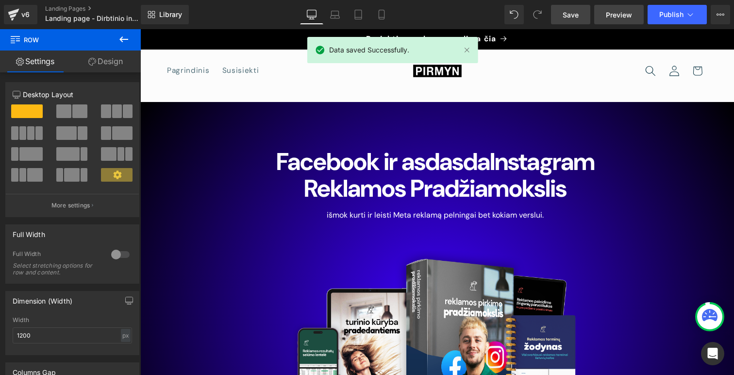
click at [614, 12] on span "Preview" at bounding box center [619, 15] width 26 height 10
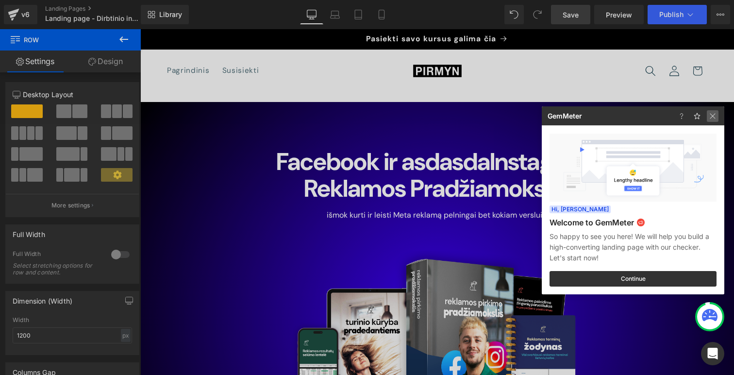
click at [712, 115] on img at bounding box center [713, 116] width 12 height 12
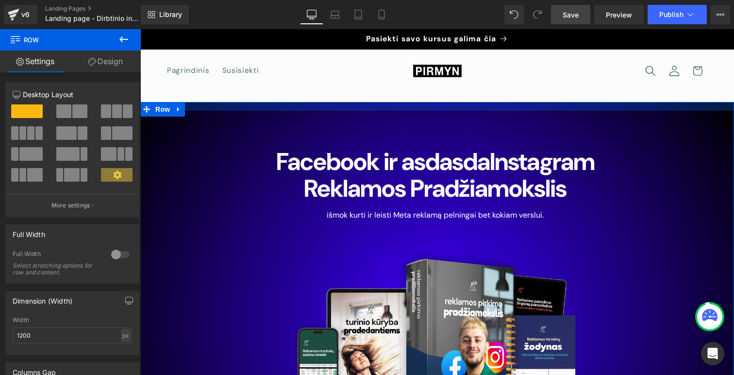
click at [576, 104] on div at bounding box center [437, 106] width 594 height 9
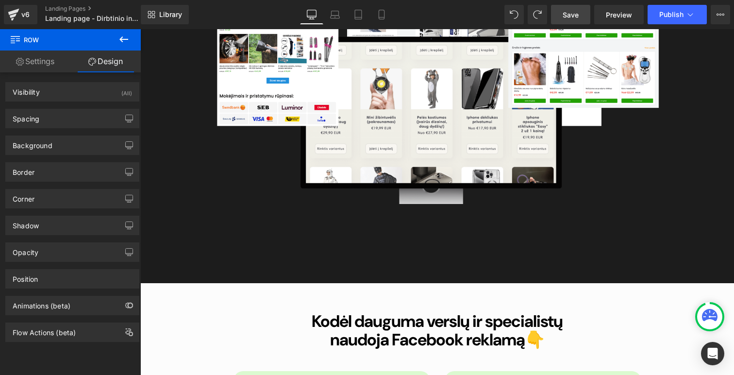
scroll to position [874, 0]
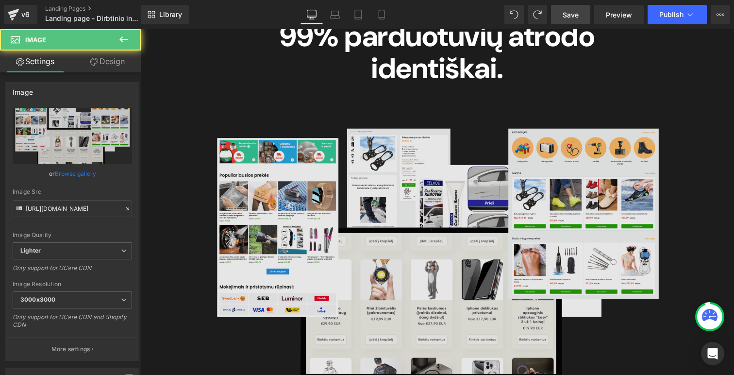
click at [406, 244] on img at bounding box center [437, 256] width 460 height 276
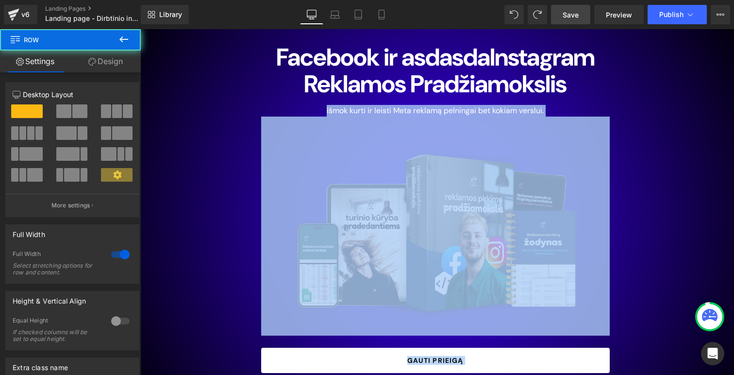
scroll to position [0, 0]
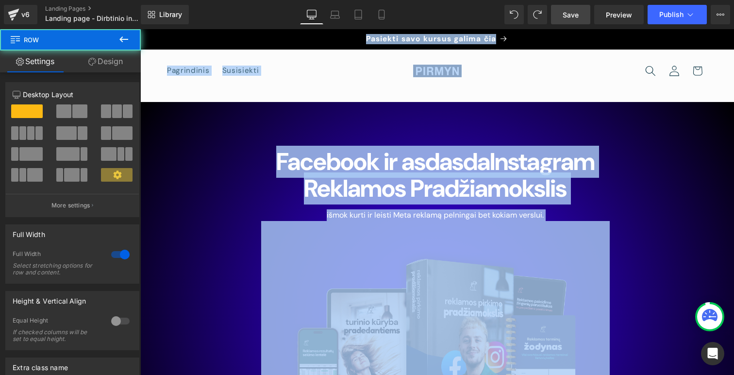
drag, startPoint x: 377, startPoint y: 92, endPoint x: 439, endPoint y: 9, distance: 104.0
click at [439, 29] on html "Eiti į turinį Jūsų krepšelis tuščias Tęsti apsipirkimą Turite paskyrą? Prisijun…" at bounding box center [437, 202] width 594 height 346
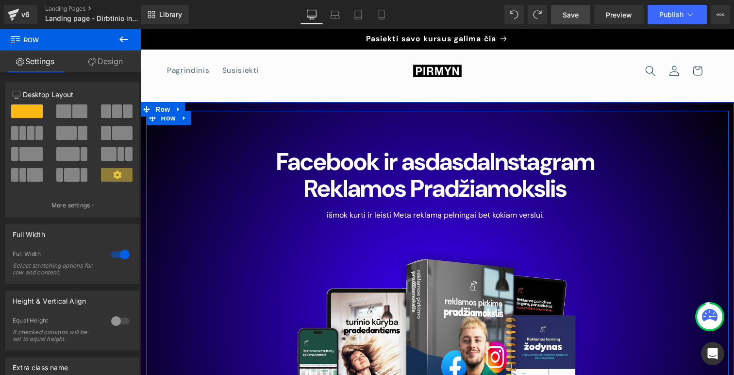
click at [632, 177] on div "Facebook ir asdasdaInstagram Reklamos Pradžiamokslis Heading išmok kurti ir lei…" at bounding box center [437, 303] width 583 height 384
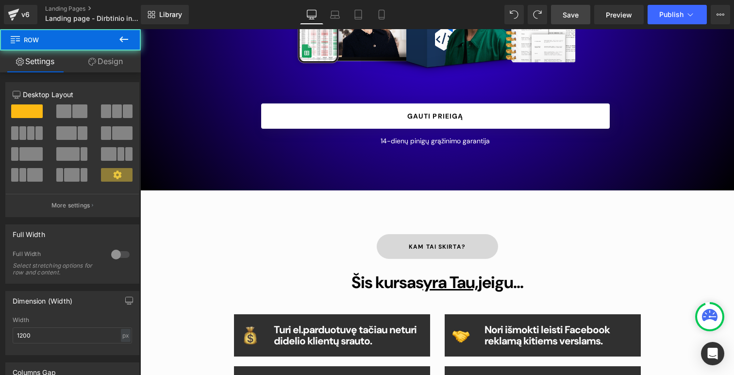
scroll to position [120, 0]
